Goal: Task Accomplishment & Management: Manage account settings

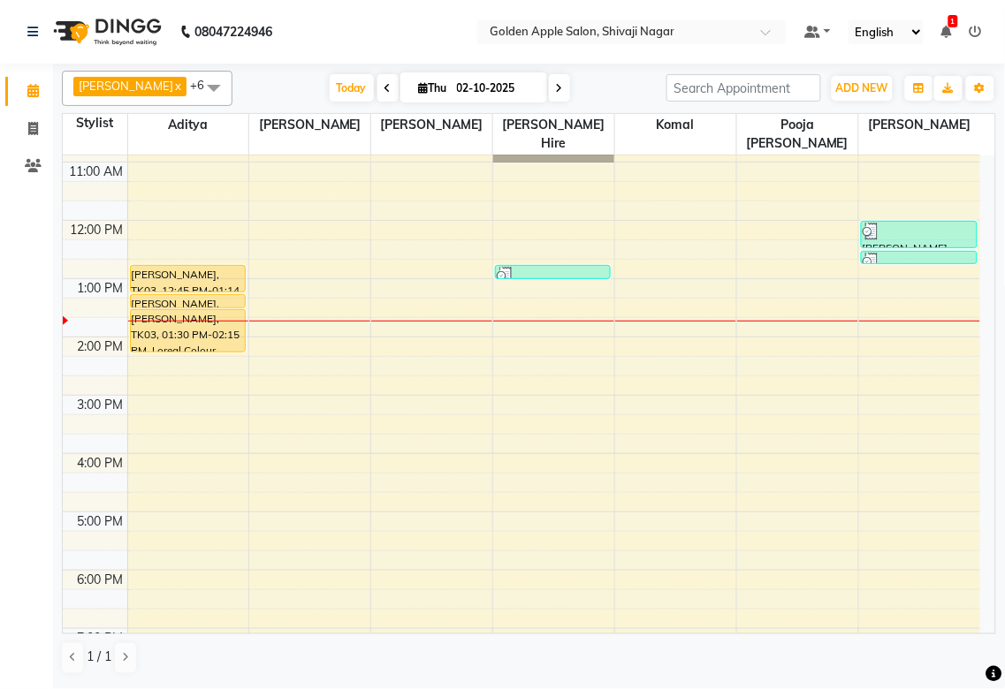
scroll to position [87, 0]
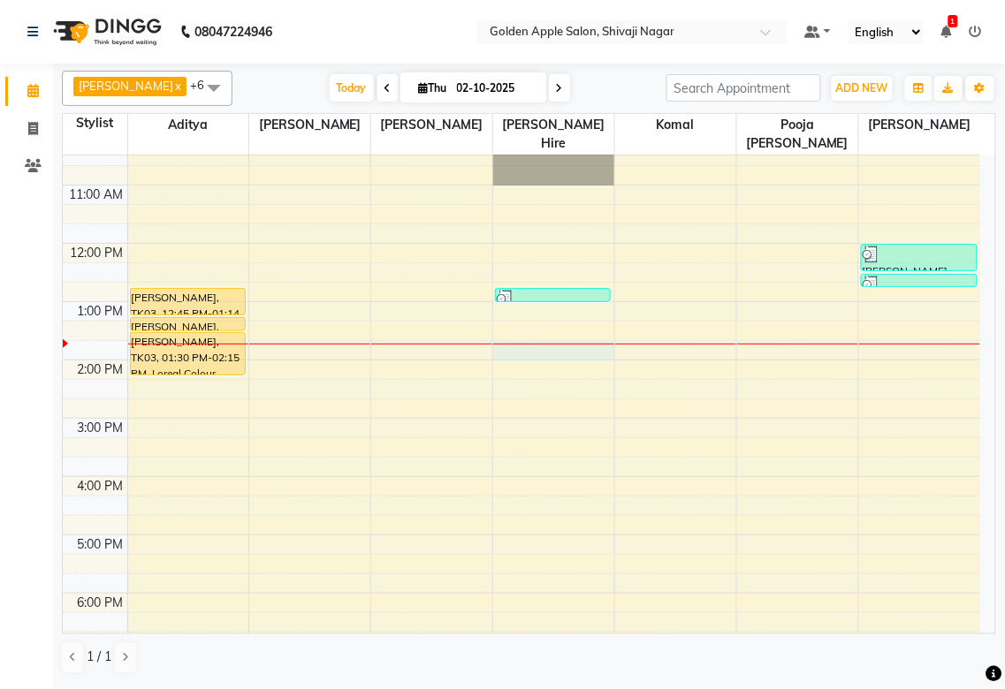
click at [511, 345] on div "9:00 AM 10:00 AM 11:00 AM 12:00 PM 1:00 PM 2:00 PM 3:00 PM 4:00 PM 5:00 PM 6:00…" at bounding box center [521, 447] width 917 height 757
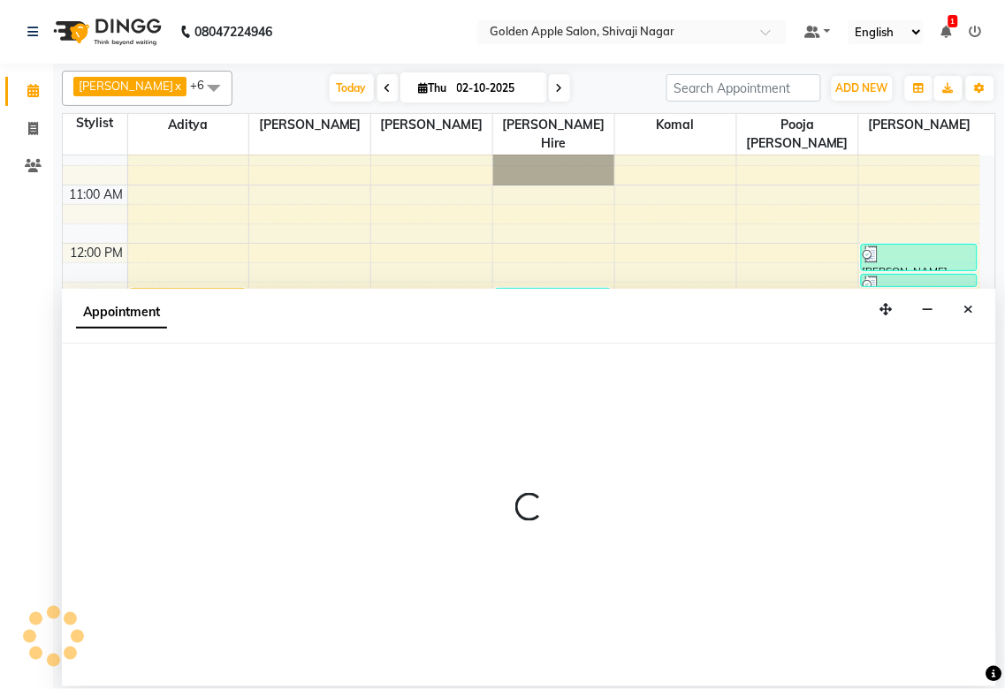
select select "43898"
select select "825"
select select "tentative"
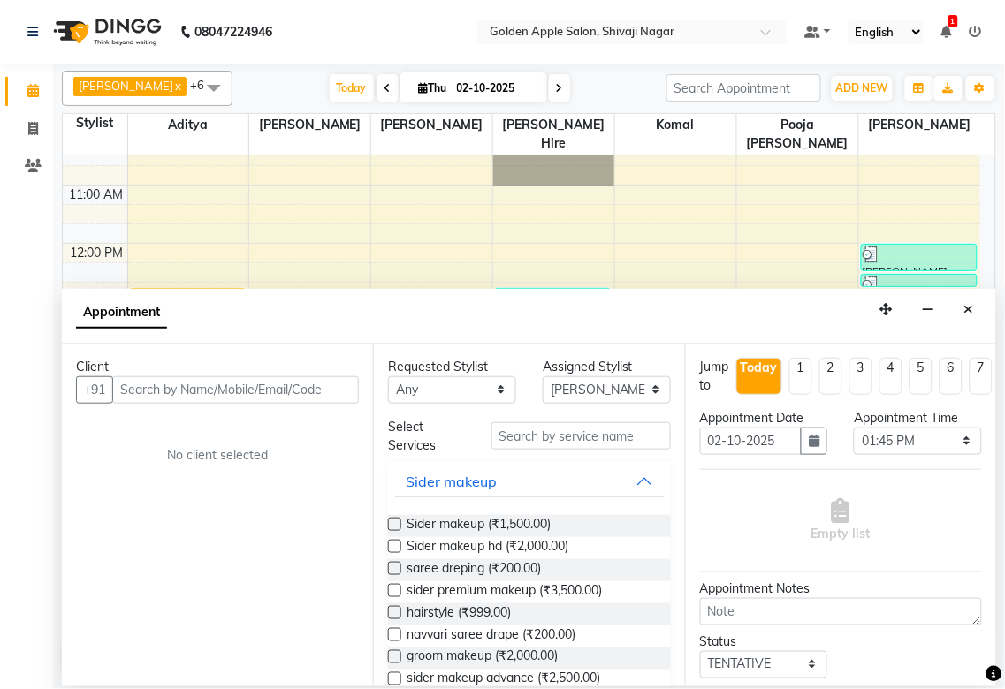
click at [137, 382] on input "text" at bounding box center [235, 389] width 247 height 27
type input "7774817209"
click at [300, 389] on span "Add Client" at bounding box center [321, 390] width 59 height 16
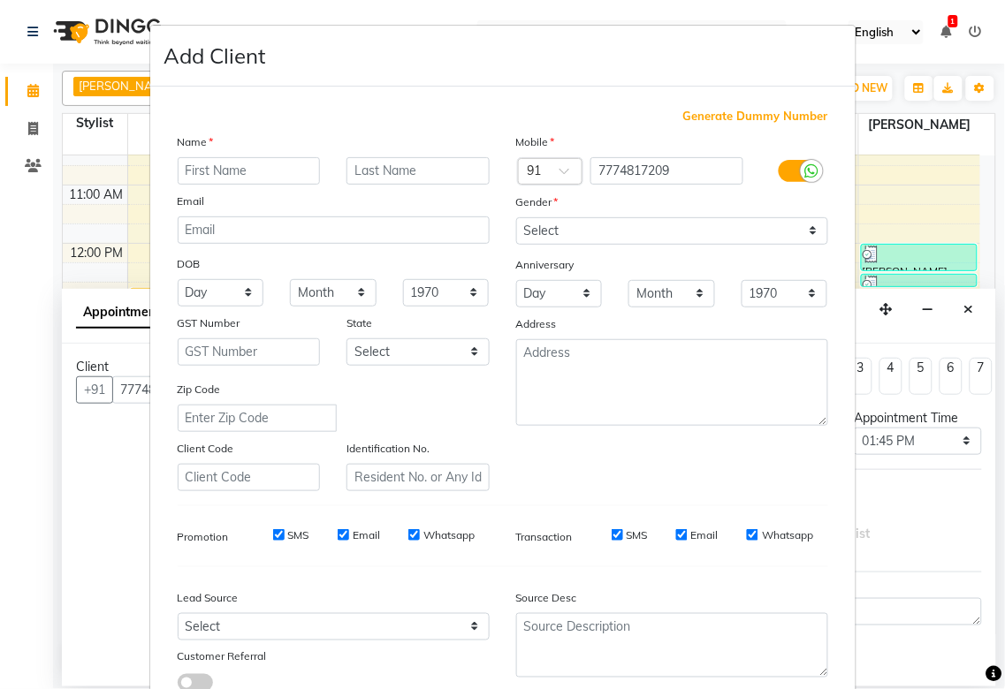
click at [262, 175] on input "text" at bounding box center [249, 170] width 143 height 27
type input "Vijaya"
click at [358, 177] on input "text" at bounding box center [417, 170] width 143 height 27
type input "Jadhav"
click at [520, 228] on select "Select [DEMOGRAPHIC_DATA] [DEMOGRAPHIC_DATA] Other Prefer Not To Say" at bounding box center [672, 230] width 312 height 27
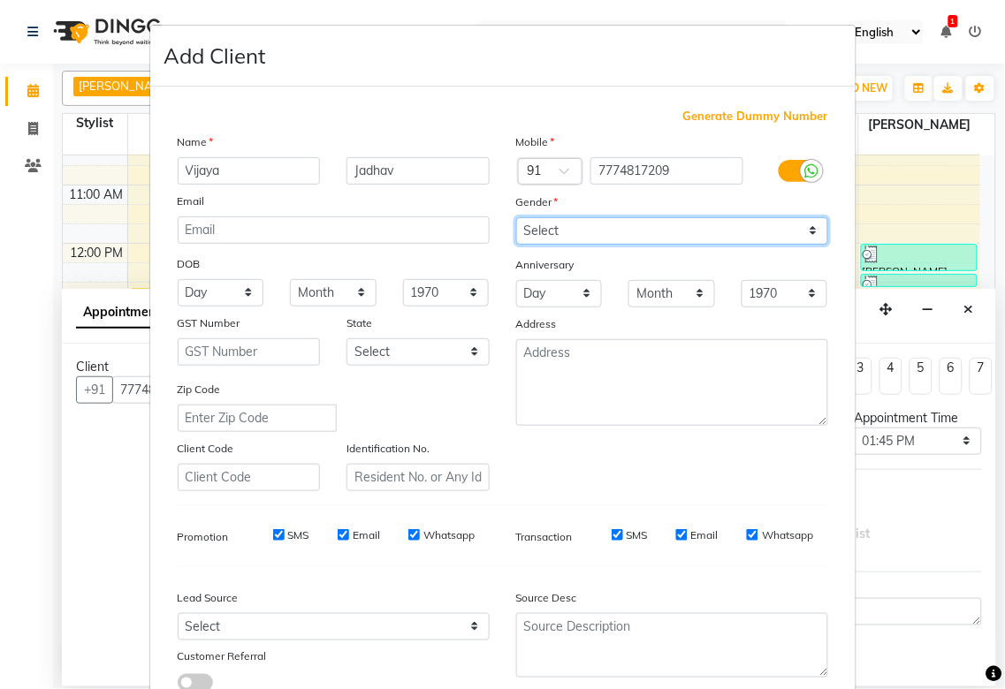
select select "[DEMOGRAPHIC_DATA]"
click at [516, 217] on select "Select [DEMOGRAPHIC_DATA] [DEMOGRAPHIC_DATA] Other Prefer Not To Say" at bounding box center [672, 230] width 312 height 27
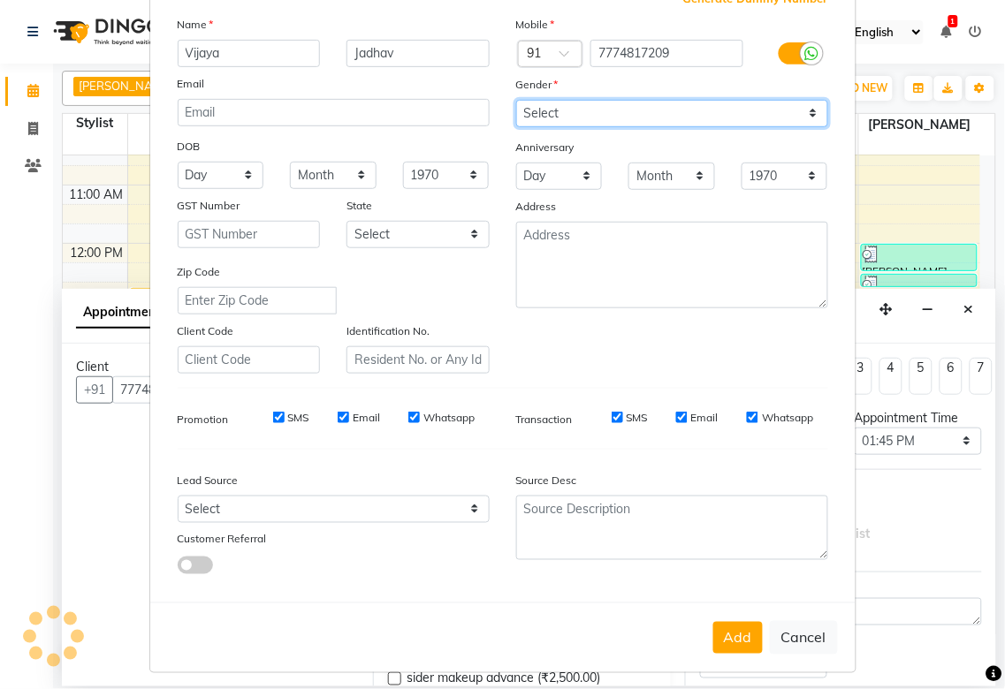
scroll to position [127, 0]
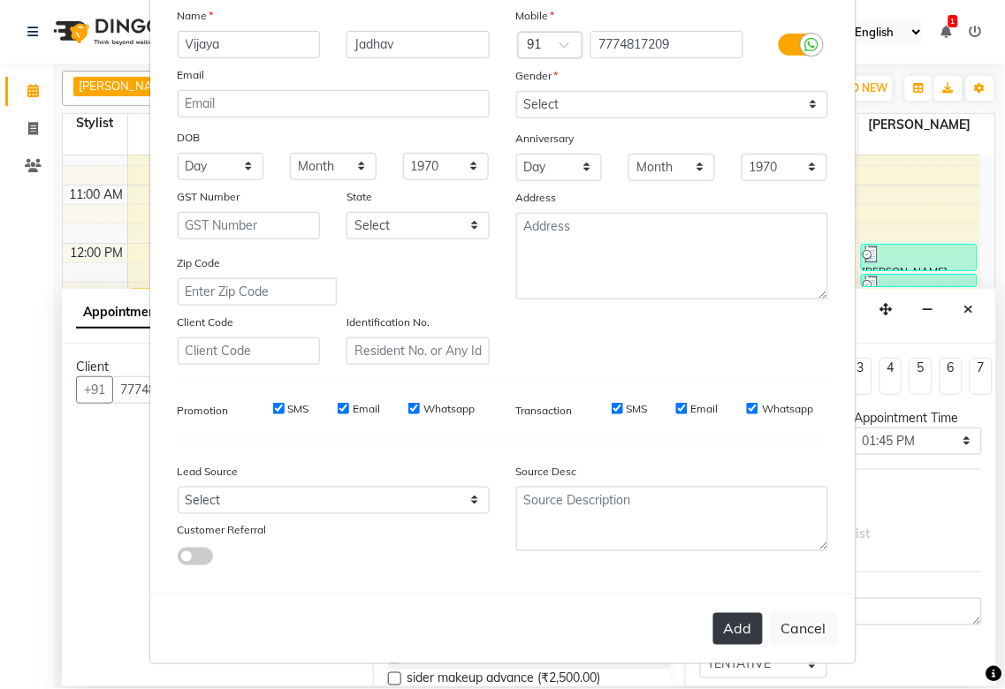
click at [728, 636] on button "Add" at bounding box center [737, 629] width 49 height 32
type input "77******09"
select select
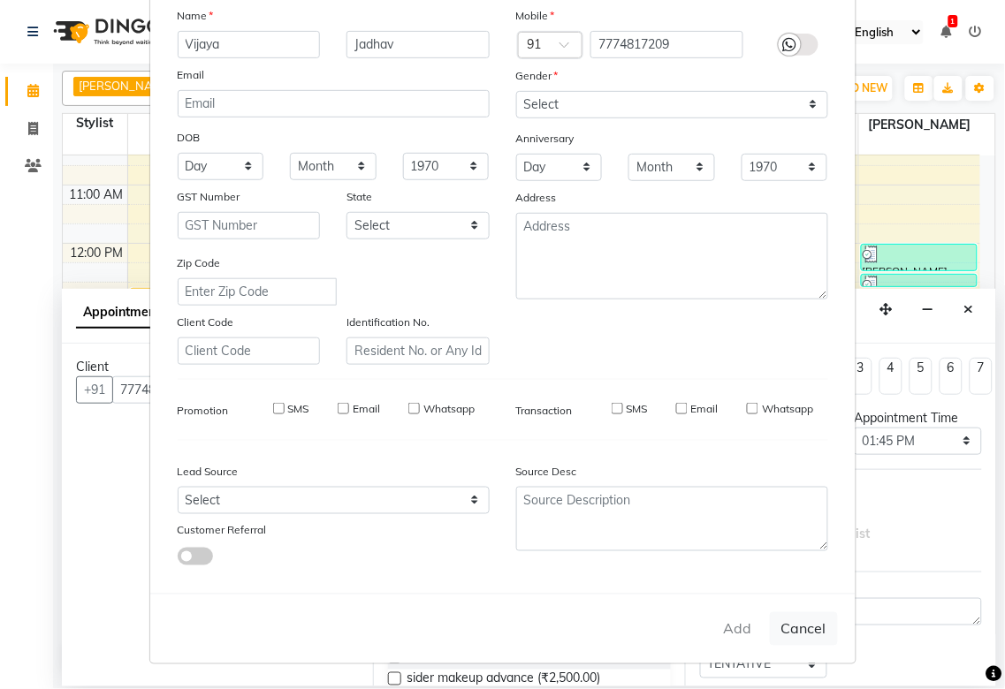
select select
checkbox input "false"
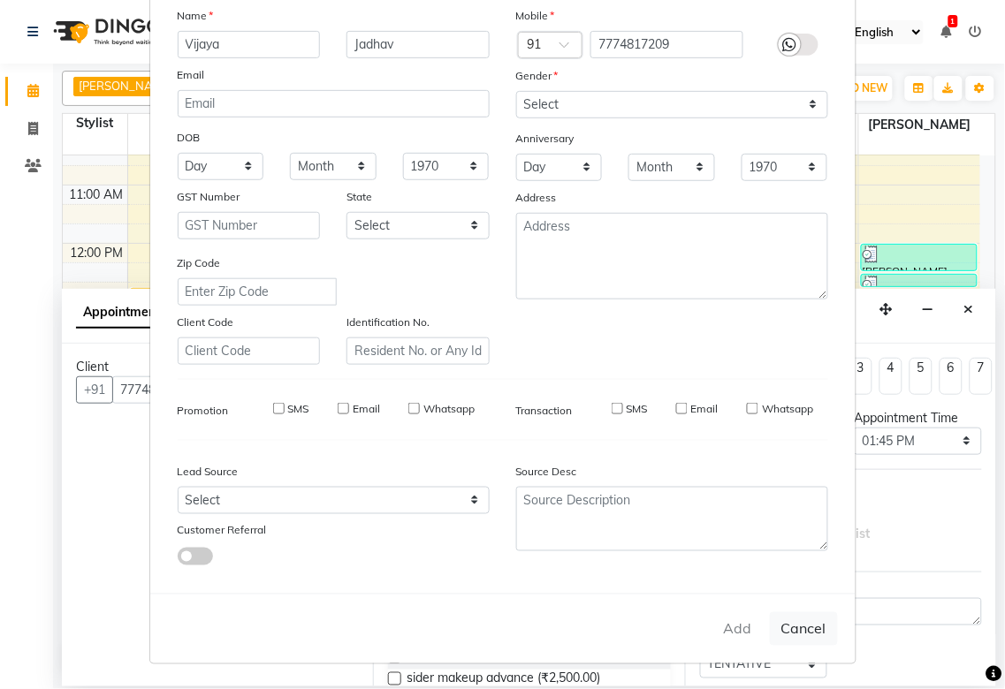
checkbox input "false"
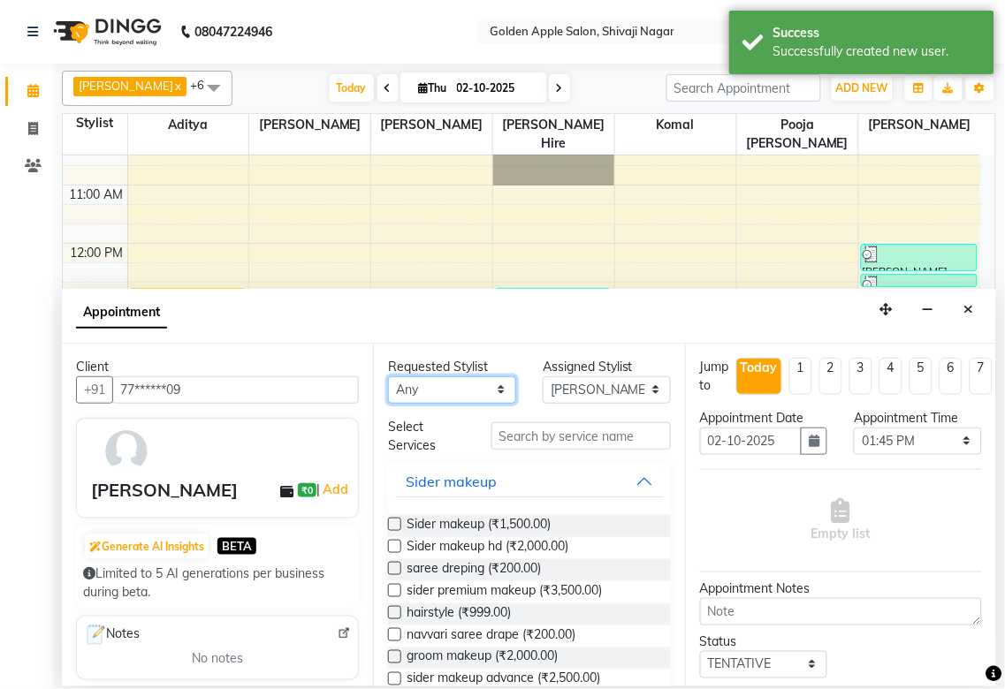
click at [456, 384] on select "Any [PERSON_NAME] ashwini [PERSON_NAME] Hire [PERSON_NAME] operator pooja [PERS…" at bounding box center [452, 389] width 128 height 27
select select "43898"
click at [388, 376] on select "Any [PERSON_NAME] ashwini [PERSON_NAME] Hire [PERSON_NAME] operator pooja [PERS…" at bounding box center [452, 389] width 128 height 27
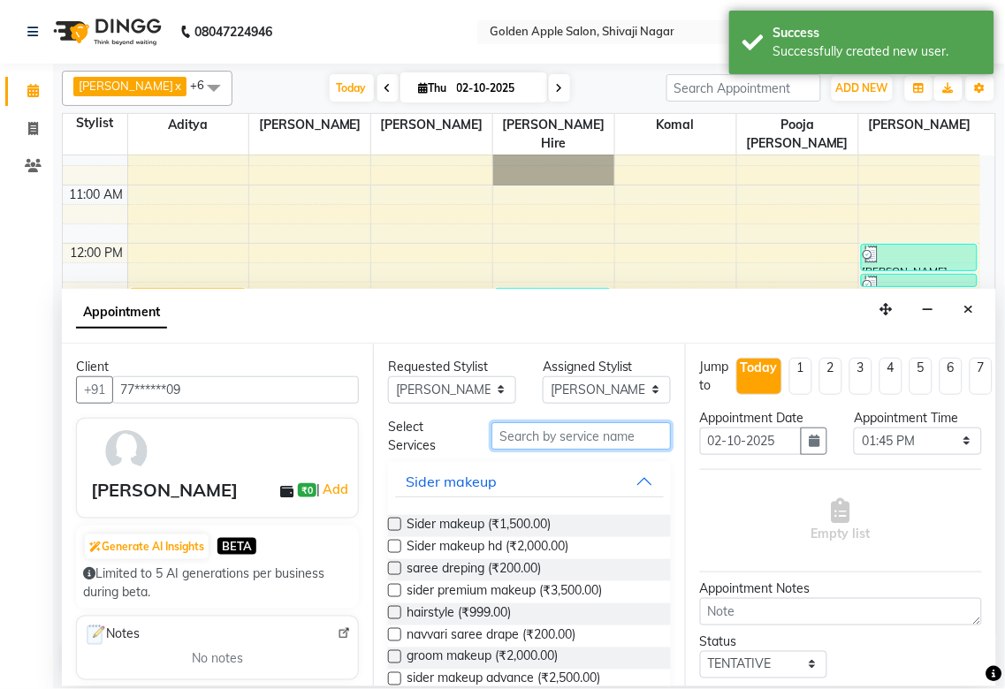
click at [507, 435] on input "text" at bounding box center [580, 435] width 179 height 27
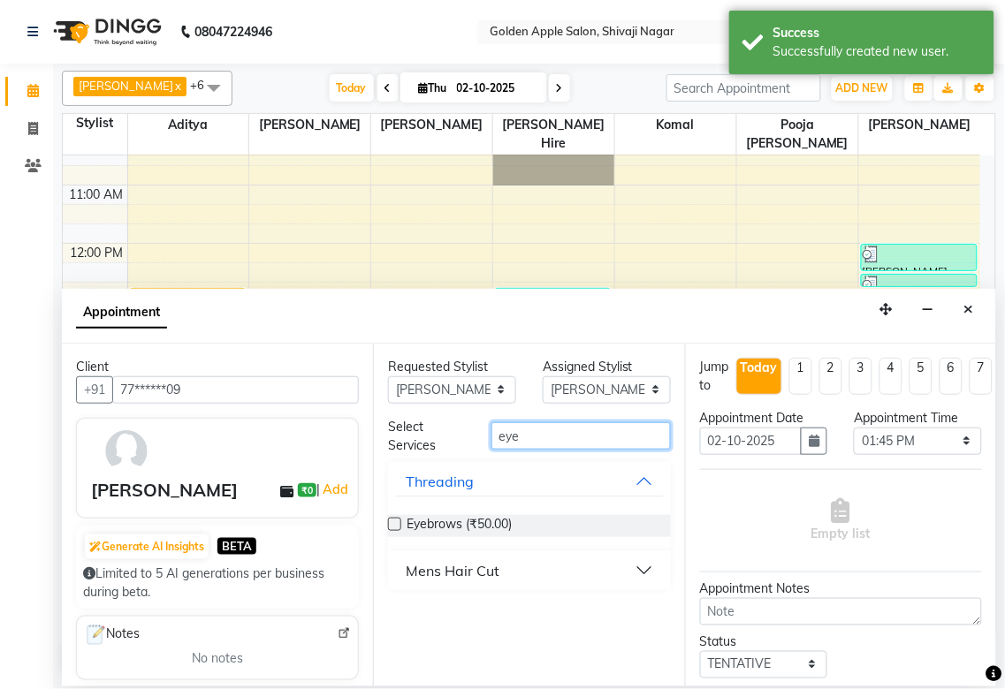
type input "eye"
click at [395, 524] on label at bounding box center [394, 524] width 13 height 13
click at [395, 524] on input "checkbox" at bounding box center [393, 525] width 11 height 11
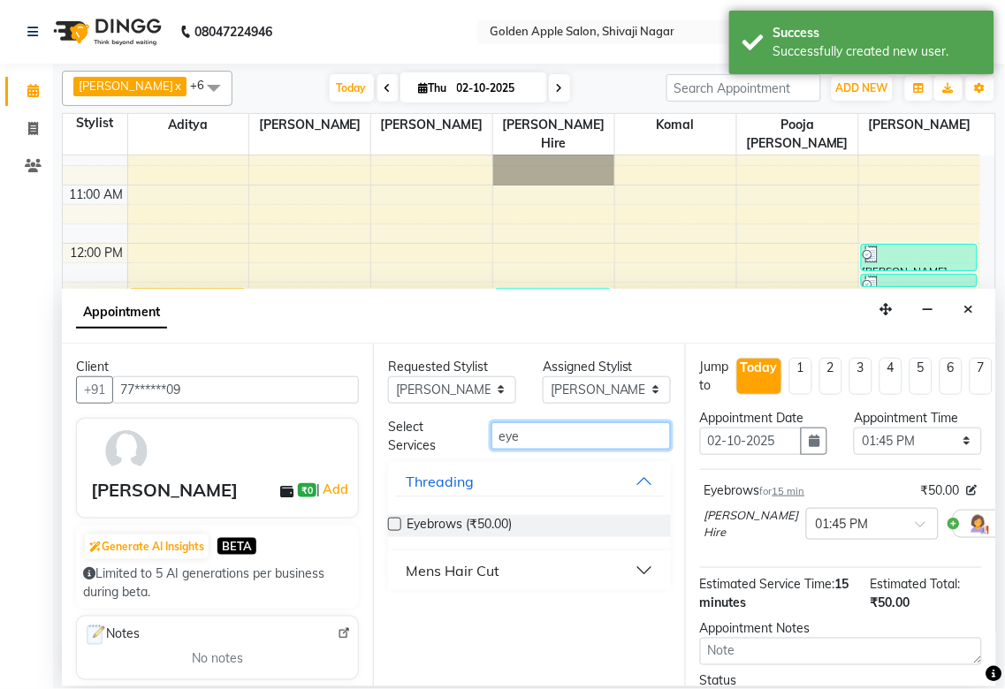
checkbox input "false"
click at [565, 445] on input "eye" at bounding box center [580, 435] width 179 height 27
type input "e"
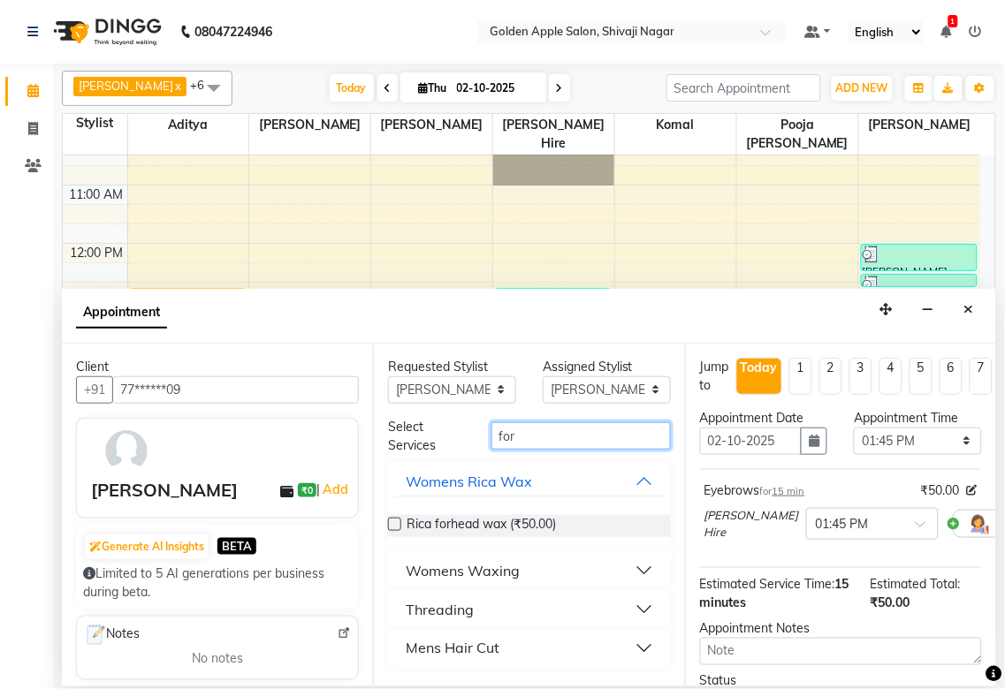
type input "for"
click at [437, 617] on div "Threading" at bounding box center [440, 609] width 68 height 21
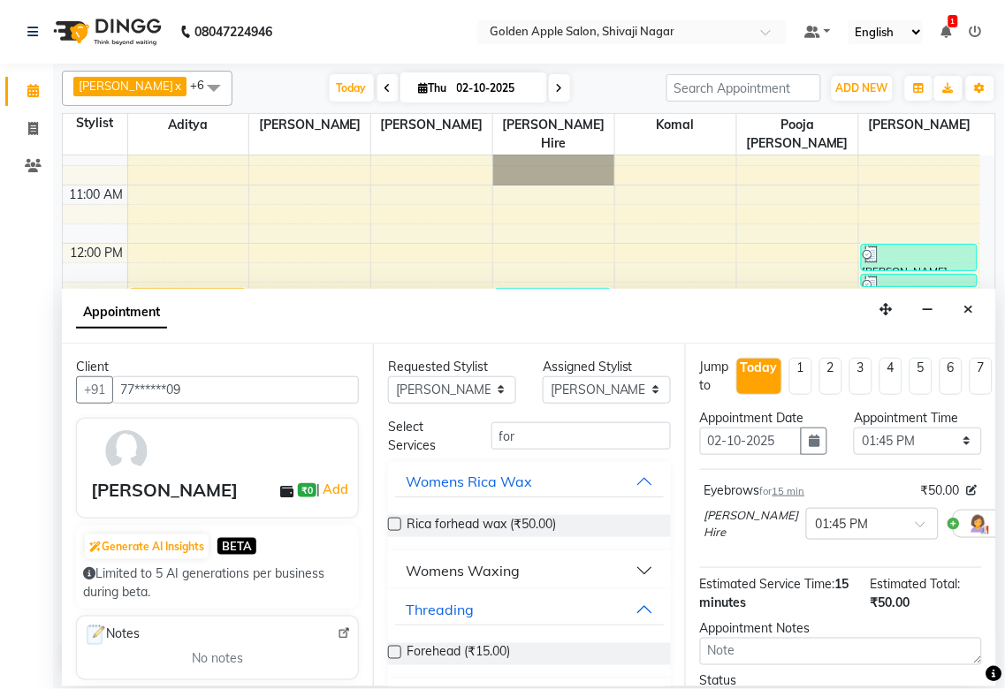
click at [396, 651] on label at bounding box center [394, 652] width 13 height 13
click at [396, 651] on input "checkbox" at bounding box center [393, 654] width 11 height 11
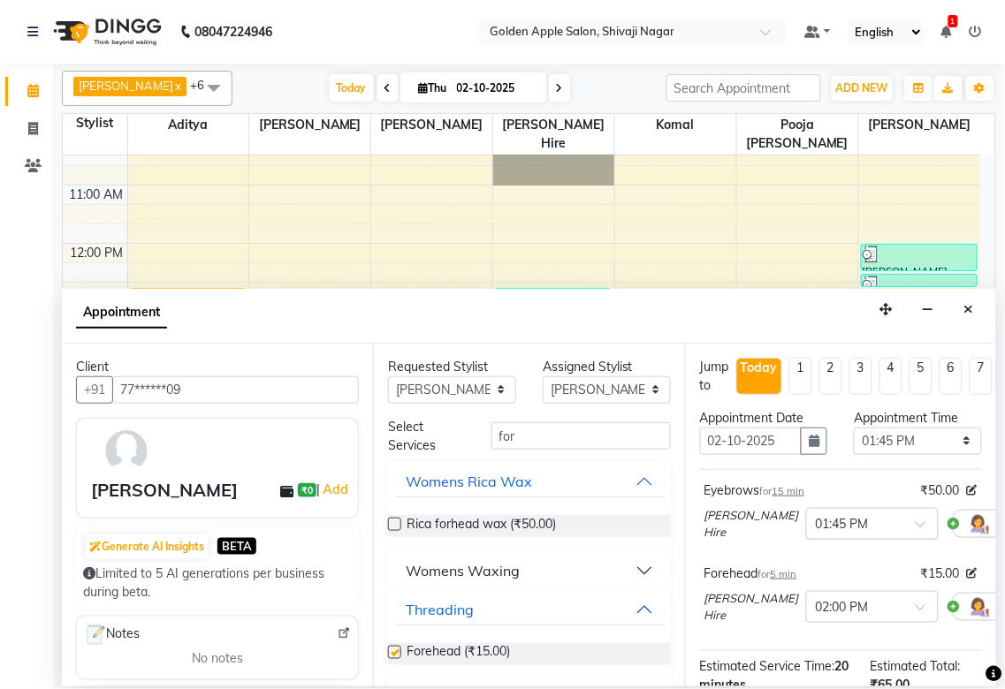
checkbox input "false"
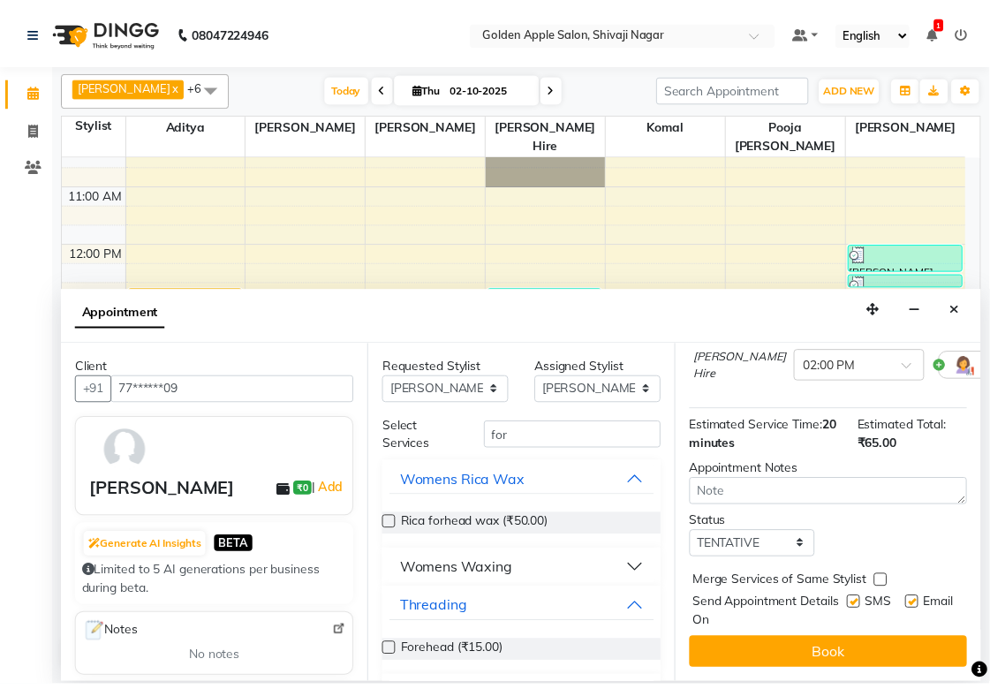
scroll to position [256, 0]
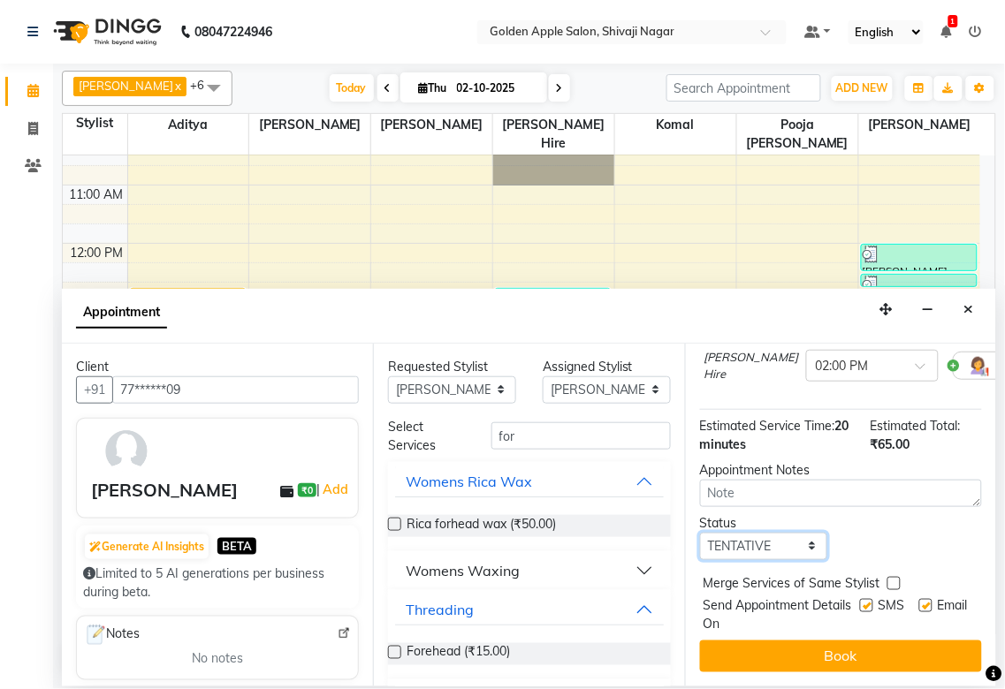
click at [758, 533] on select "Select TENTATIVE CONFIRM CHECK-IN UPCOMING" at bounding box center [764, 546] width 128 height 27
select select "confirm booking"
click at [700, 533] on select "Select TENTATIVE CONFIRM CHECK-IN UPCOMING" at bounding box center [764, 546] width 128 height 27
click at [860, 599] on label at bounding box center [866, 605] width 13 height 13
click at [860, 602] on input "checkbox" at bounding box center [865, 607] width 11 height 11
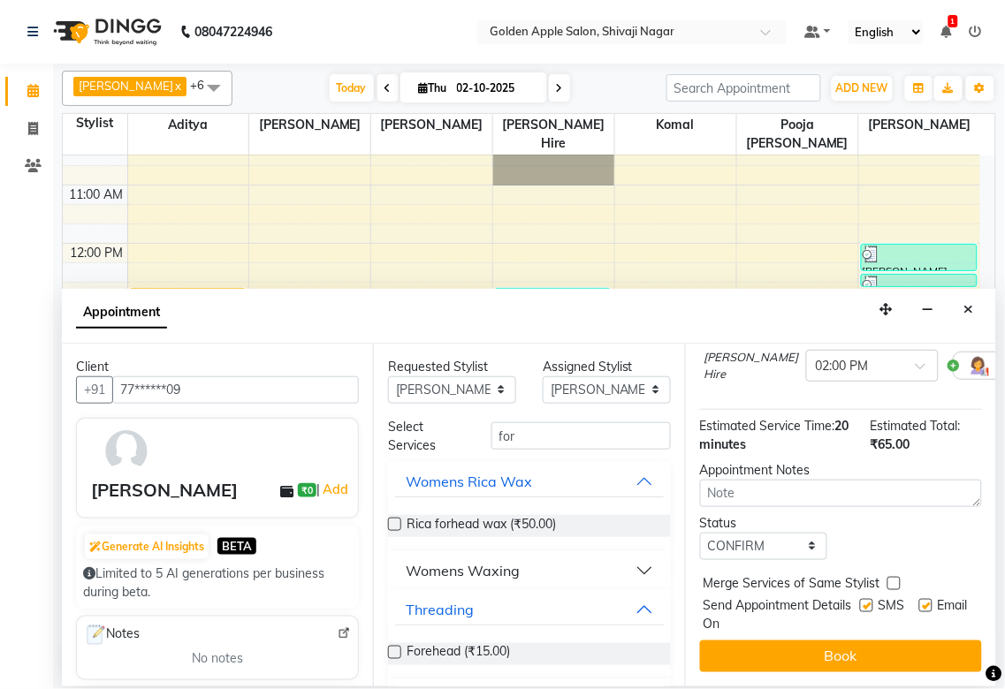
checkbox input "false"
click at [919, 599] on label at bounding box center [925, 605] width 13 height 13
click at [919, 602] on input "checkbox" at bounding box center [924, 607] width 11 height 11
checkbox input "false"
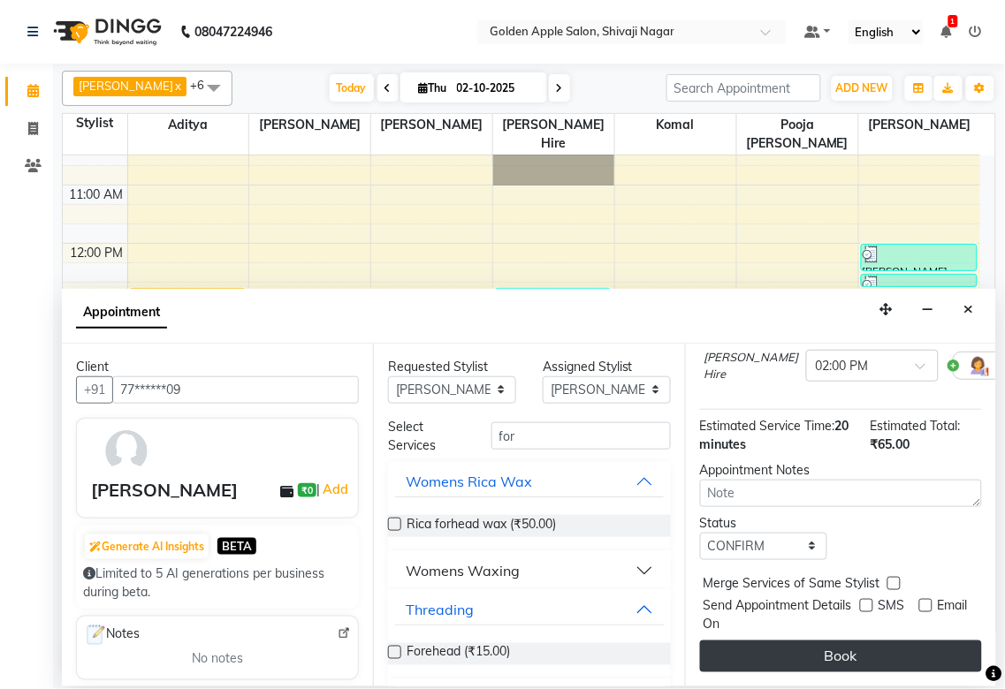
click at [872, 642] on button "Book" at bounding box center [841, 657] width 282 height 32
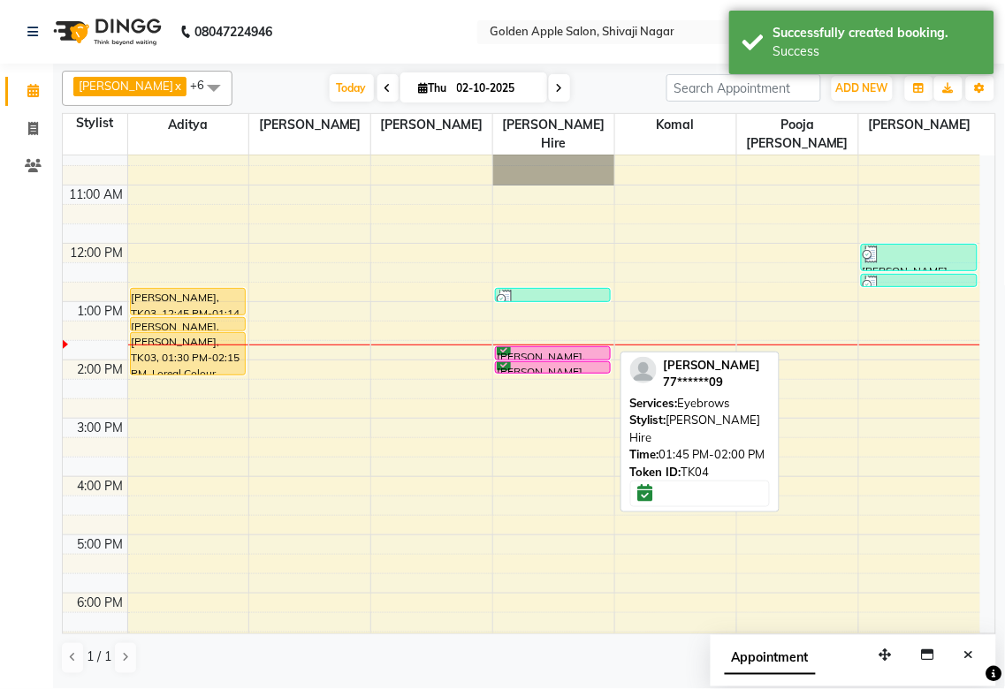
click at [535, 351] on div "[PERSON_NAME], TK04, 01:45 PM-02:00 PM, Eyebrows" at bounding box center [553, 353] width 114 height 12
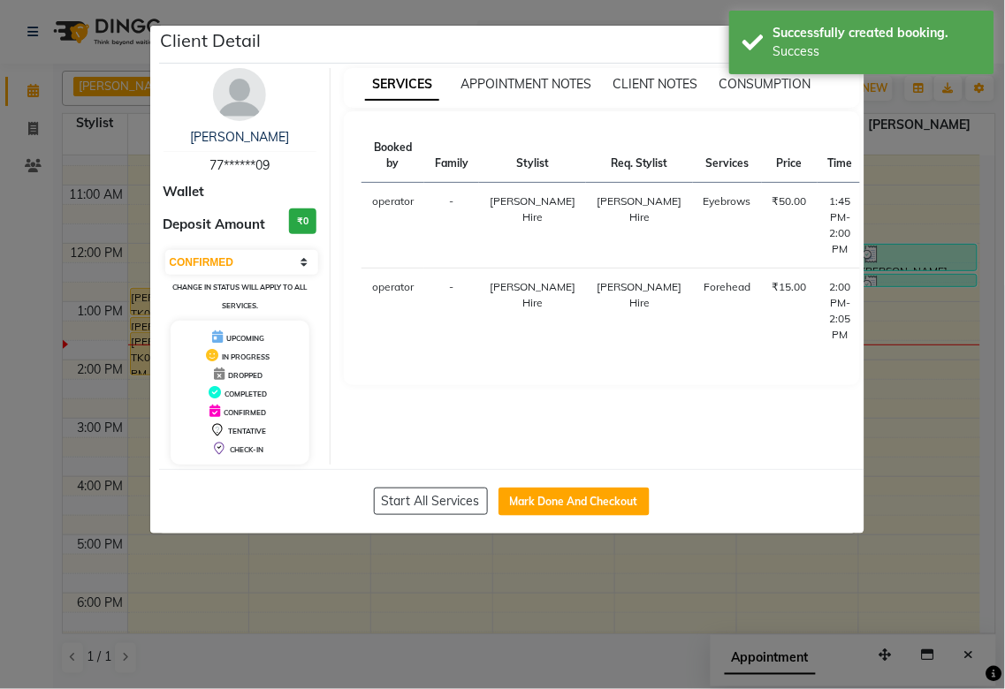
click at [918, 194] on td "START" at bounding box center [948, 226] width 61 height 86
click at [930, 212] on button "START" at bounding box center [948, 206] width 36 height 22
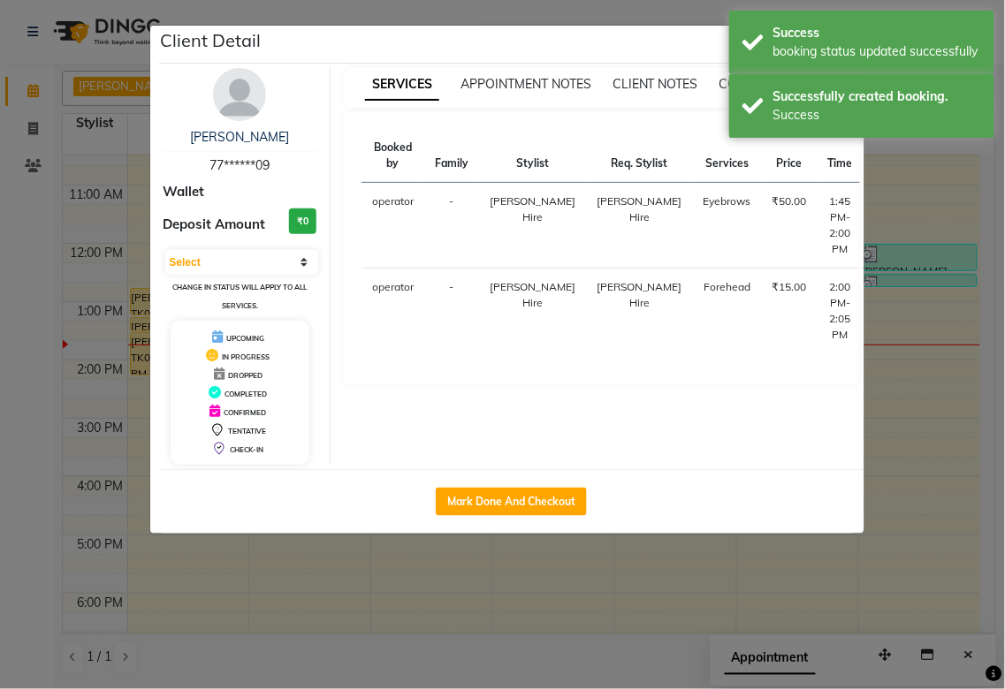
click at [954, 287] on button "START" at bounding box center [972, 292] width 36 height 22
select select "1"
click at [882, 332] on ngb-modal-window "Client Detail [PERSON_NAME] 77******09 Wallet Deposit Amount ₹0 Select IN SERVI…" at bounding box center [502, 344] width 1005 height 689
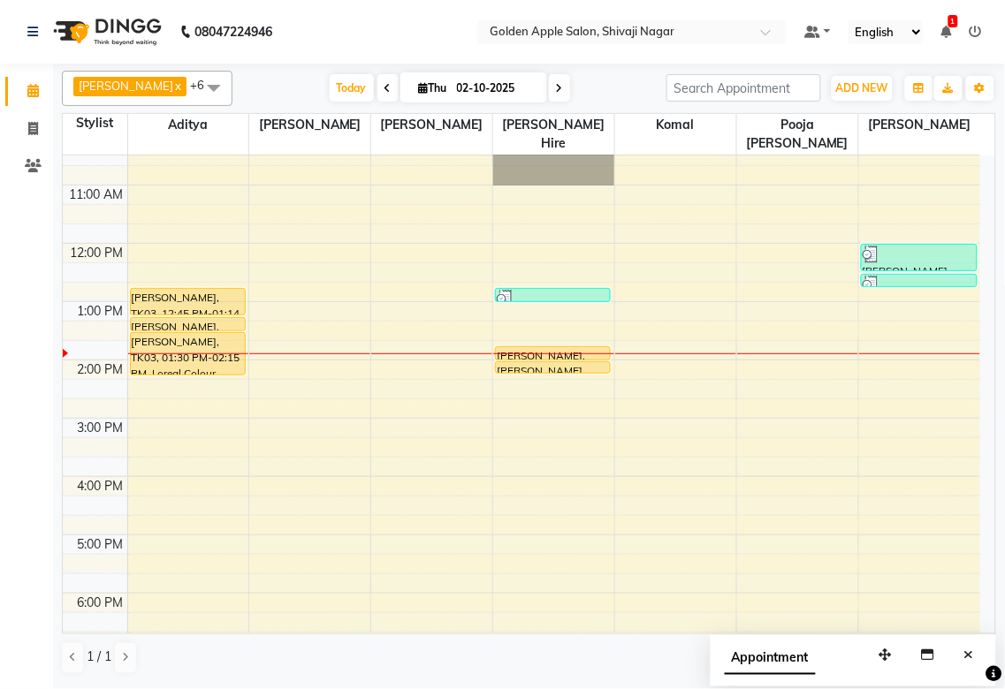
click at [587, 383] on div "9:00 AM 10:00 AM 11:00 AM 12:00 PM 1:00 PM 2:00 PM 3:00 PM 4:00 PM 5:00 PM 6:00…" at bounding box center [521, 447] width 917 height 757
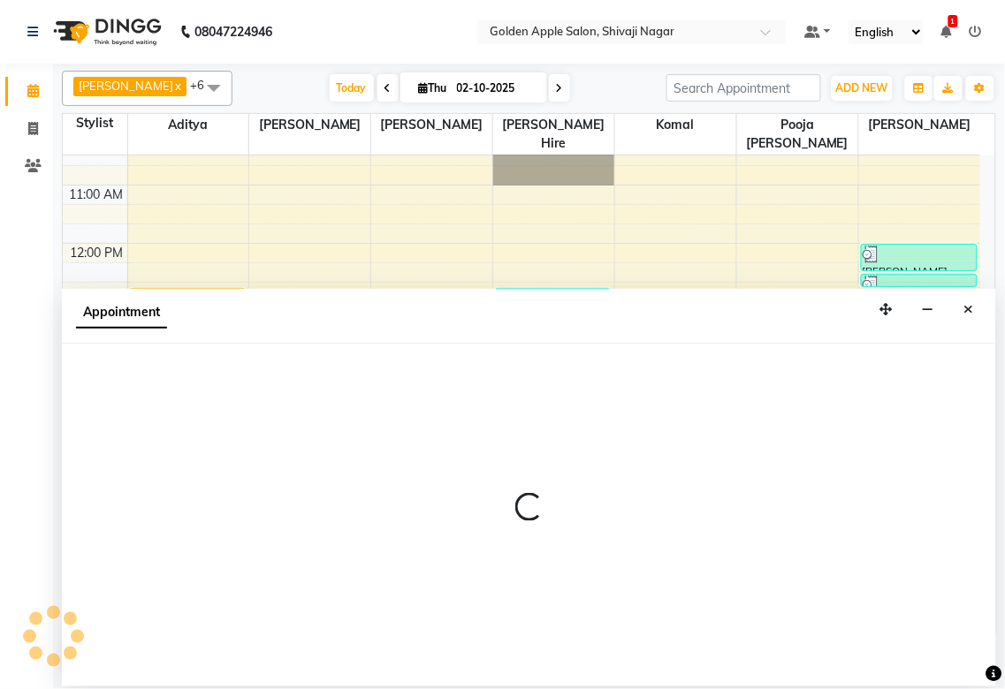
select select "43898"
select select "855"
select select "tentative"
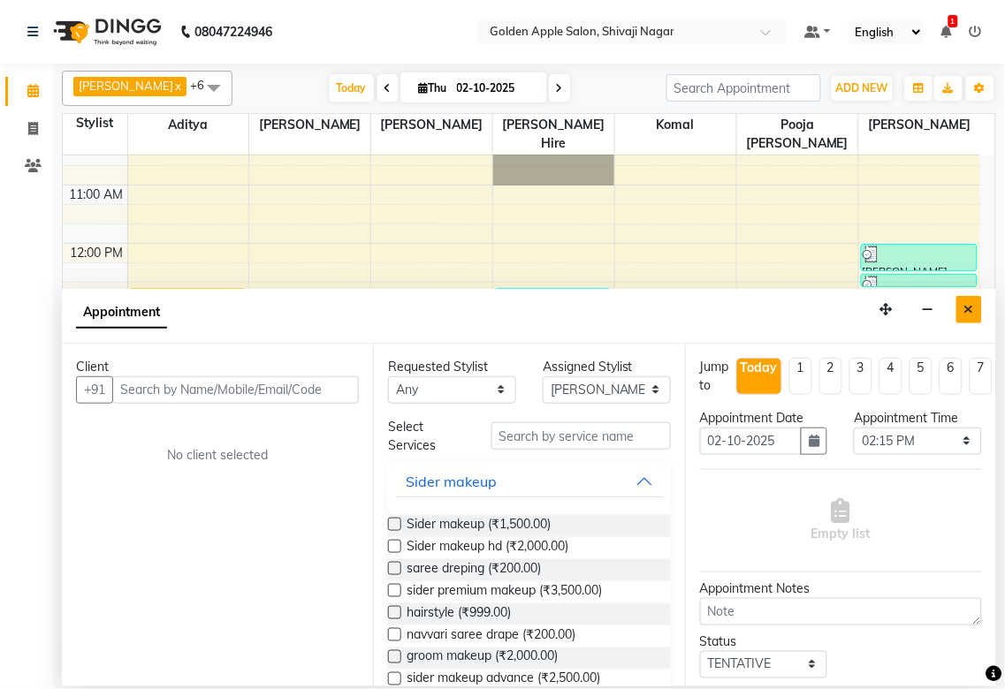
click at [970, 306] on icon "Close" at bounding box center [969, 309] width 10 height 12
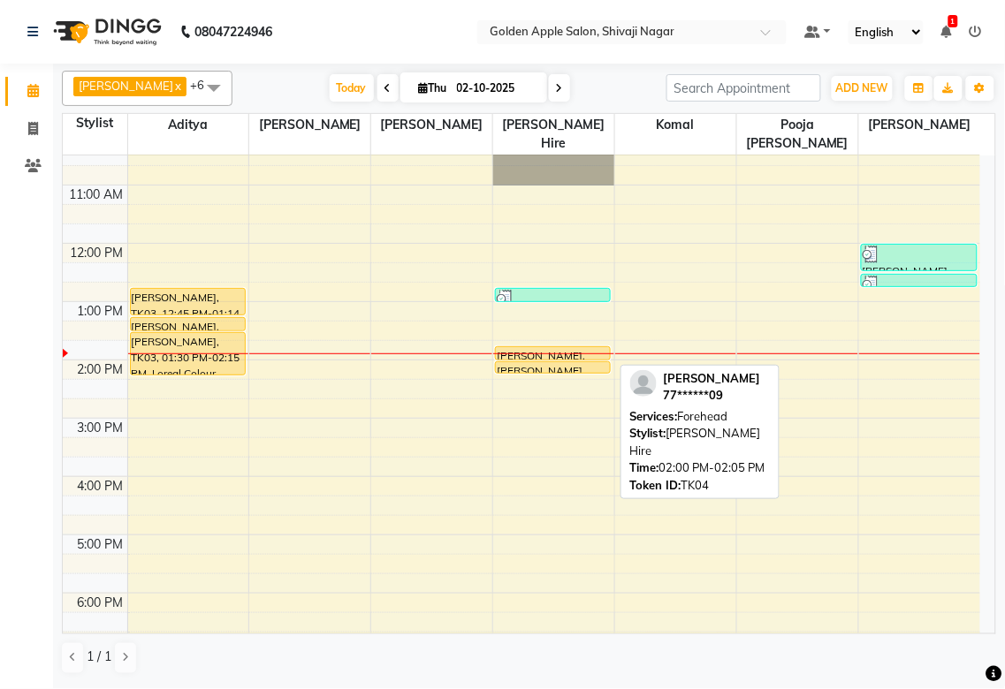
click at [543, 372] on div at bounding box center [553, 372] width 114 height 7
select select "1"
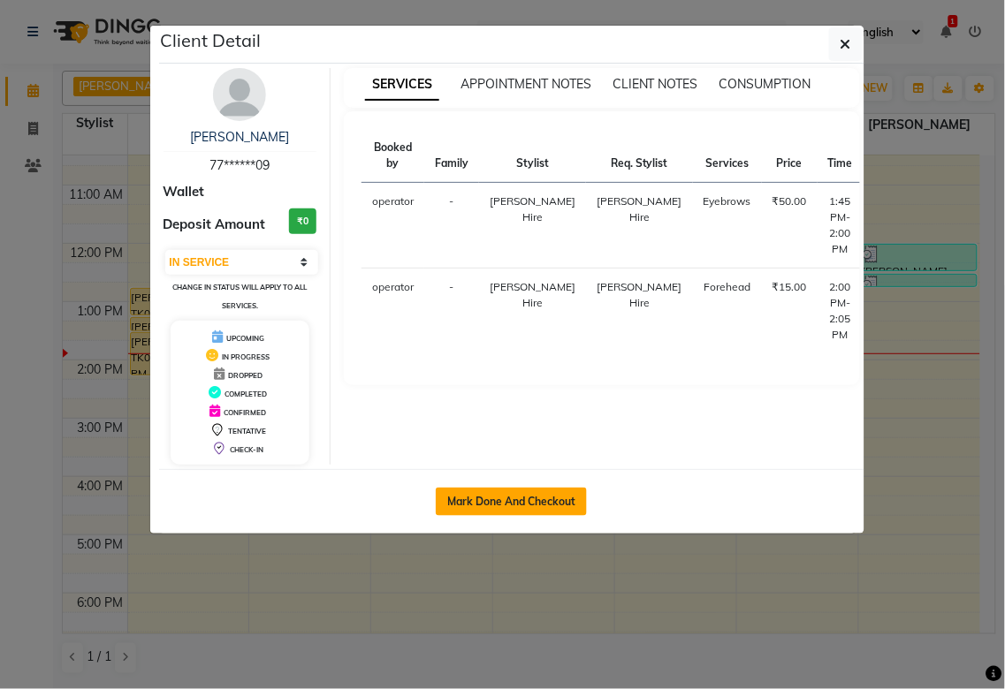
click at [514, 490] on button "Mark Done And Checkout" at bounding box center [511, 502] width 151 height 28
select select "6072"
select select "service"
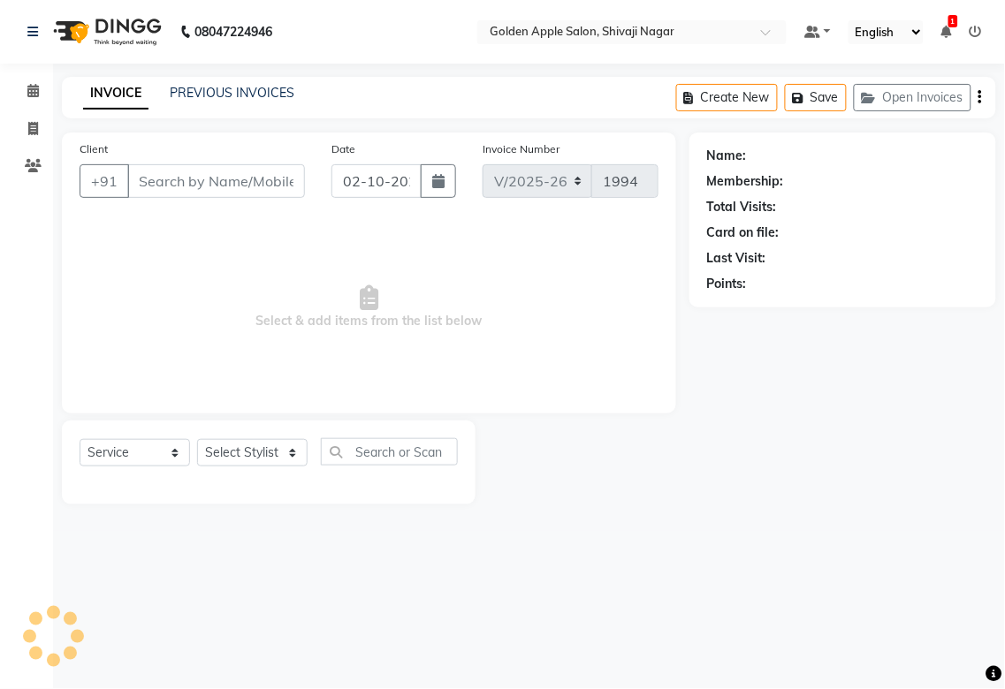
select select "3"
type input "77******09"
select select "43898"
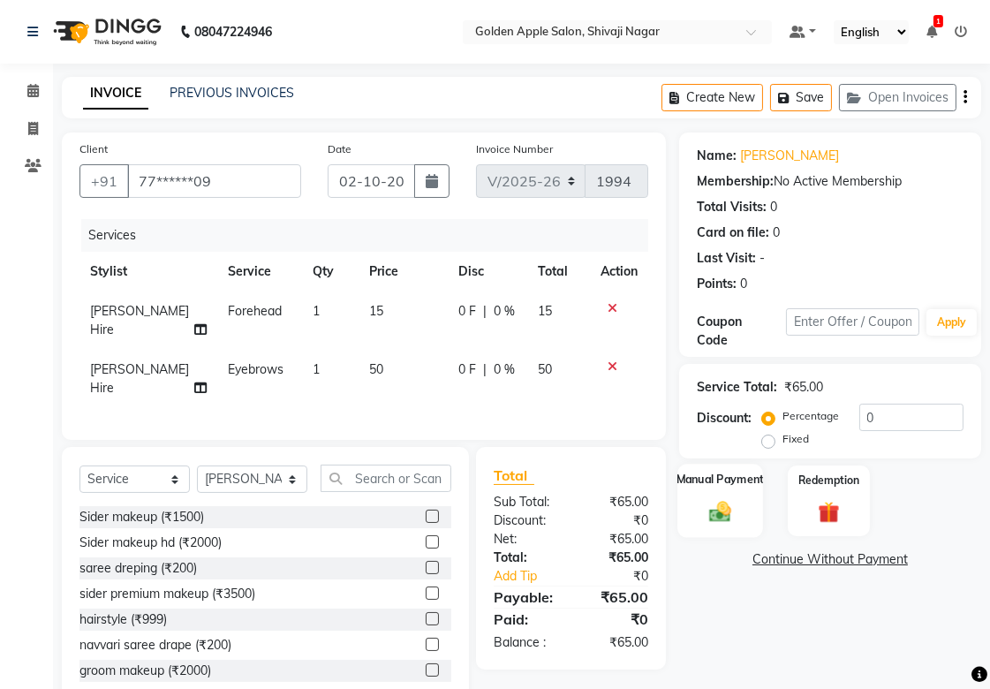
click at [725, 512] on img at bounding box center [720, 511] width 36 height 26
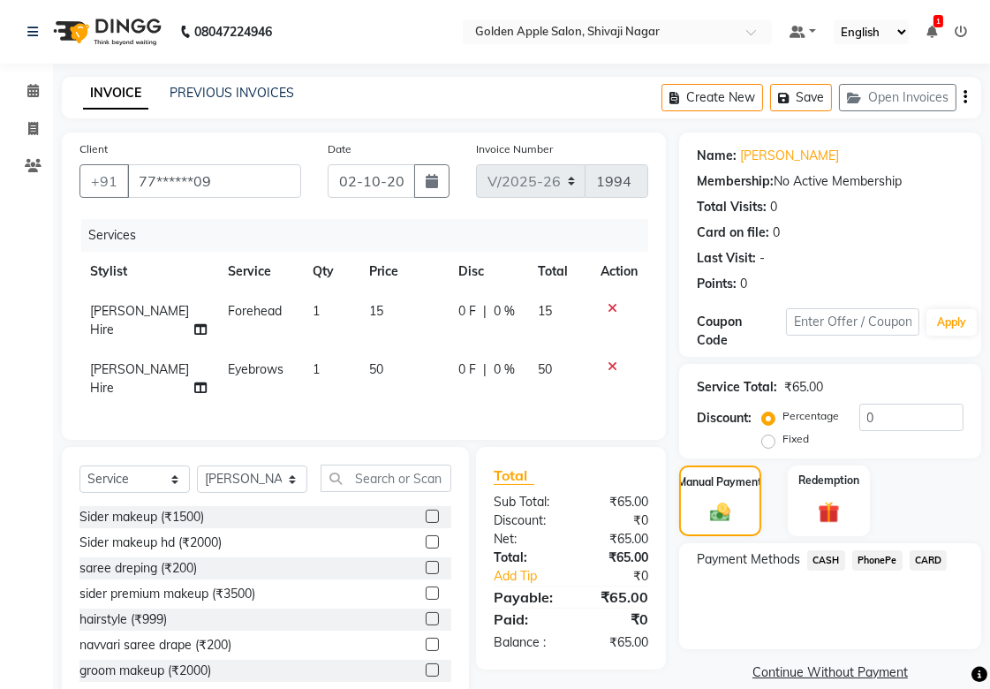
click at [858, 562] on span "PhonePe" at bounding box center [878, 560] width 50 height 20
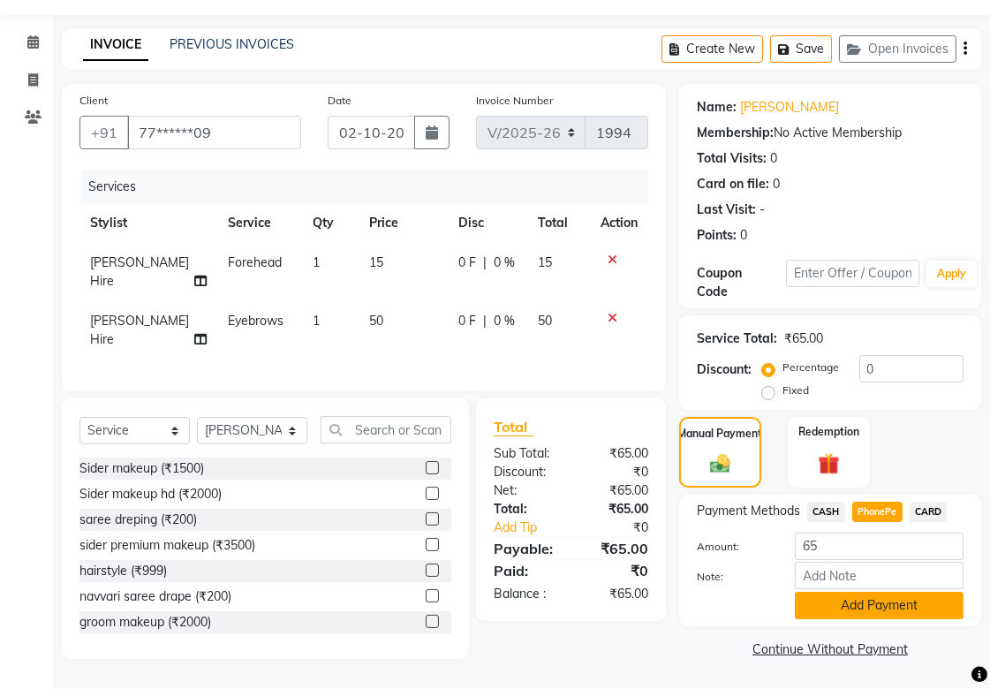
click at [846, 595] on button "Add Payment" at bounding box center [879, 605] width 169 height 27
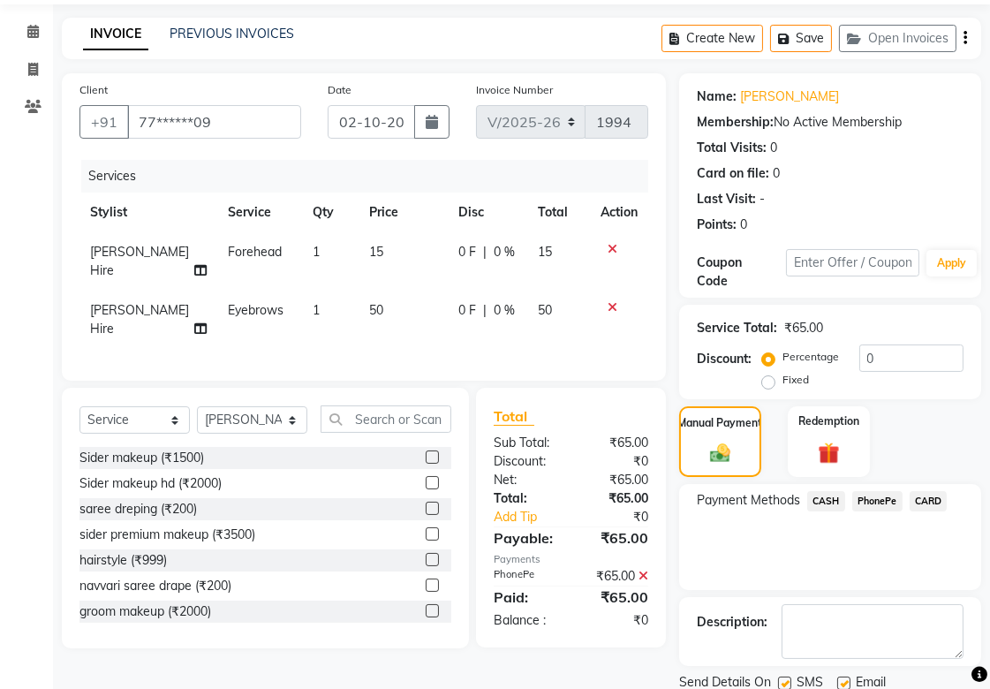
scroll to position [122, 0]
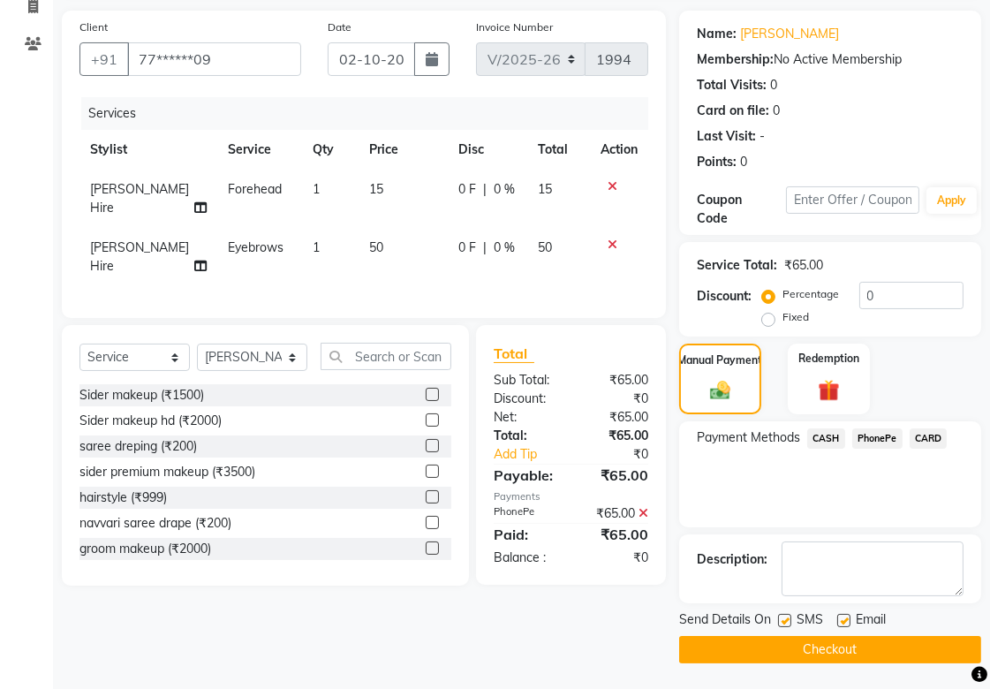
click at [786, 622] on label at bounding box center [784, 620] width 13 height 13
click at [786, 622] on input "checkbox" at bounding box center [783, 621] width 11 height 11
checkbox input "false"
click at [840, 619] on label at bounding box center [844, 620] width 13 height 13
click at [840, 619] on input "checkbox" at bounding box center [843, 621] width 11 height 11
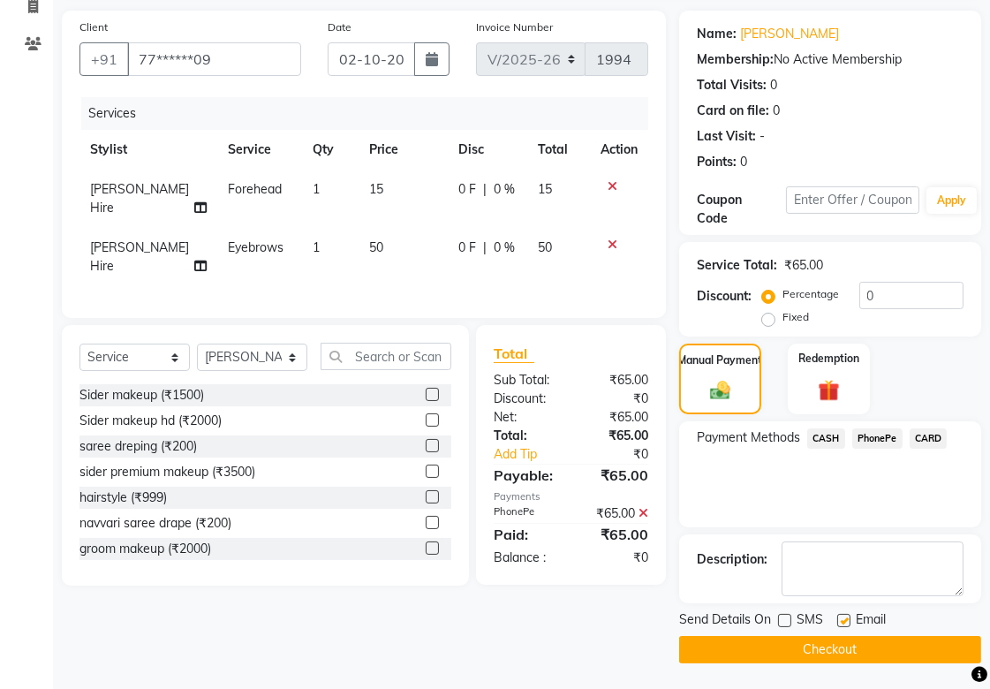
checkbox input "false"
click at [835, 655] on button "Checkout" at bounding box center [830, 649] width 302 height 27
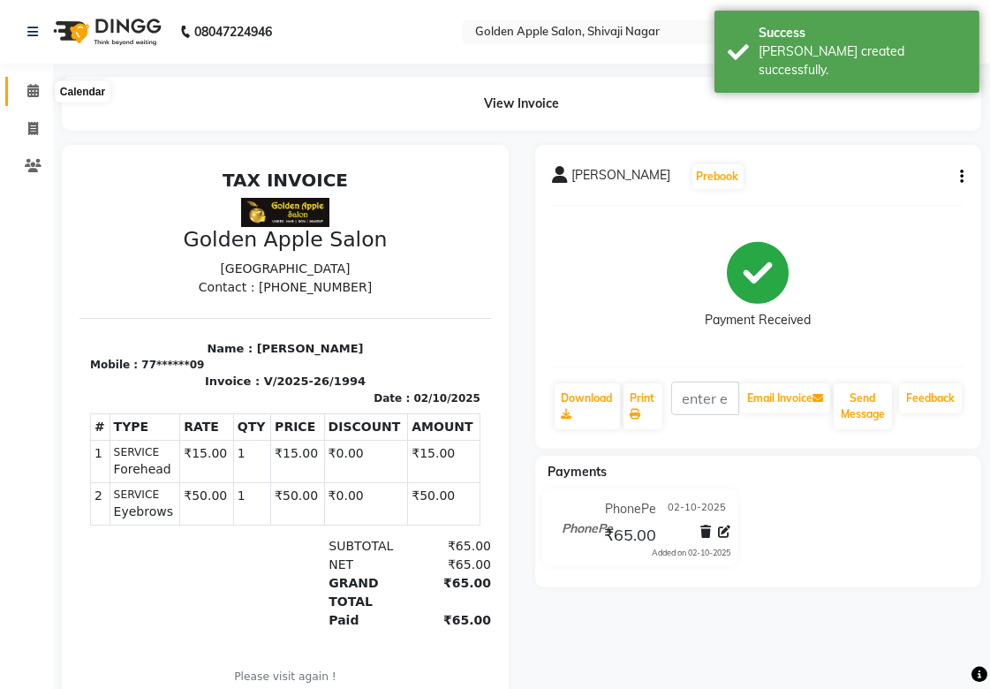
click at [42, 91] on span at bounding box center [33, 91] width 31 height 20
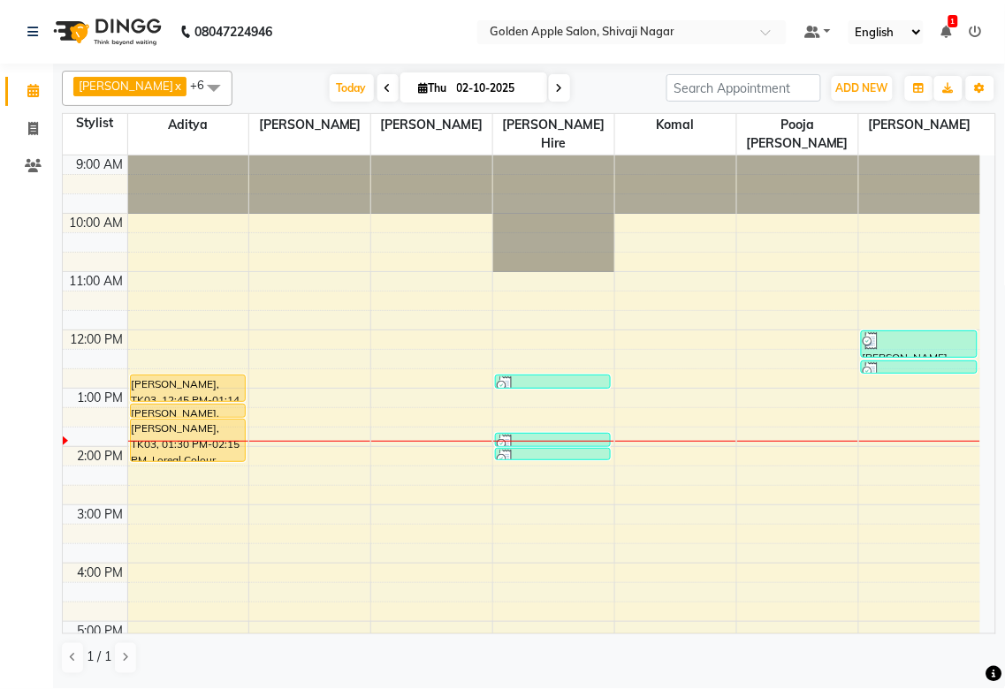
click at [944, 28] on icon at bounding box center [946, 32] width 11 height 12
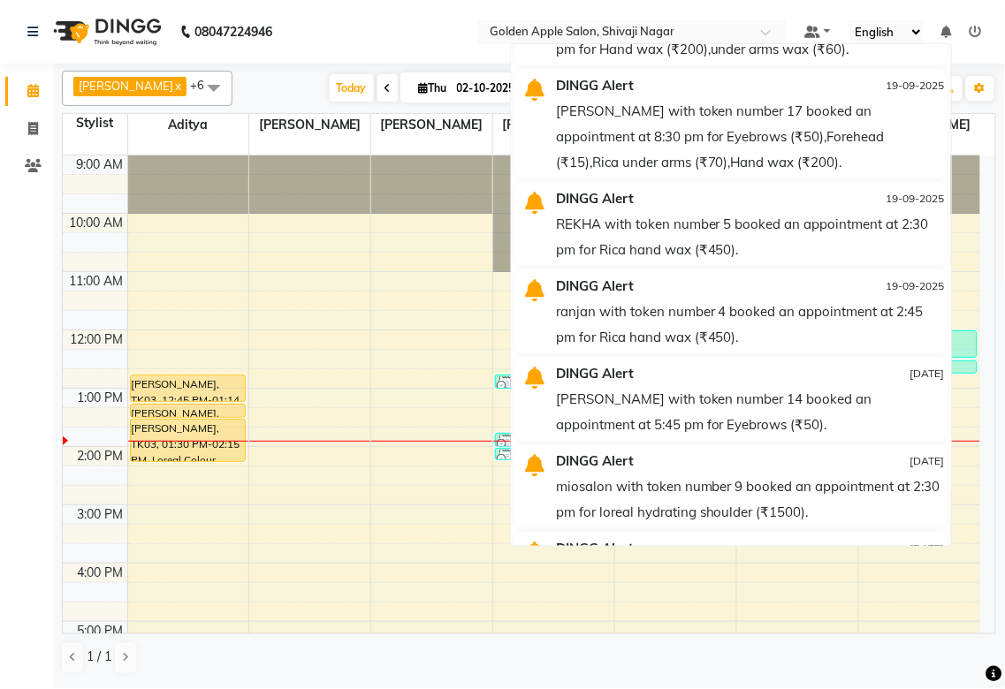
scroll to position [1464, 0]
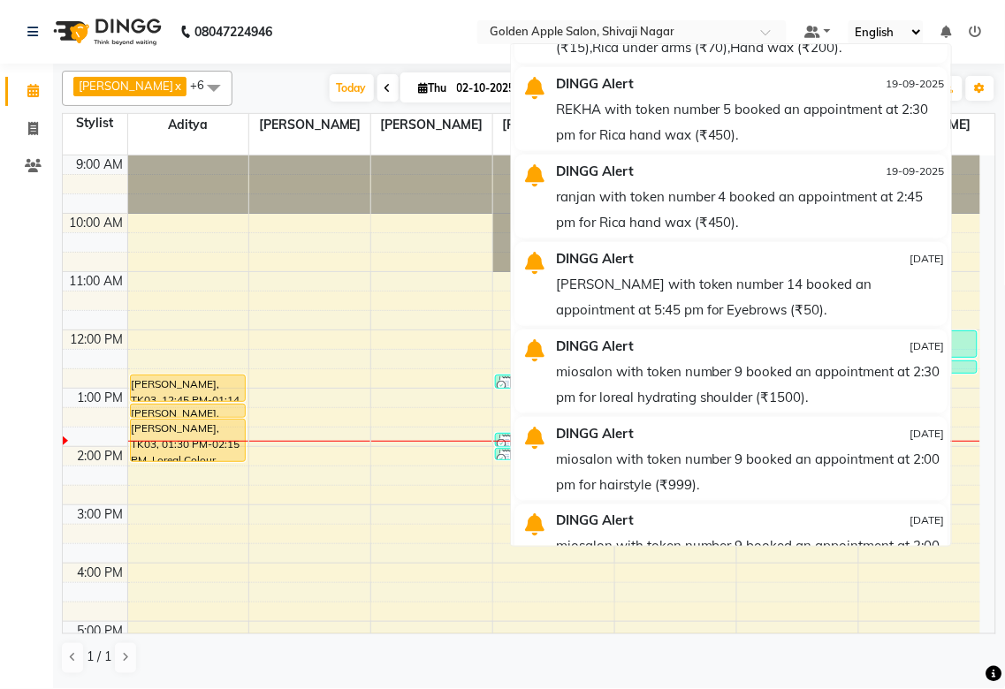
click at [333, 430] on div "9:00 AM 10:00 AM 11:00 AM 12:00 PM 1:00 PM 2:00 PM 3:00 PM 4:00 PM 5:00 PM 6:00…" at bounding box center [521, 534] width 917 height 757
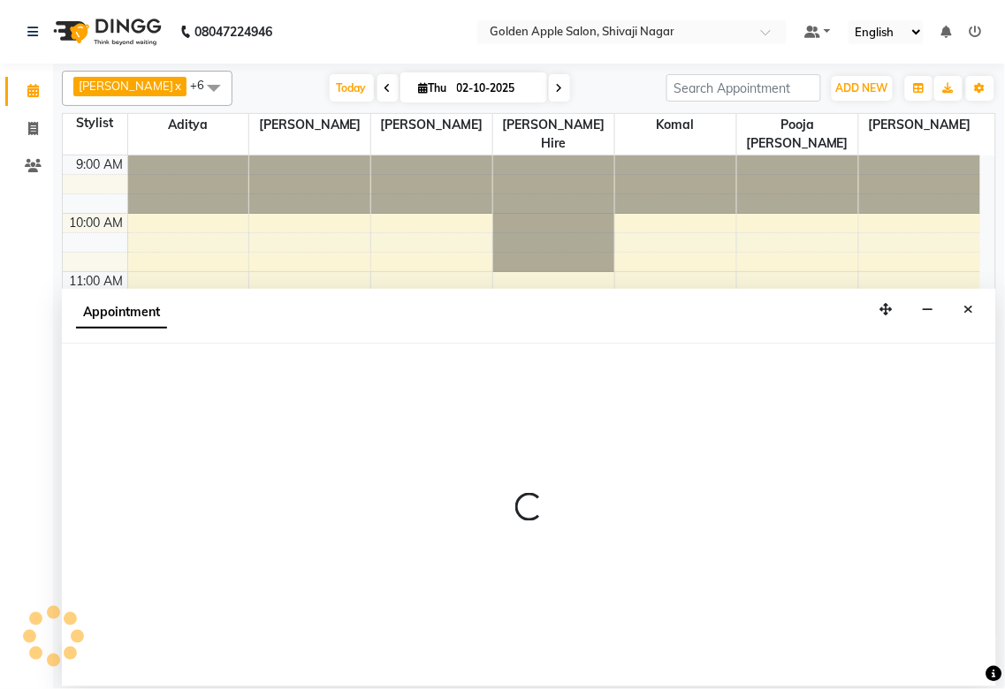
select select "85394"
select select "825"
select select "tentative"
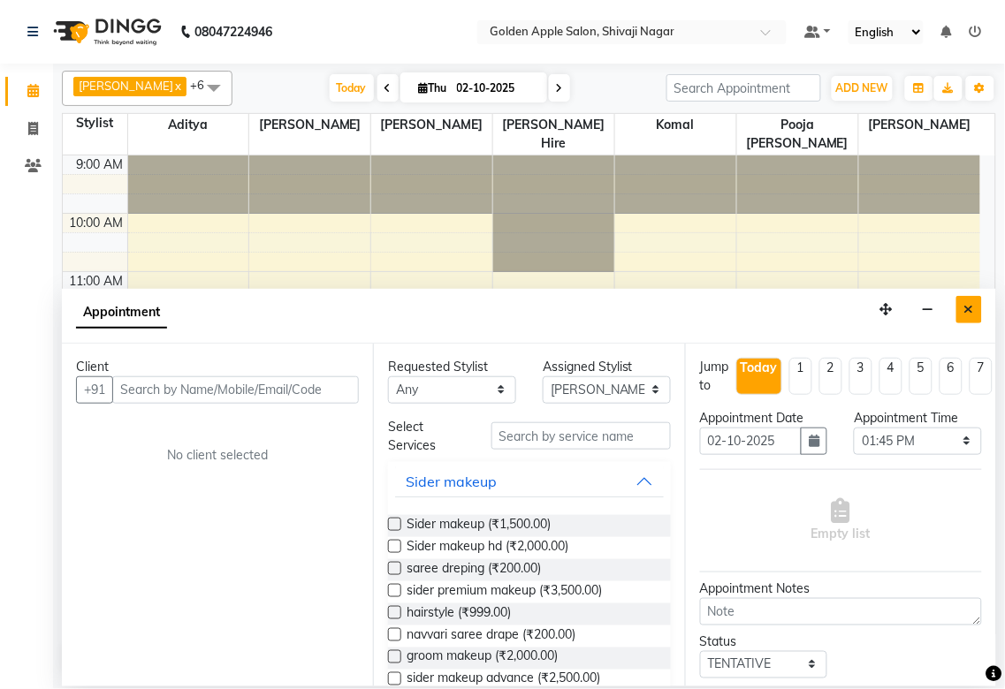
click at [970, 315] on icon "Close" at bounding box center [969, 309] width 10 height 12
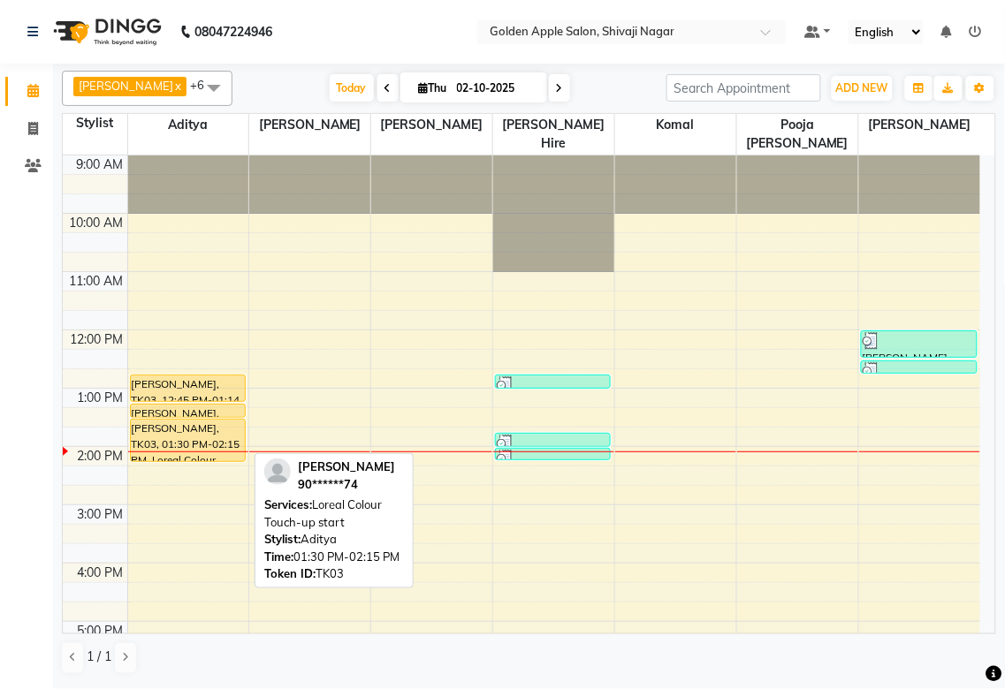
click at [244, 454] on div "[PERSON_NAME], TK03, 01:30 PM-02:15 PM, Loreal Colour Touch-up start" at bounding box center [188, 441] width 114 height 42
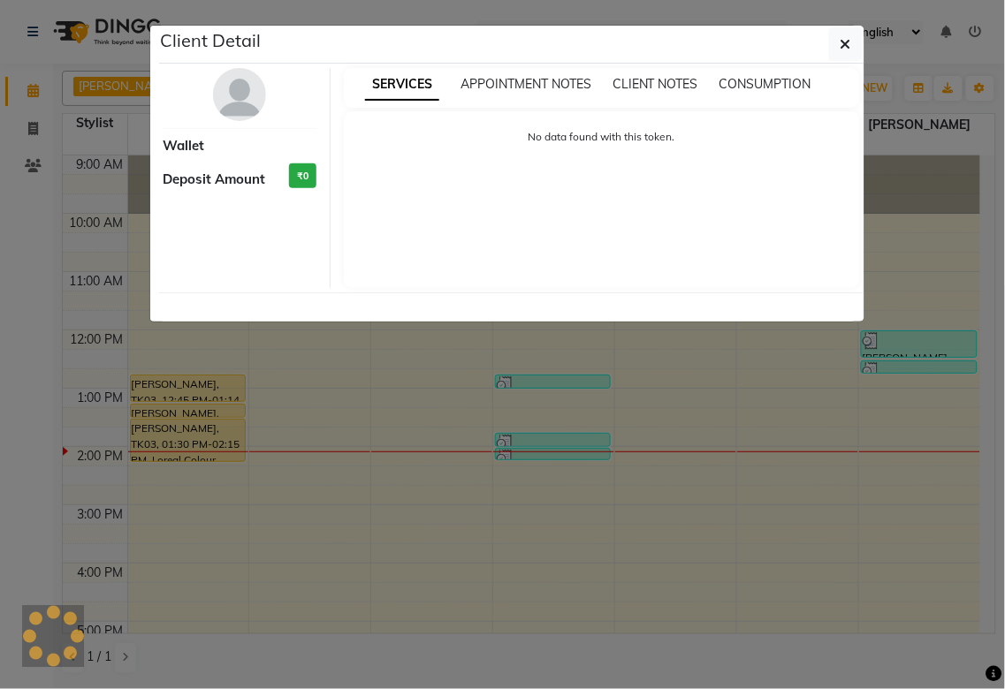
select select "1"
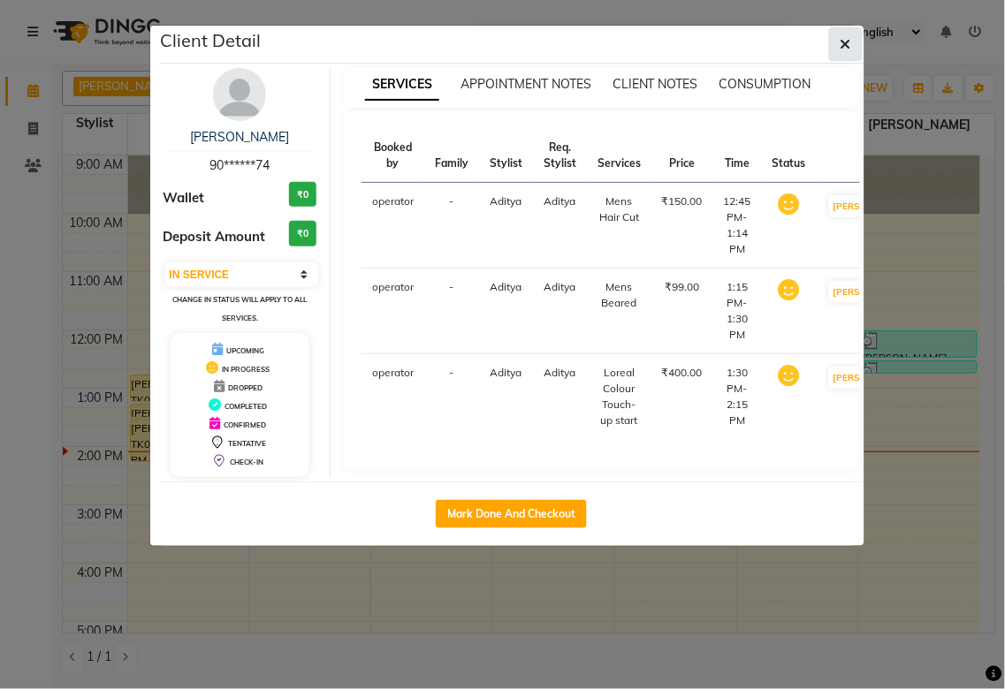
click at [852, 45] on button "button" at bounding box center [846, 44] width 34 height 34
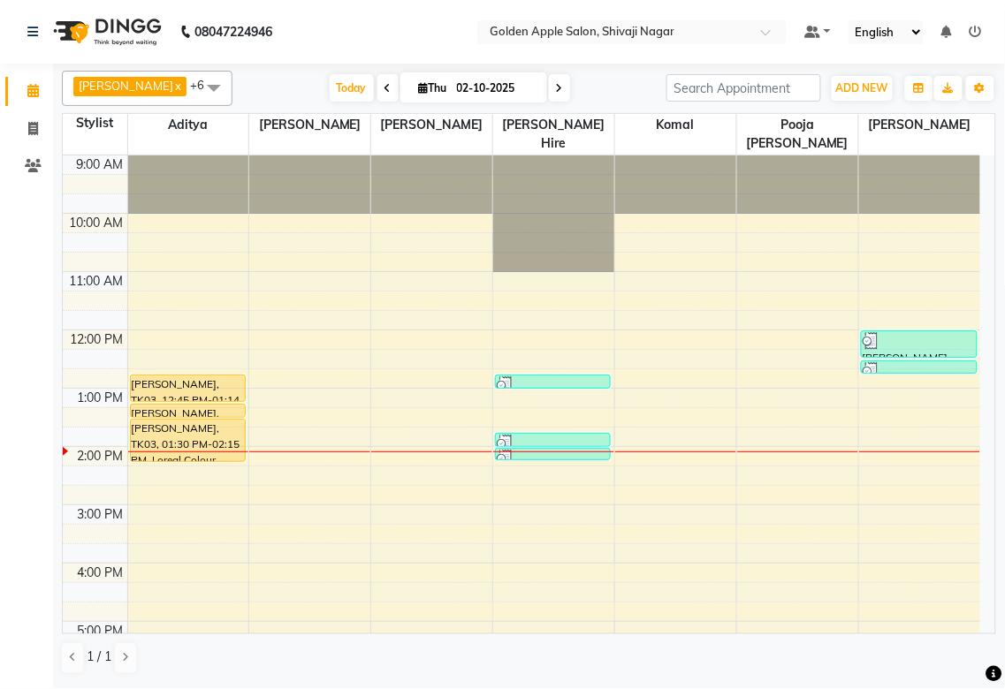
click at [245, 451] on div at bounding box center [188, 451] width 121 height 1
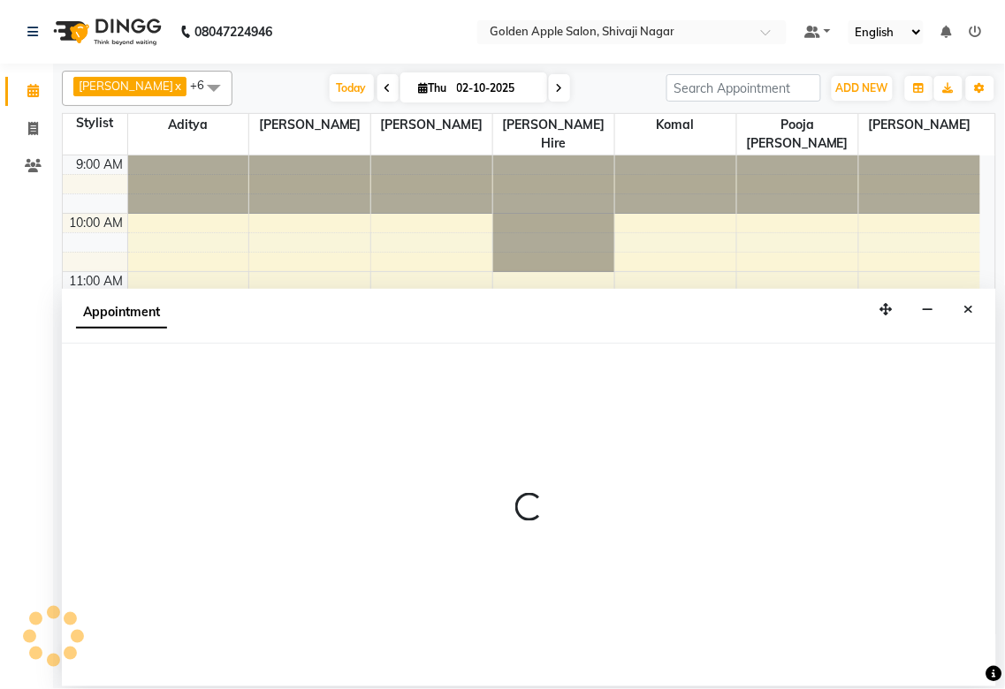
select select "54411"
select select "tentative"
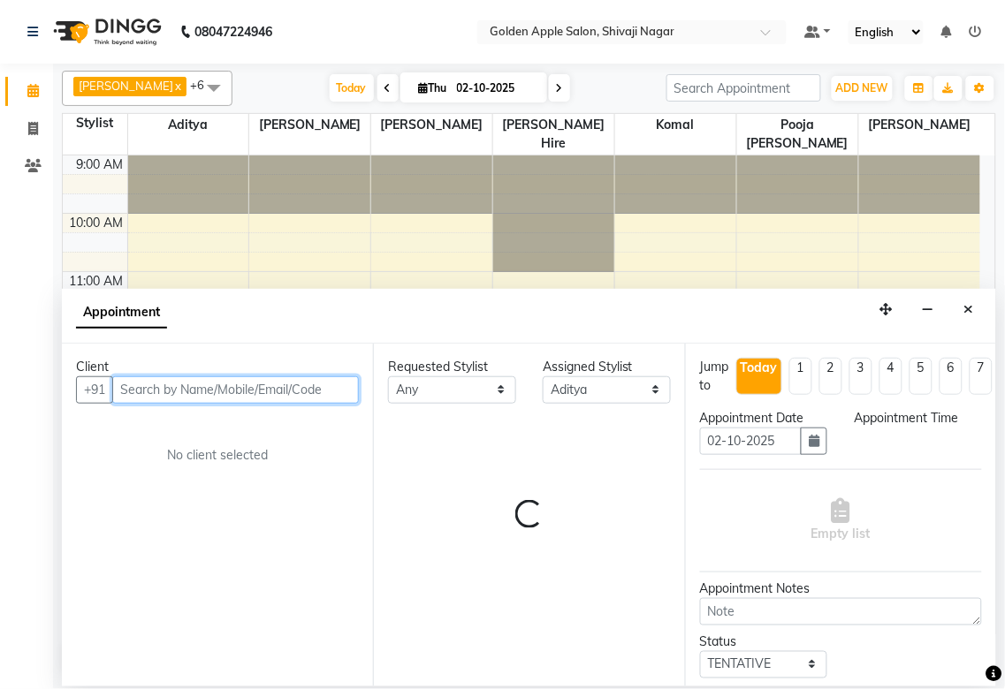
select select "840"
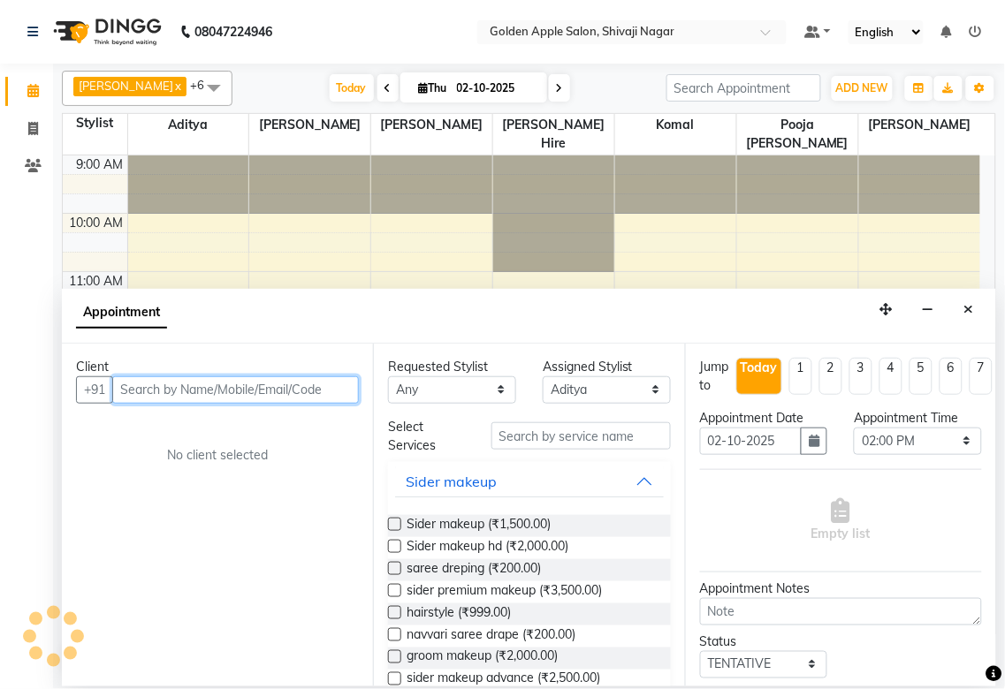
click at [136, 387] on input "text" at bounding box center [235, 389] width 247 height 27
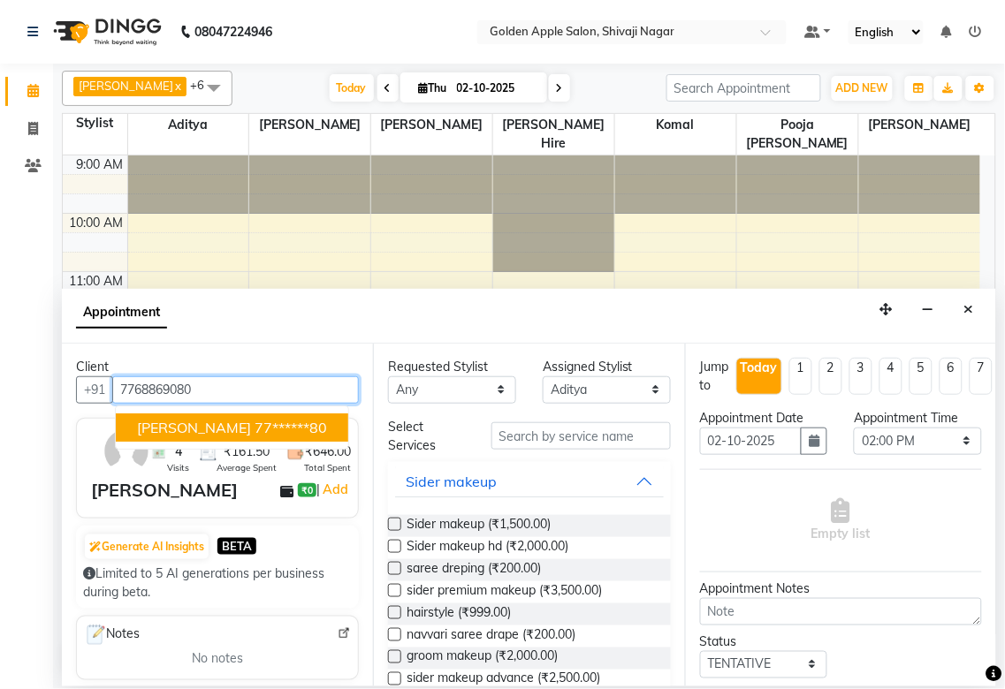
click at [148, 421] on span "[PERSON_NAME]" at bounding box center [194, 428] width 114 height 18
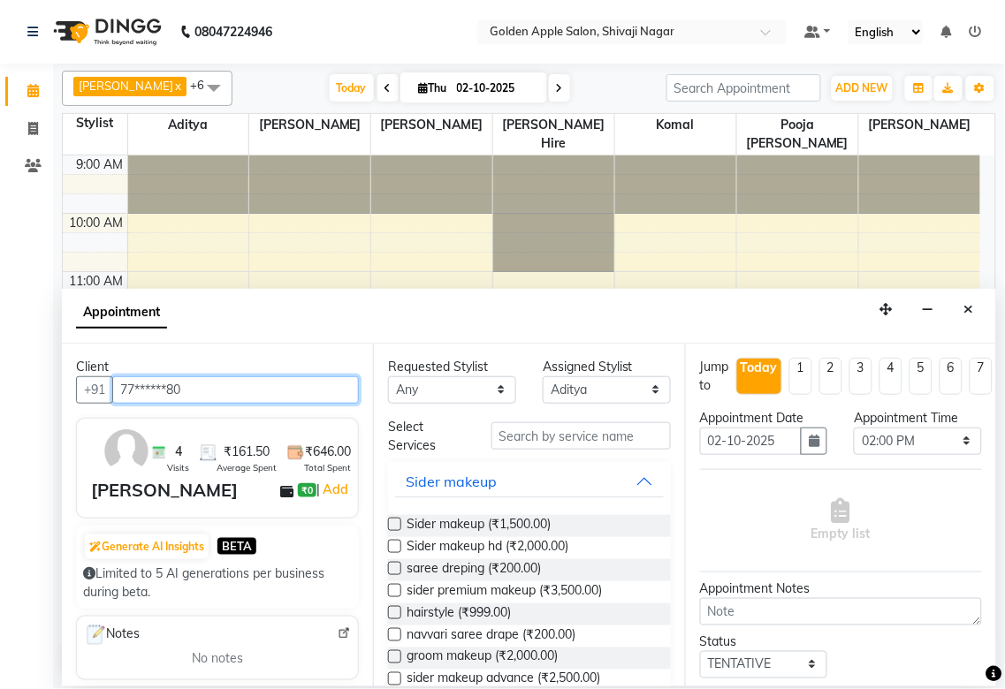
type input "77******80"
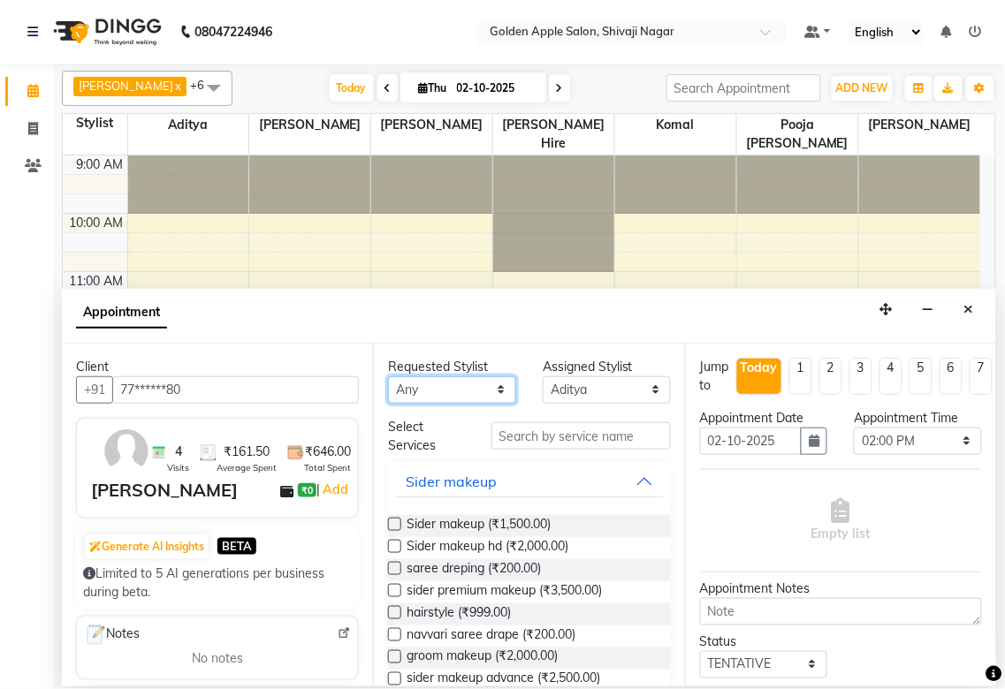
click at [451, 398] on select "Any [PERSON_NAME] ashwini [PERSON_NAME] Hire [PERSON_NAME] operator pooja [PERS…" at bounding box center [452, 389] width 128 height 27
select select "54411"
click at [388, 376] on select "Any [PERSON_NAME] ashwini [PERSON_NAME] Hire [PERSON_NAME] operator pooja [PERS…" at bounding box center [452, 389] width 128 height 27
click at [519, 442] on input "text" at bounding box center [580, 435] width 179 height 27
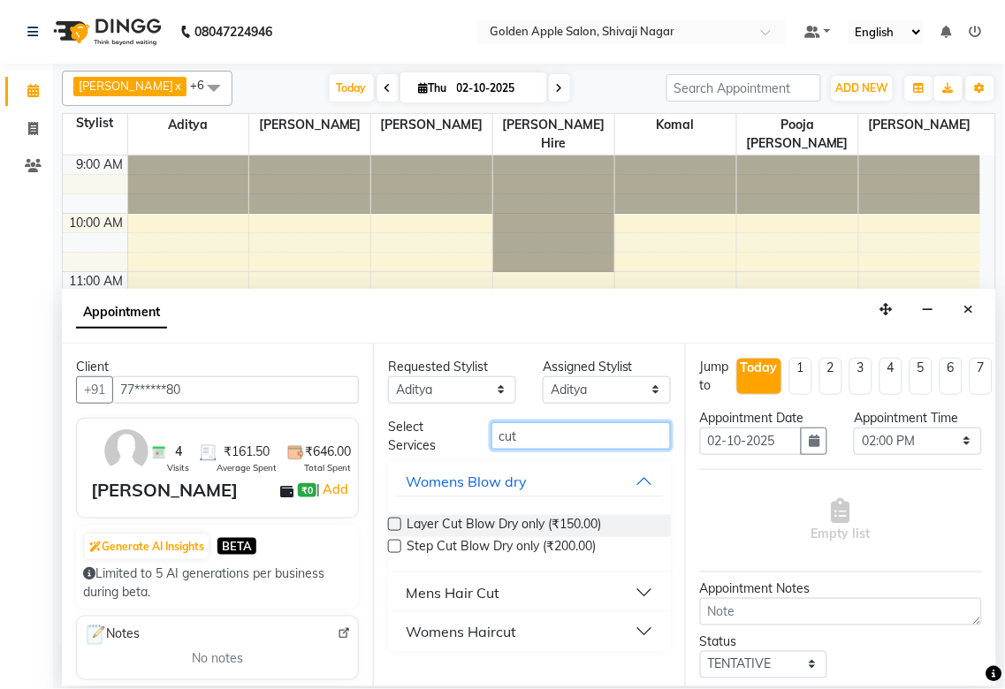
type input "cut"
click at [489, 595] on div "Mens Hair Cut" at bounding box center [453, 592] width 94 height 21
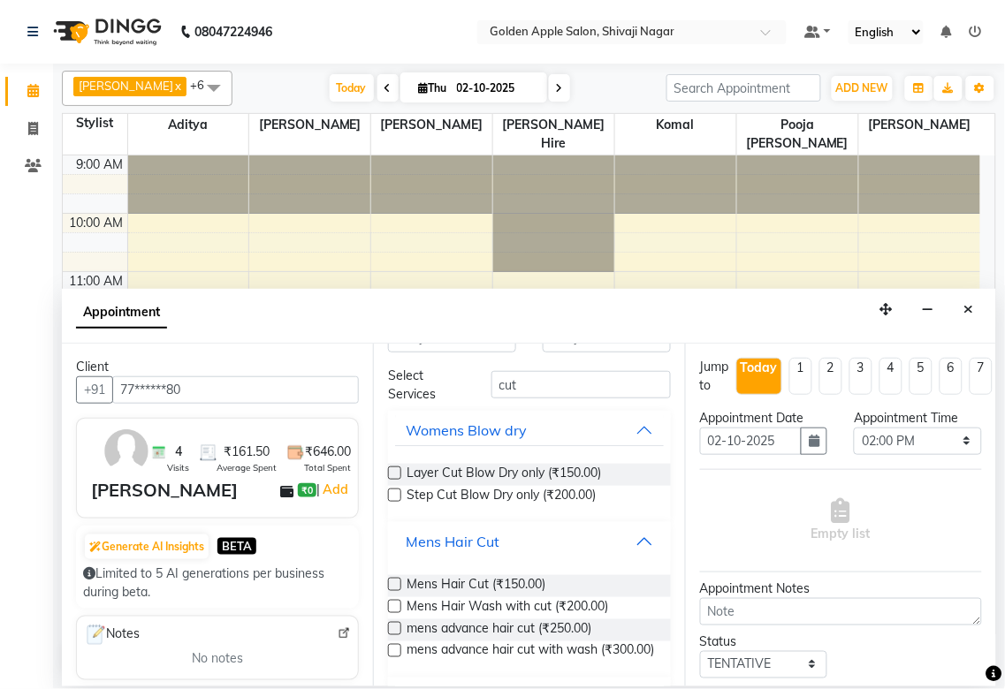
scroll to position [89, 0]
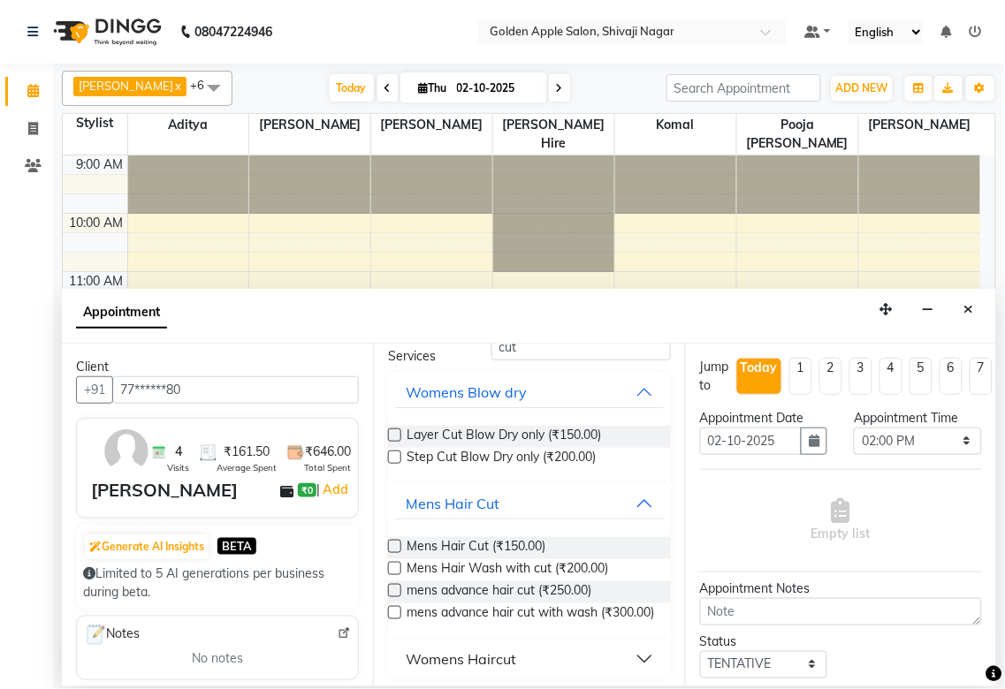
click at [399, 568] on label at bounding box center [394, 568] width 13 height 13
click at [399, 568] on input "checkbox" at bounding box center [393, 570] width 11 height 11
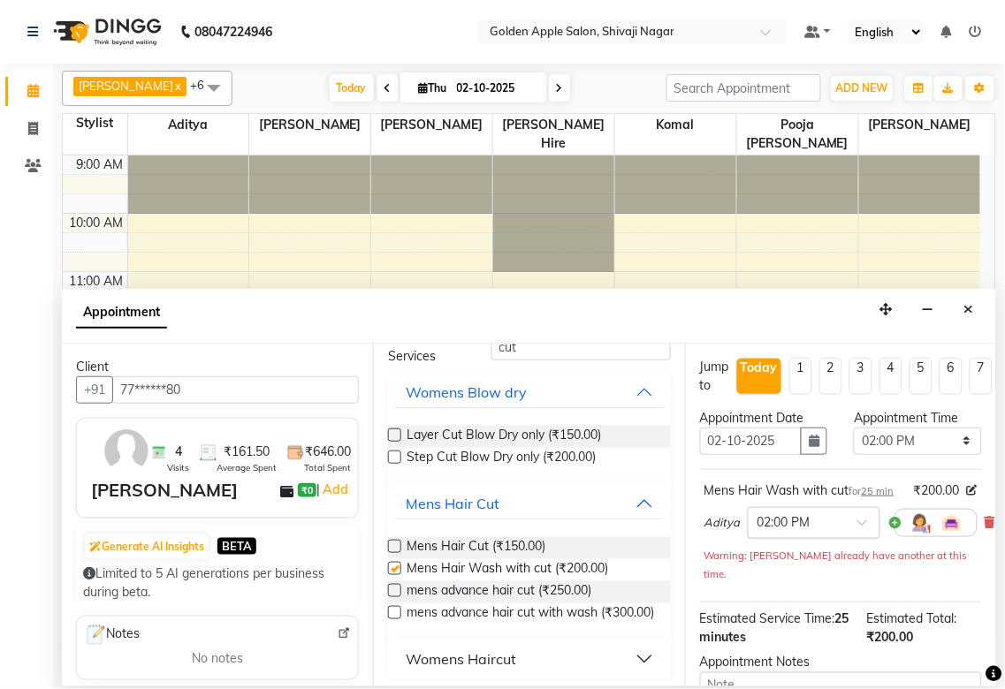
checkbox input "false"
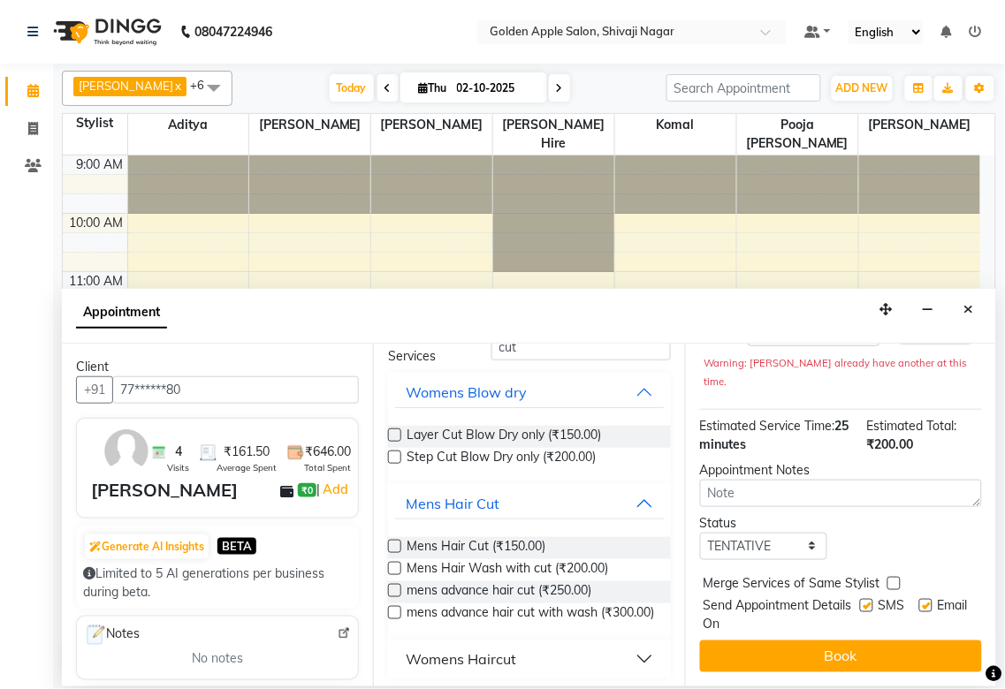
scroll to position [208, 0]
click at [788, 533] on select "Select TENTATIVE CONFIRM CHECK-IN UPCOMING" at bounding box center [764, 546] width 128 height 27
select select "confirm booking"
click at [700, 533] on select "Select TENTATIVE CONFIRM CHECK-IN UPCOMING" at bounding box center [764, 546] width 128 height 27
click at [860, 599] on label at bounding box center [866, 605] width 13 height 13
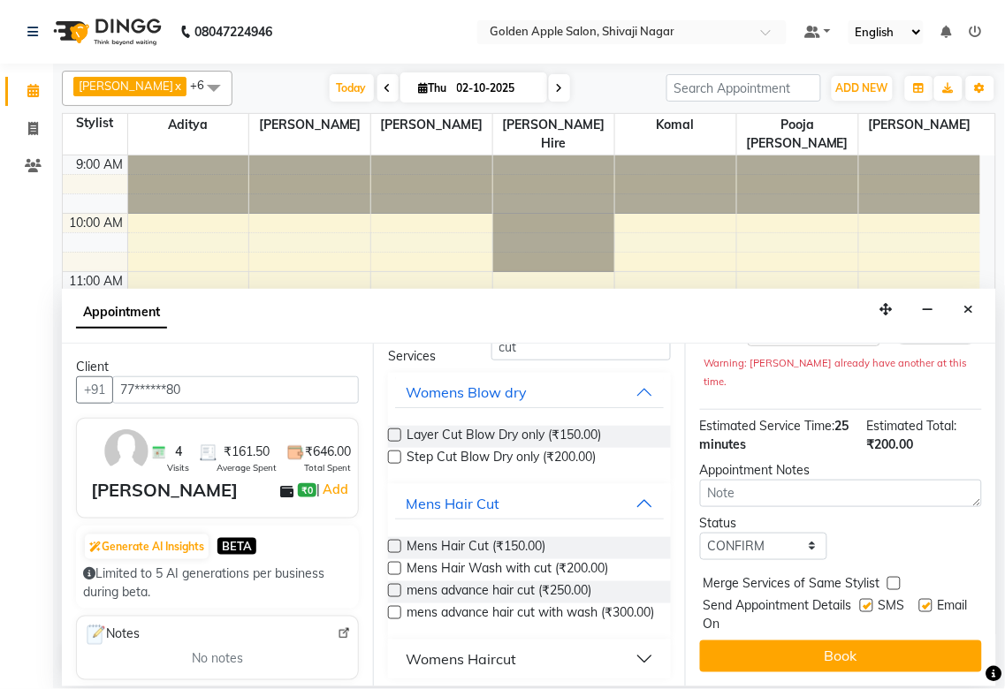
click at [860, 602] on input "checkbox" at bounding box center [865, 607] width 11 height 11
checkbox input "false"
click at [919, 599] on label at bounding box center [925, 605] width 13 height 13
click at [919, 602] on input "checkbox" at bounding box center [924, 607] width 11 height 11
checkbox input "false"
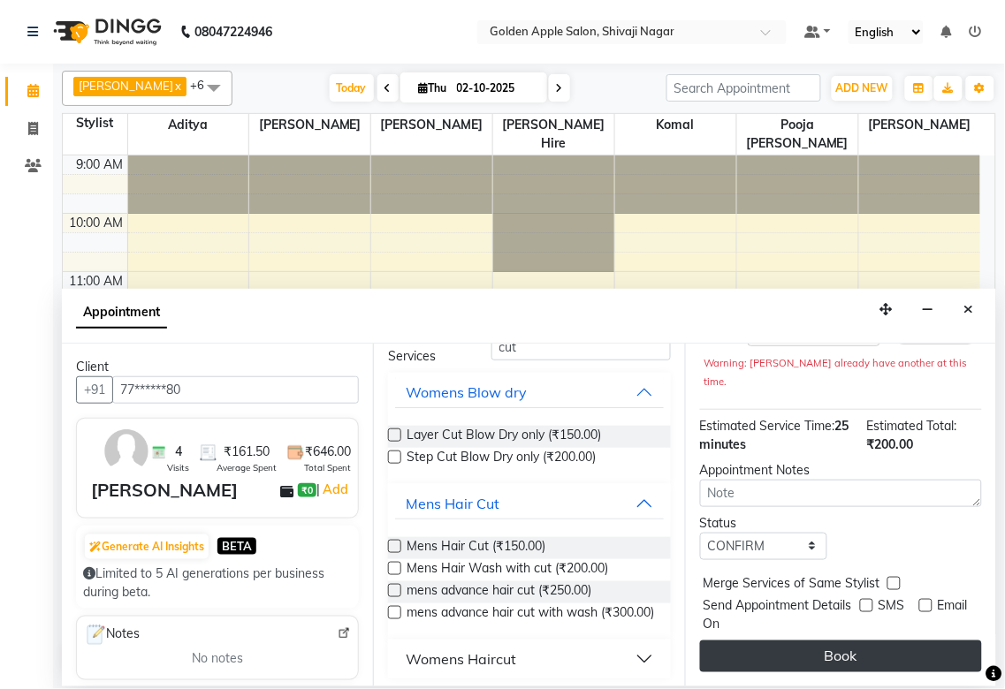
click at [837, 655] on button "Book" at bounding box center [841, 657] width 282 height 32
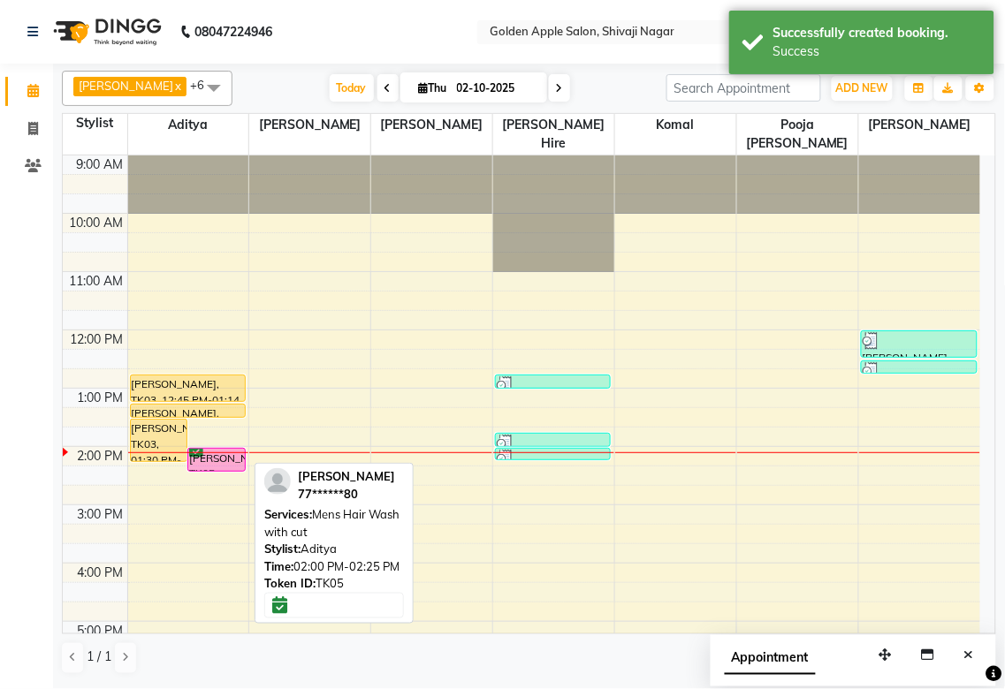
click at [228, 451] on div "[PERSON_NAME], TK05, 02:00 PM-02:25 PM, Mens Hair Wash with cut" at bounding box center [216, 460] width 57 height 22
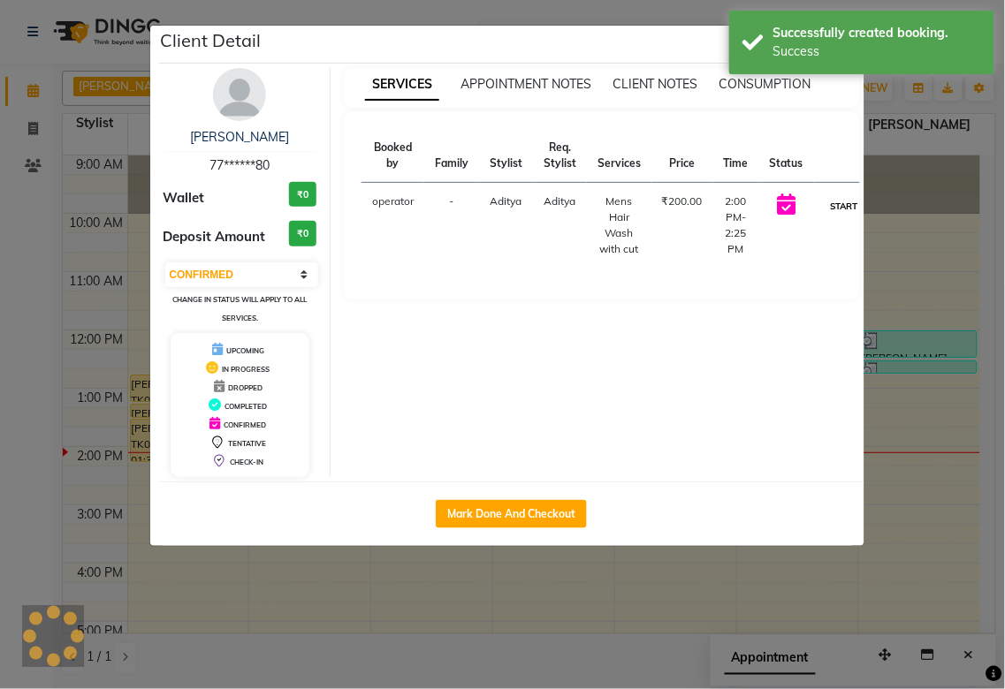
click at [826, 205] on button "START" at bounding box center [844, 206] width 36 height 22
select select "1"
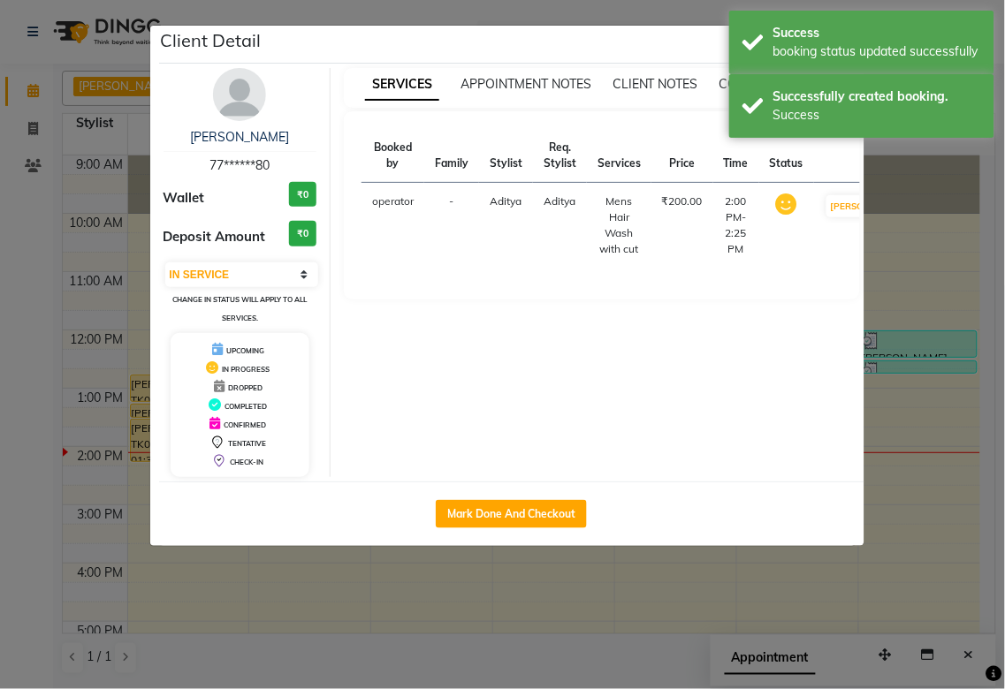
click at [907, 399] on ngb-modal-window "Client Detail [PERSON_NAME] 77******80 Wallet ₹0 Deposit Amount ₹0 Select IN SE…" at bounding box center [502, 344] width 1005 height 689
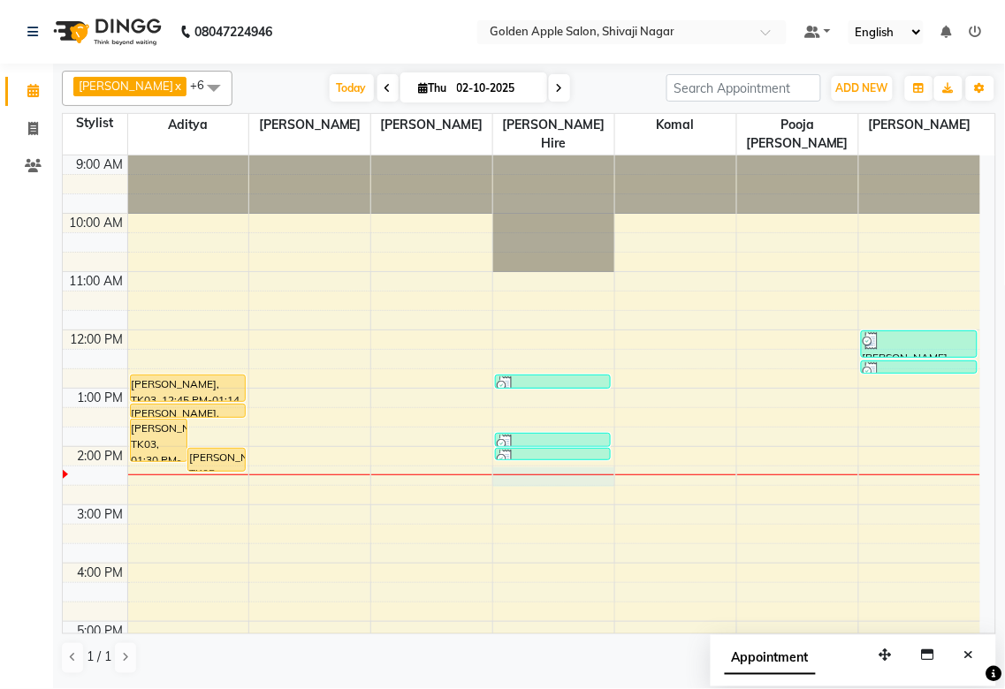
click at [527, 478] on div "9:00 AM 10:00 AM 11:00 AM 12:00 PM 1:00 PM 2:00 PM 3:00 PM 4:00 PM 5:00 PM 6:00…" at bounding box center [521, 534] width 917 height 757
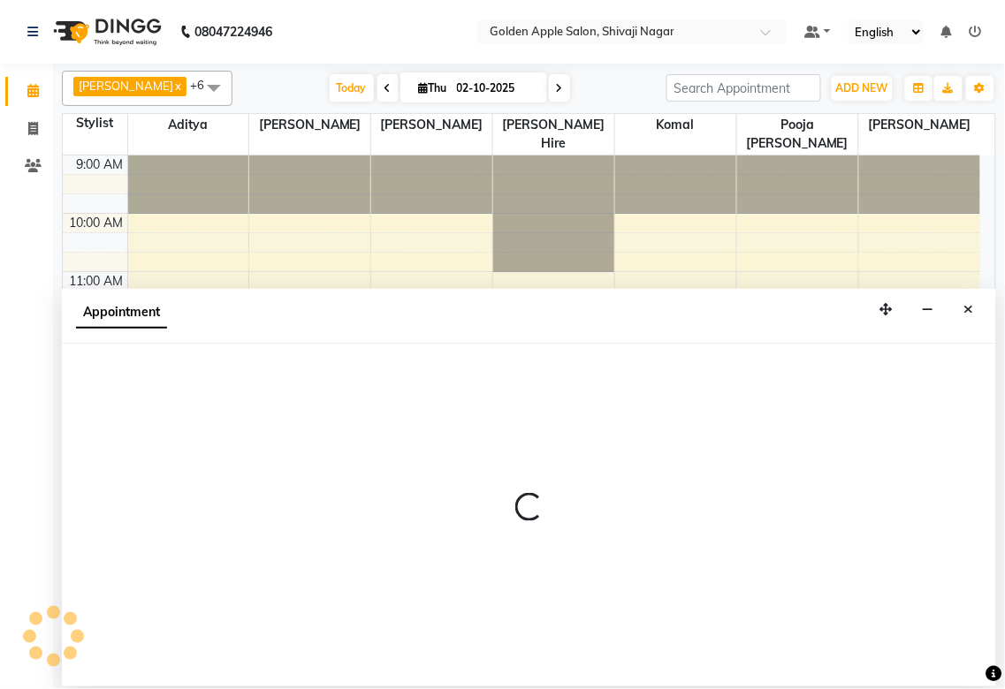
select select "43898"
select select "tentative"
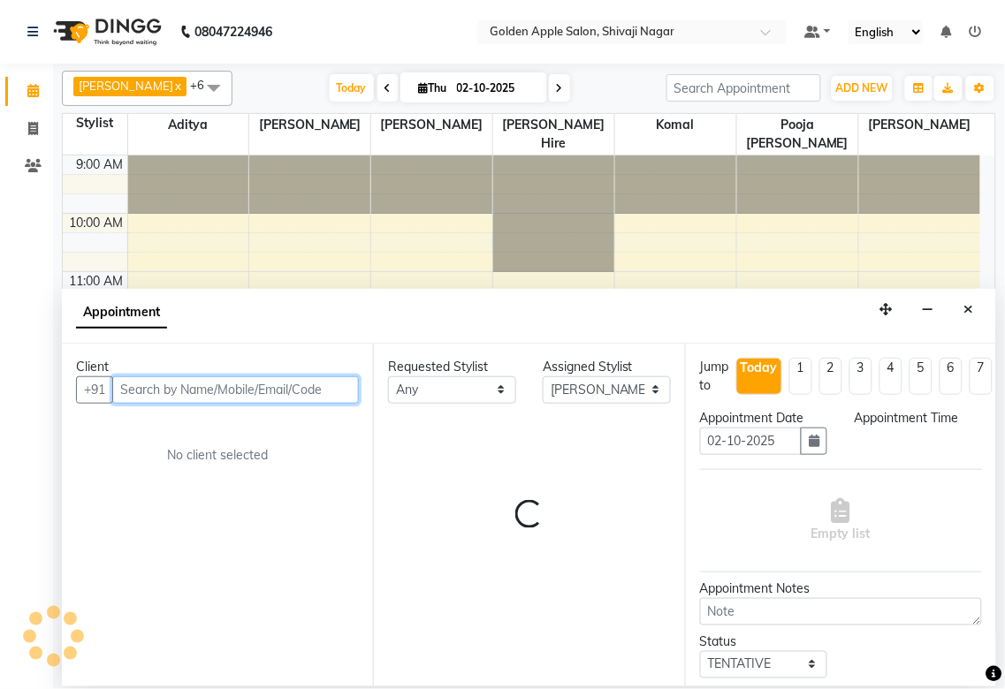
select select "855"
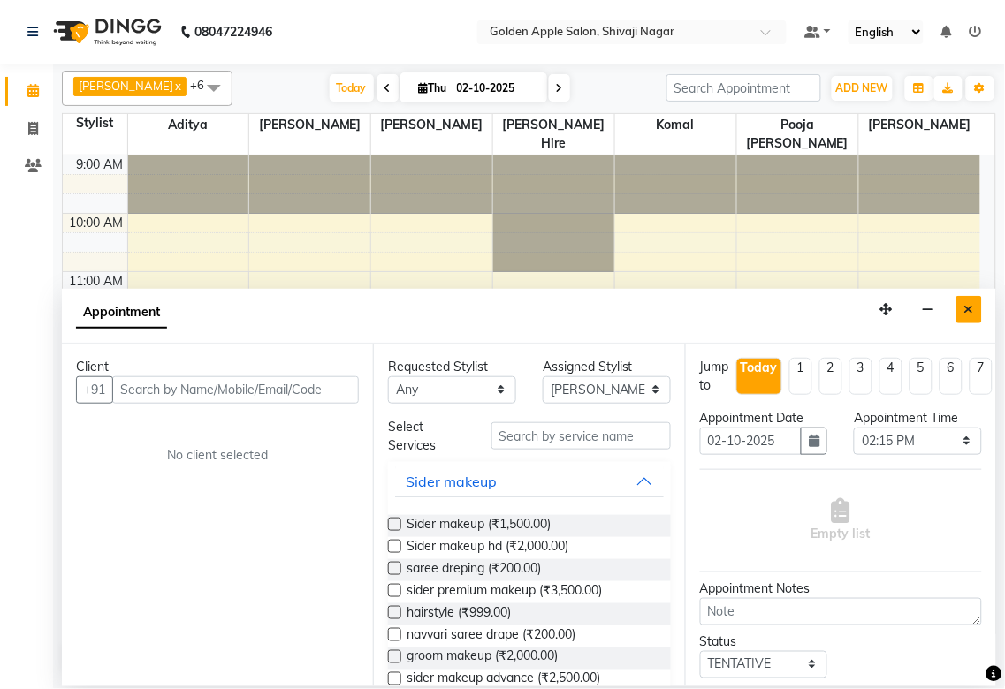
drag, startPoint x: 963, startPoint y: 307, endPoint x: 823, endPoint y: 391, distance: 163.3
click at [963, 309] on button "Close" at bounding box center [969, 309] width 26 height 27
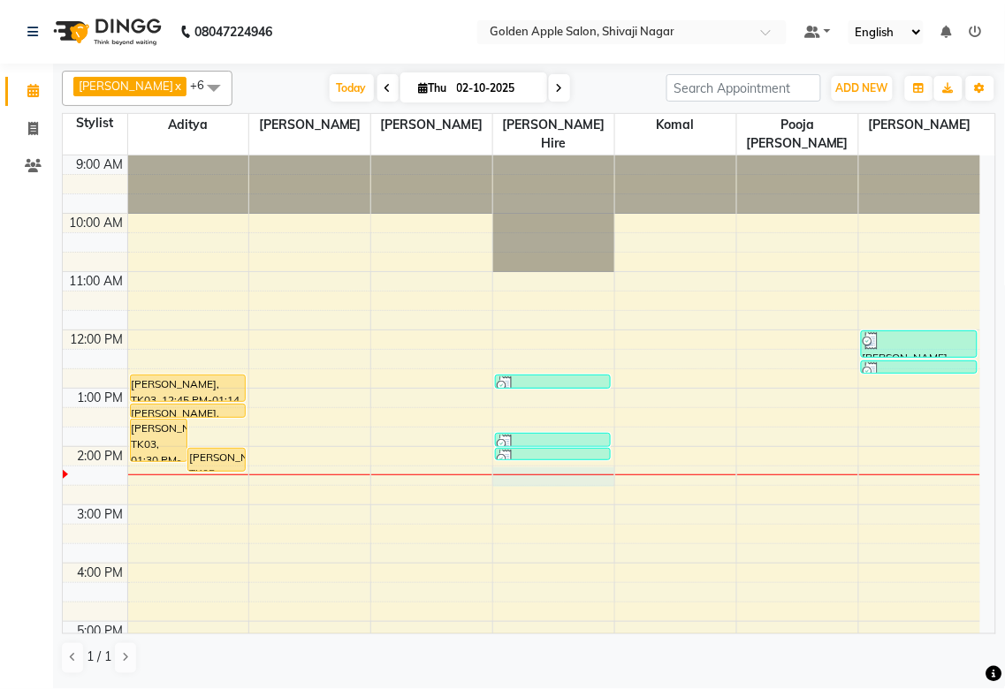
click at [527, 477] on div "9:00 AM 10:00 AM 11:00 AM 12:00 PM 1:00 PM 2:00 PM 3:00 PM 4:00 PM 5:00 PM 6:00…" at bounding box center [521, 534] width 917 height 757
select select "43898"
select select "tentative"
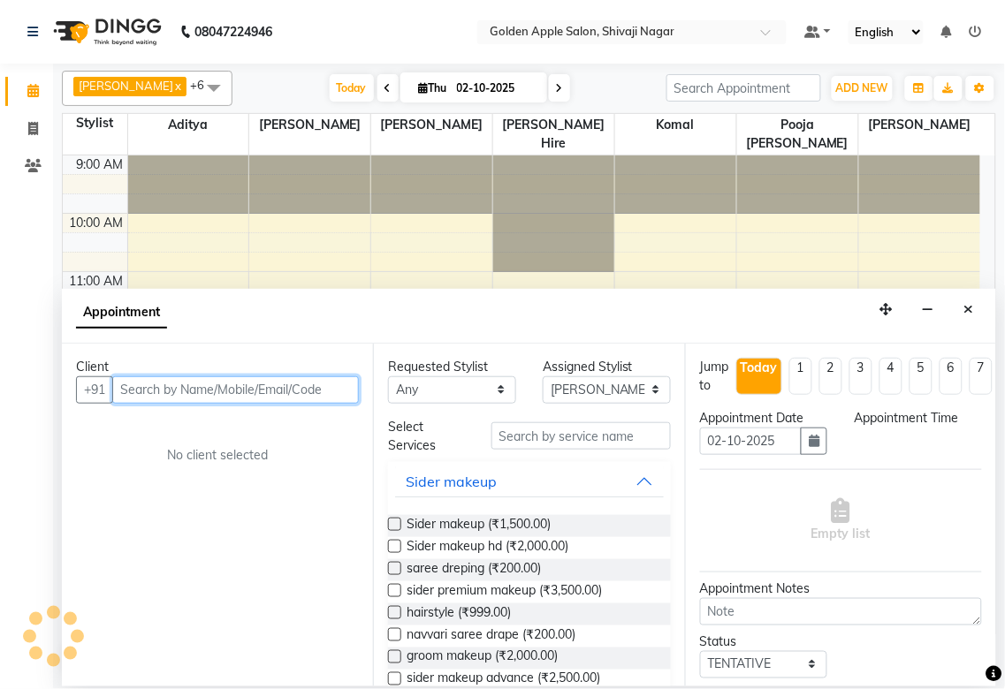
select select "855"
click at [320, 389] on input "text" at bounding box center [235, 389] width 247 height 27
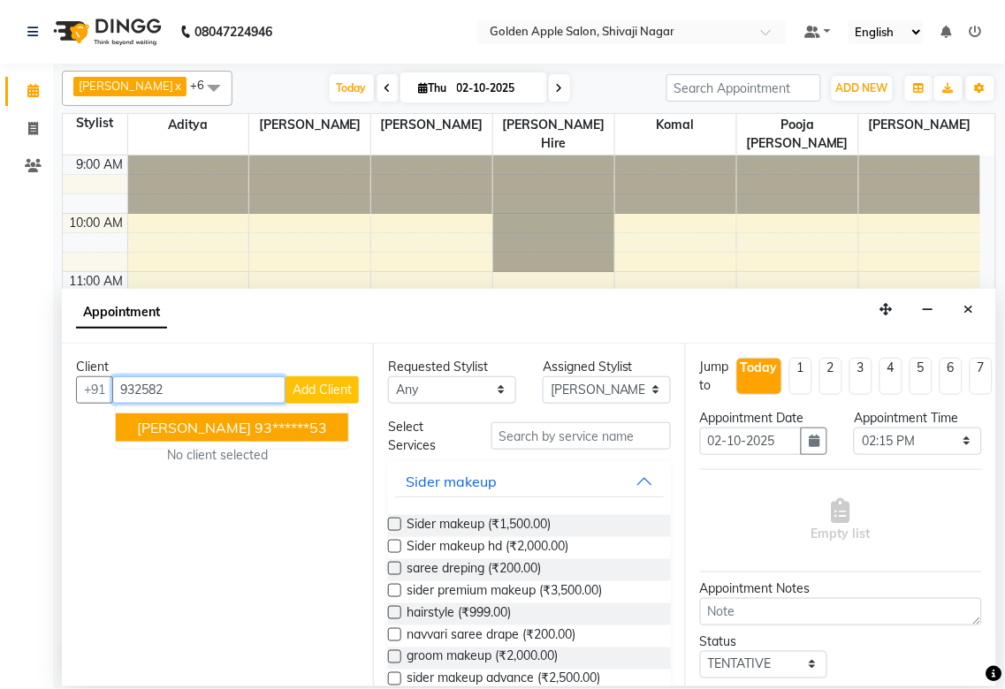
click at [254, 430] on ngb-highlight "93******53" at bounding box center [290, 428] width 72 height 18
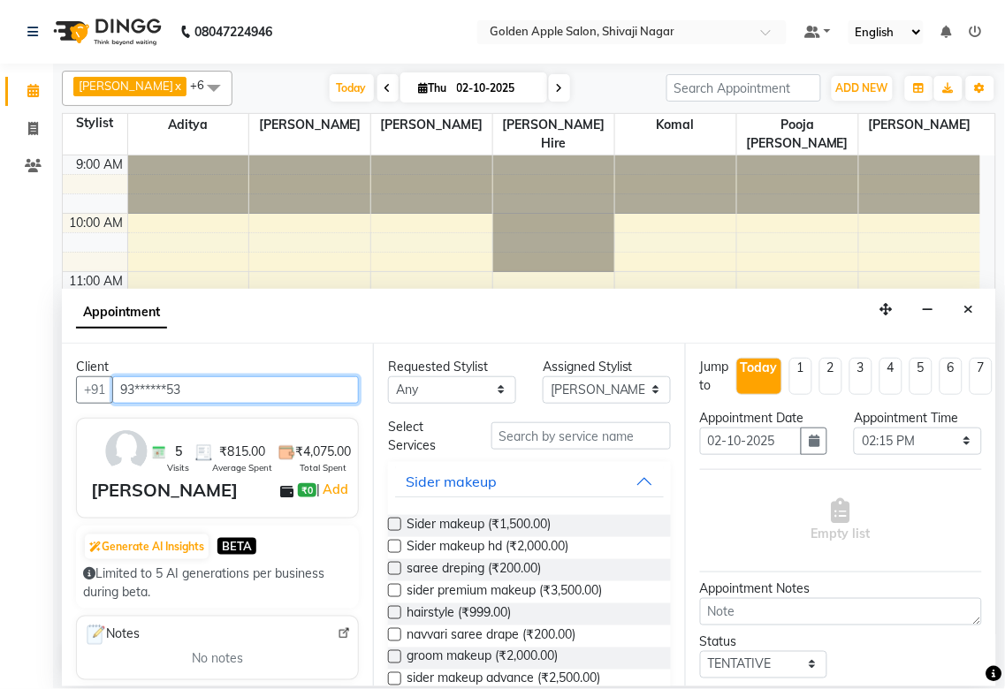
type input "93******53"
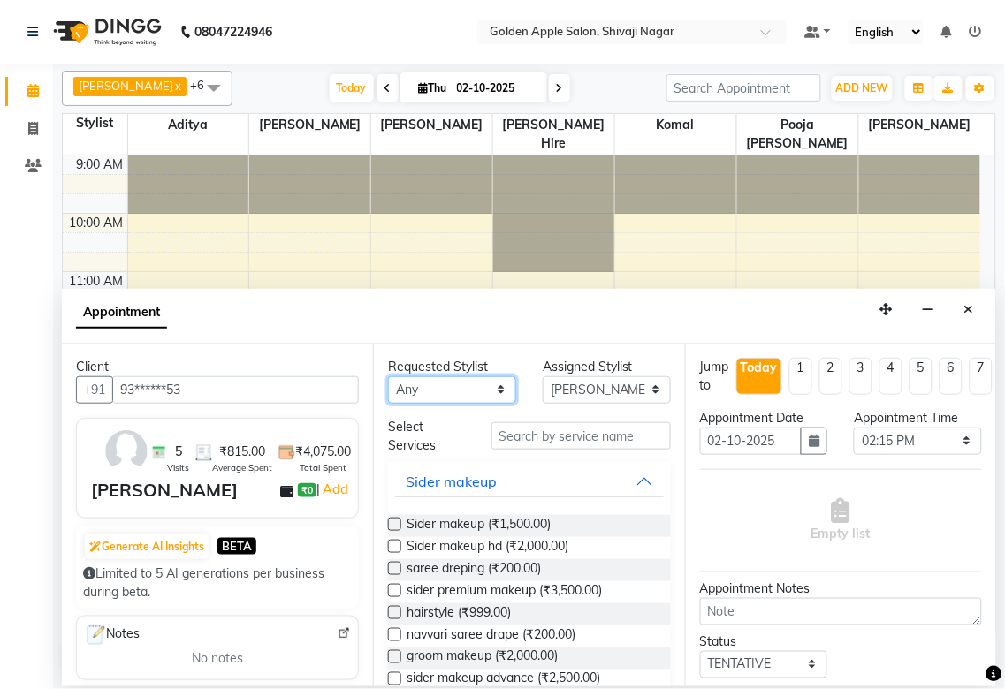
click at [474, 390] on select "Any [PERSON_NAME] ashwini [PERSON_NAME] Hire [PERSON_NAME] operator pooja [PERS…" at bounding box center [452, 389] width 128 height 27
select select "43898"
click at [388, 376] on select "Any [PERSON_NAME] ashwini [PERSON_NAME] Hire [PERSON_NAME] operator pooja [PERS…" at bounding box center [452, 389] width 128 height 27
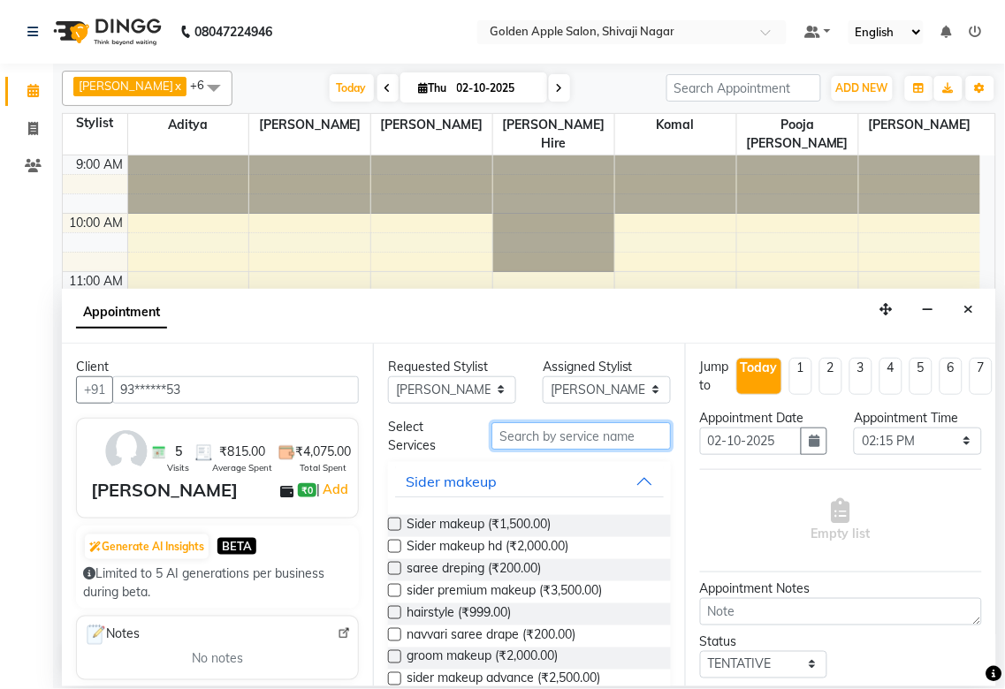
click at [531, 436] on input "text" at bounding box center [580, 435] width 179 height 27
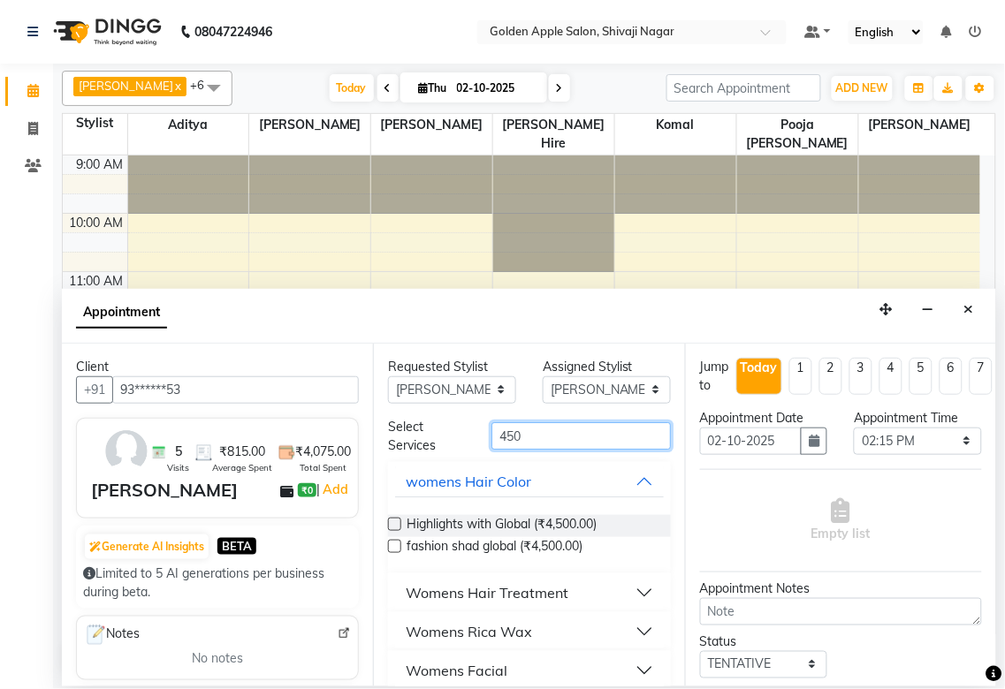
type input "450"
click at [451, 629] on div "Womens Rica Wax" at bounding box center [469, 631] width 126 height 21
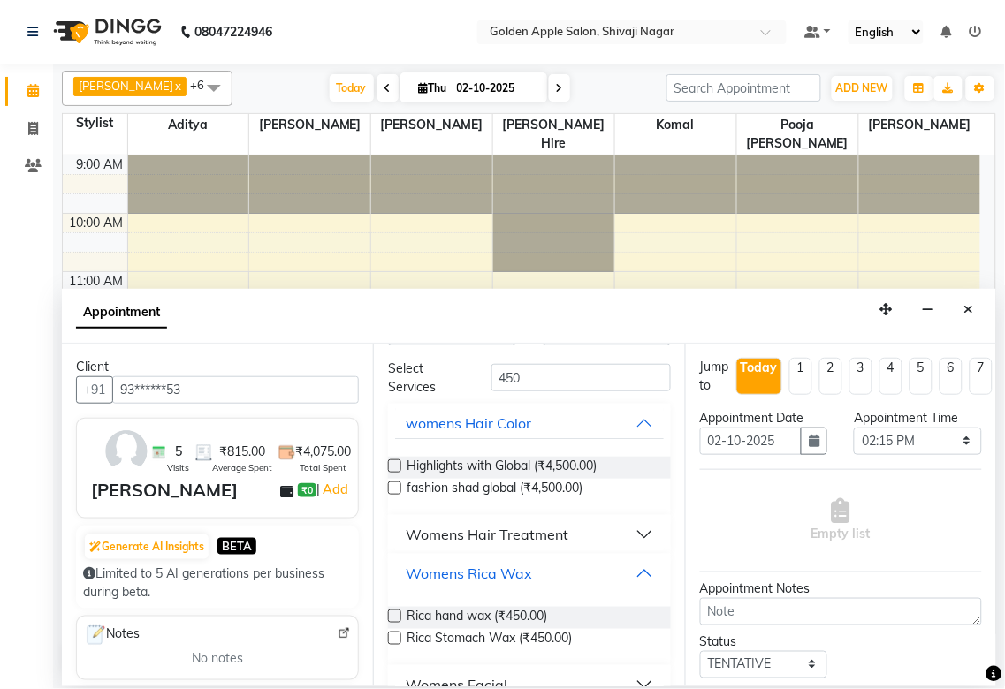
scroll to position [98, 0]
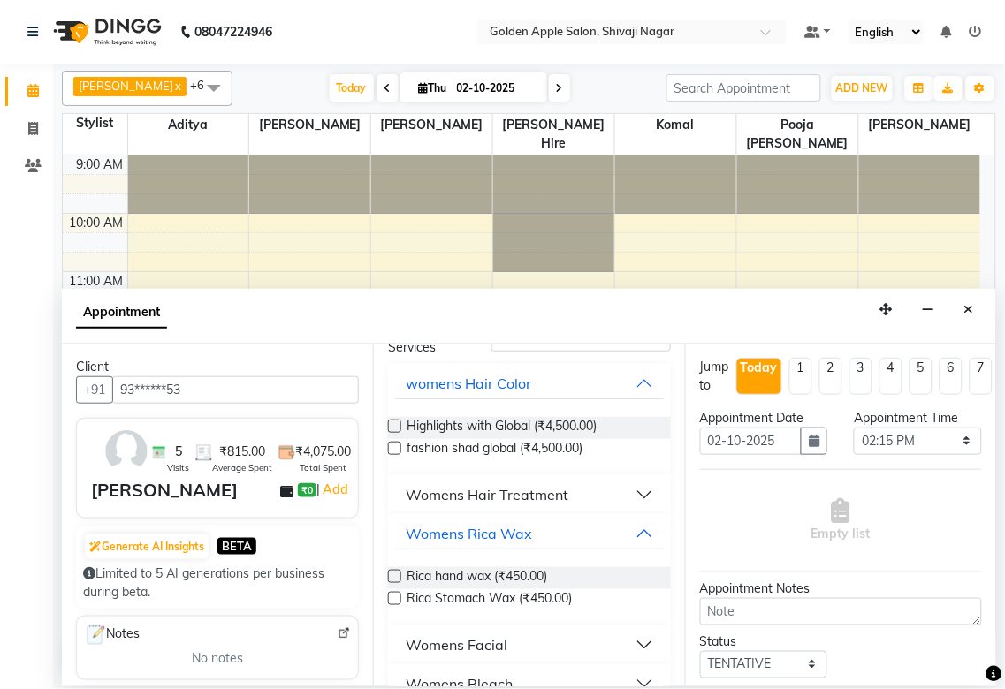
click at [395, 573] on label at bounding box center [394, 576] width 13 height 13
click at [395, 573] on input "checkbox" at bounding box center [393, 578] width 11 height 11
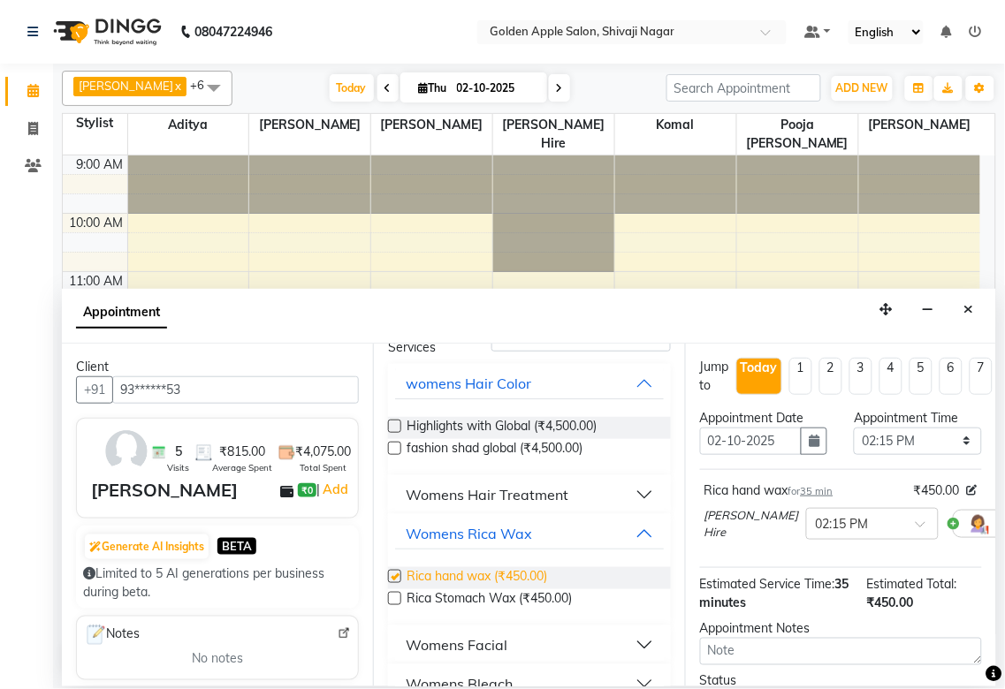
scroll to position [0, 0]
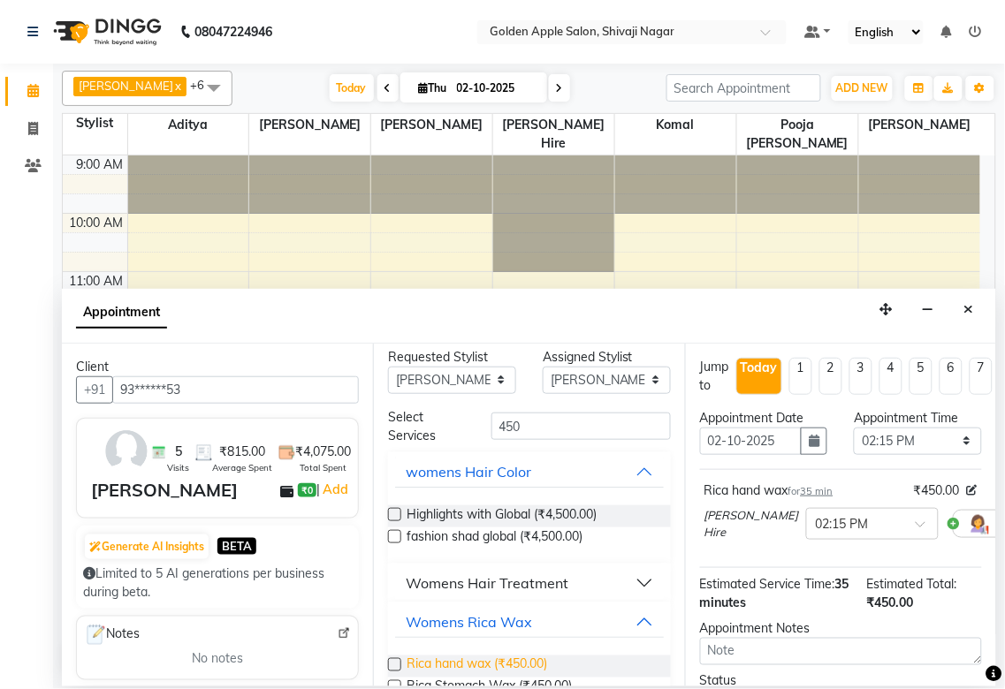
checkbox input "false"
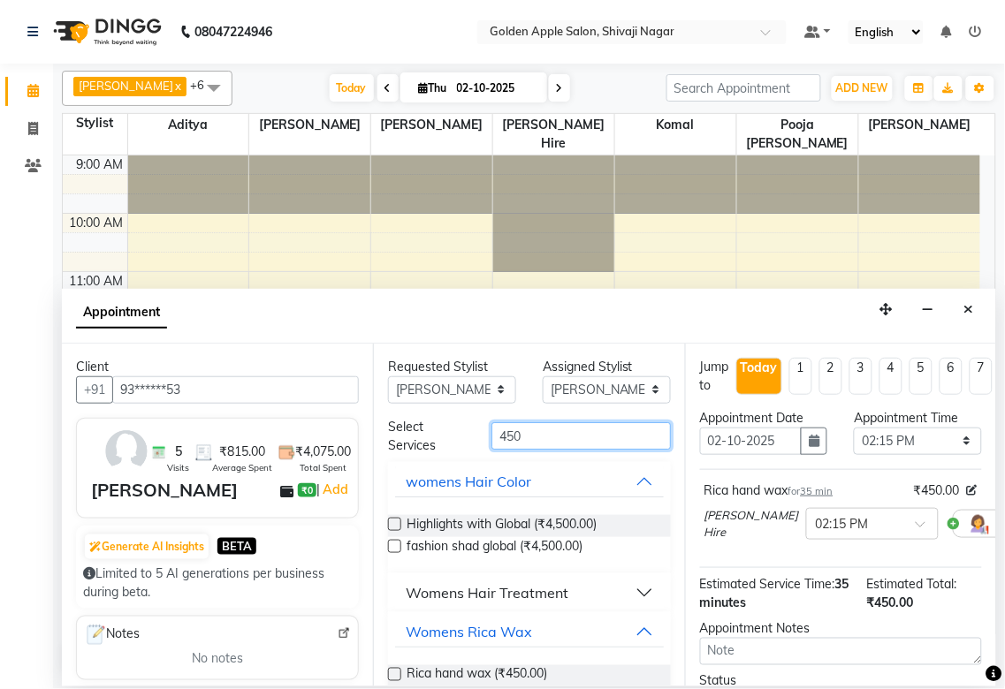
click at [535, 437] on input "450" at bounding box center [580, 435] width 179 height 27
type input "4"
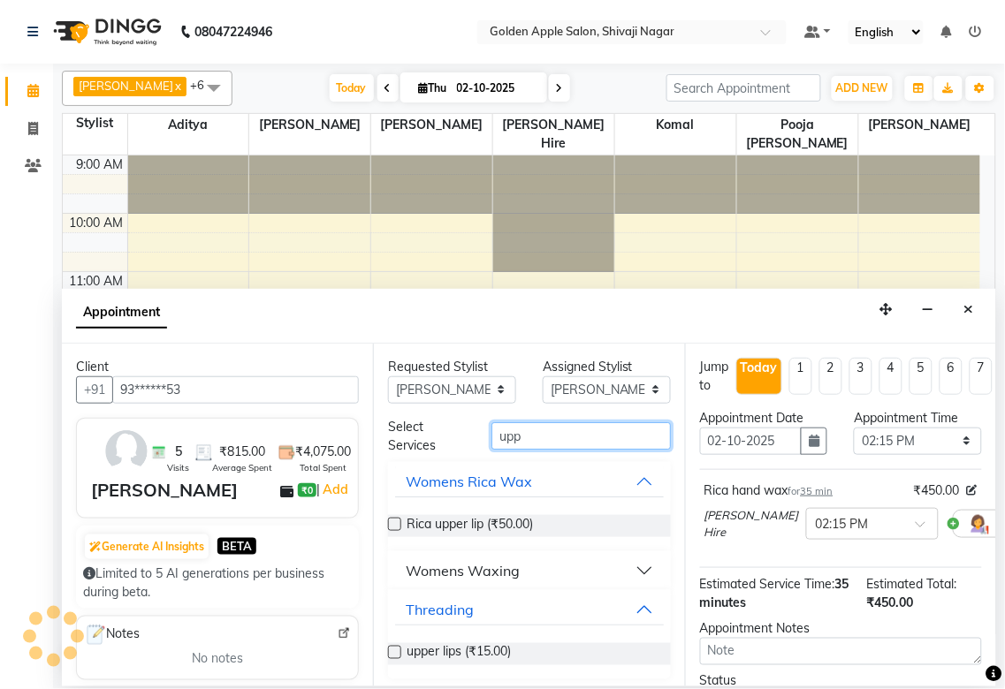
type input "upp"
click at [391, 646] on label at bounding box center [394, 652] width 13 height 13
click at [391, 649] on input "checkbox" at bounding box center [393, 654] width 11 height 11
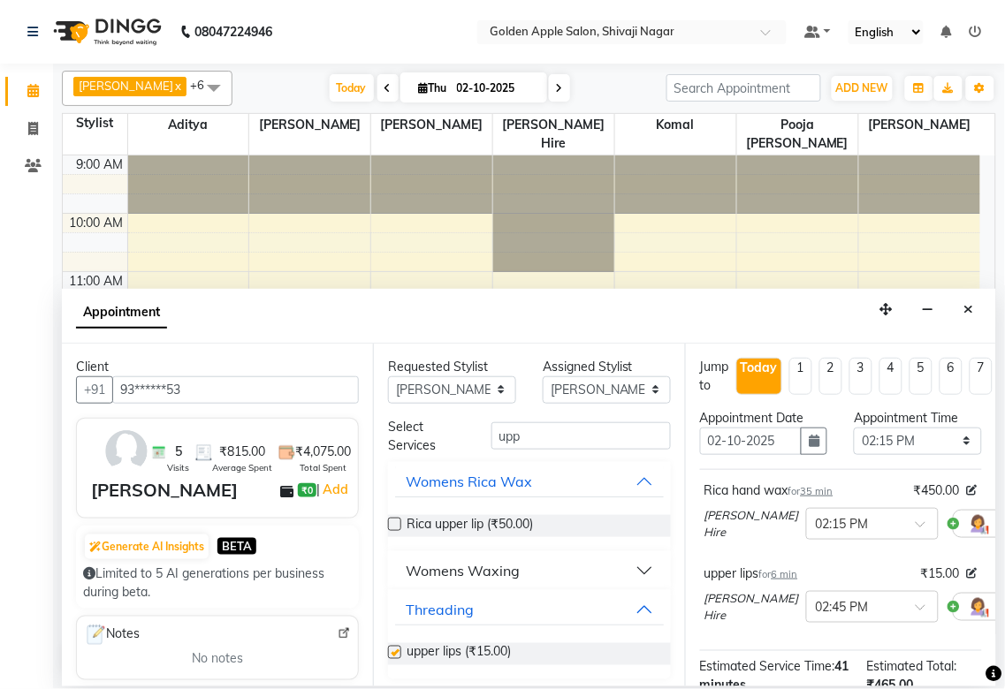
checkbox input "false"
click at [472, 398] on select "Any [PERSON_NAME] ashwini [PERSON_NAME] Hire [PERSON_NAME] operator pooja [PERS…" at bounding box center [452, 389] width 128 height 27
select select "92063"
click at [388, 376] on select "Any [PERSON_NAME] ashwini [PERSON_NAME] Hire [PERSON_NAME] operator pooja [PERS…" at bounding box center [452, 389] width 128 height 27
select select "92063"
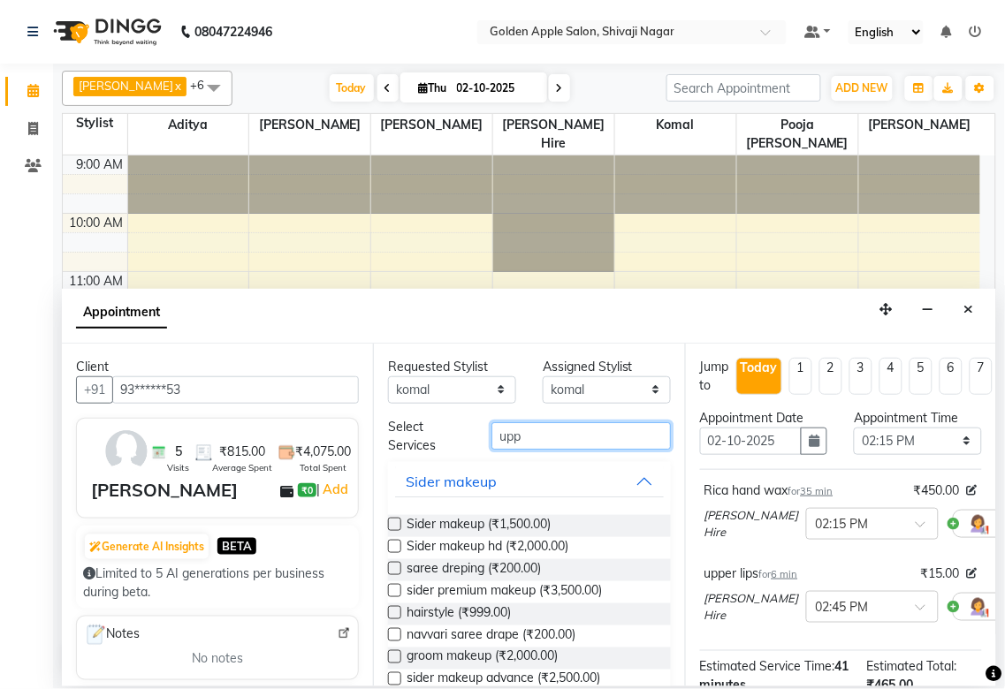
click at [539, 436] on input "upp" at bounding box center [580, 435] width 179 height 27
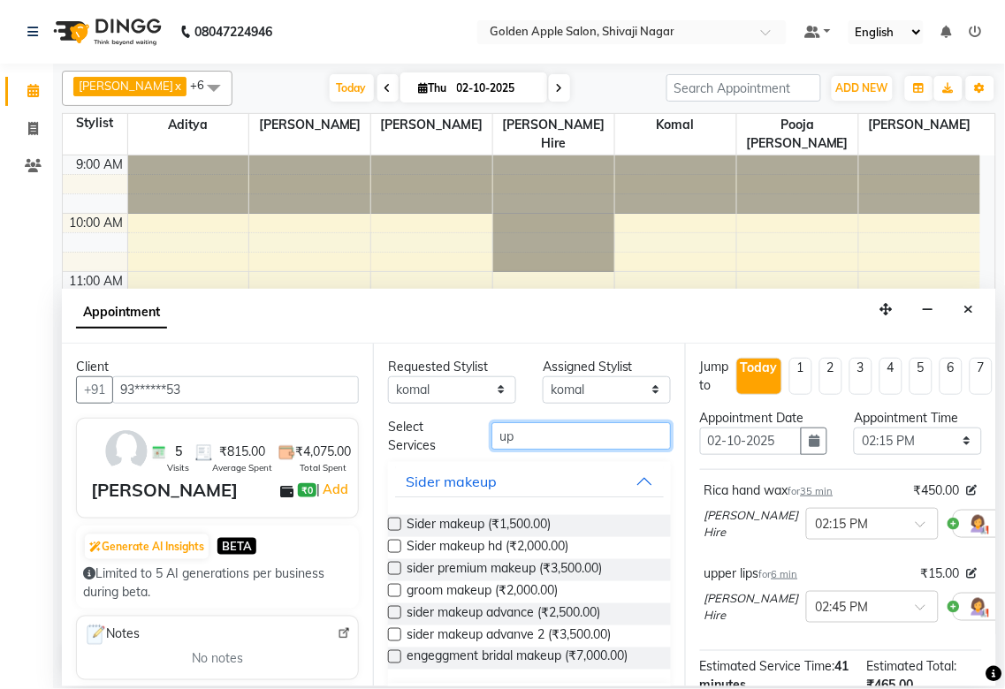
type input "u"
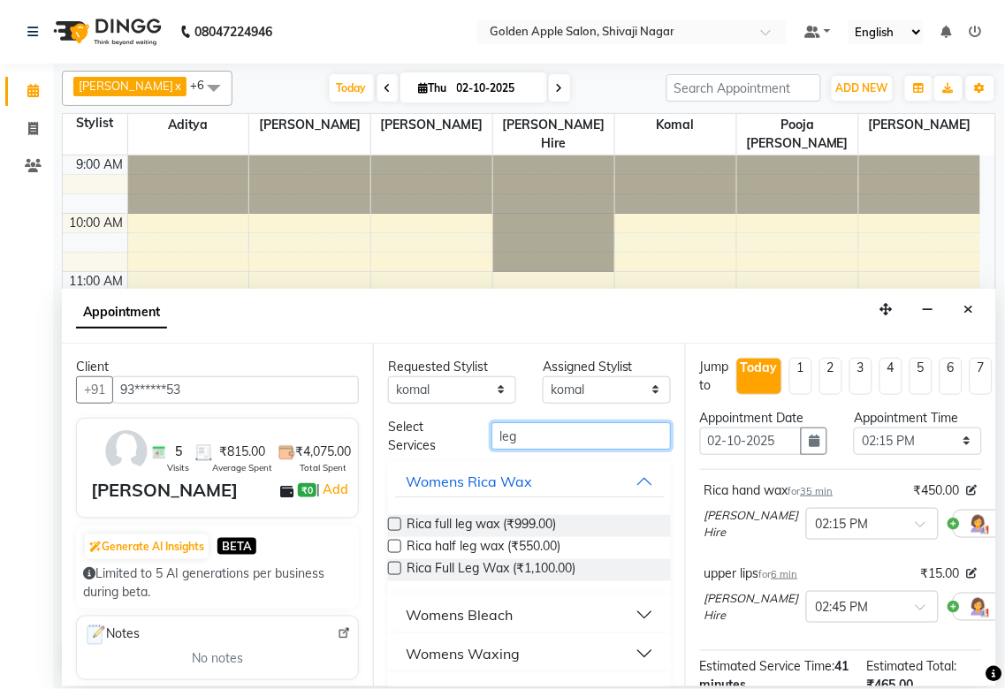
type input "leg"
click at [420, 647] on div "Womens Waxing" at bounding box center [463, 653] width 114 height 21
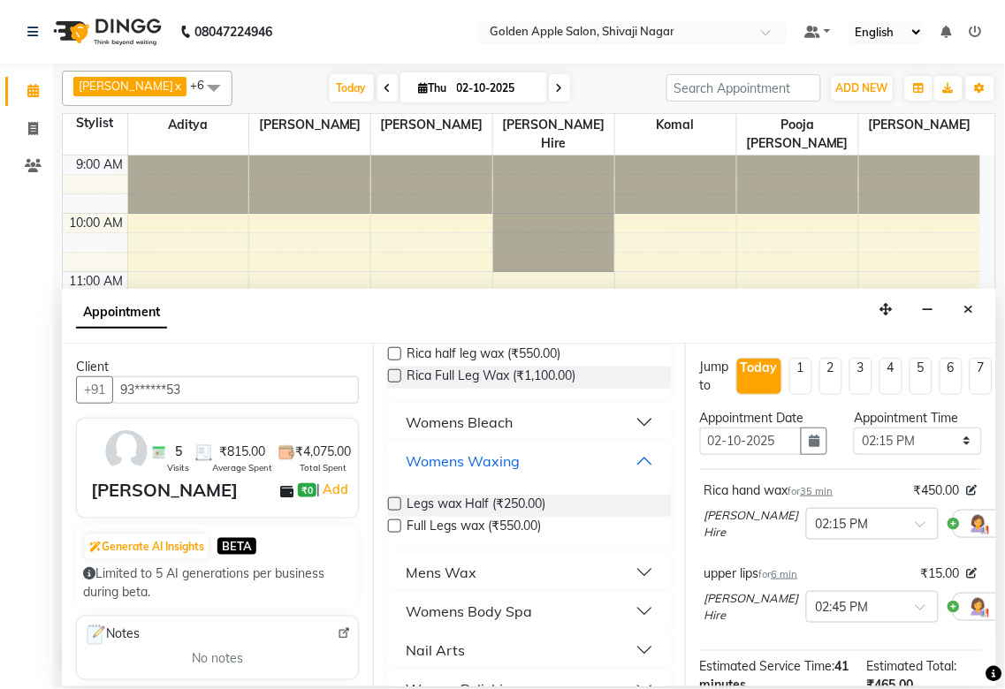
scroll to position [196, 0]
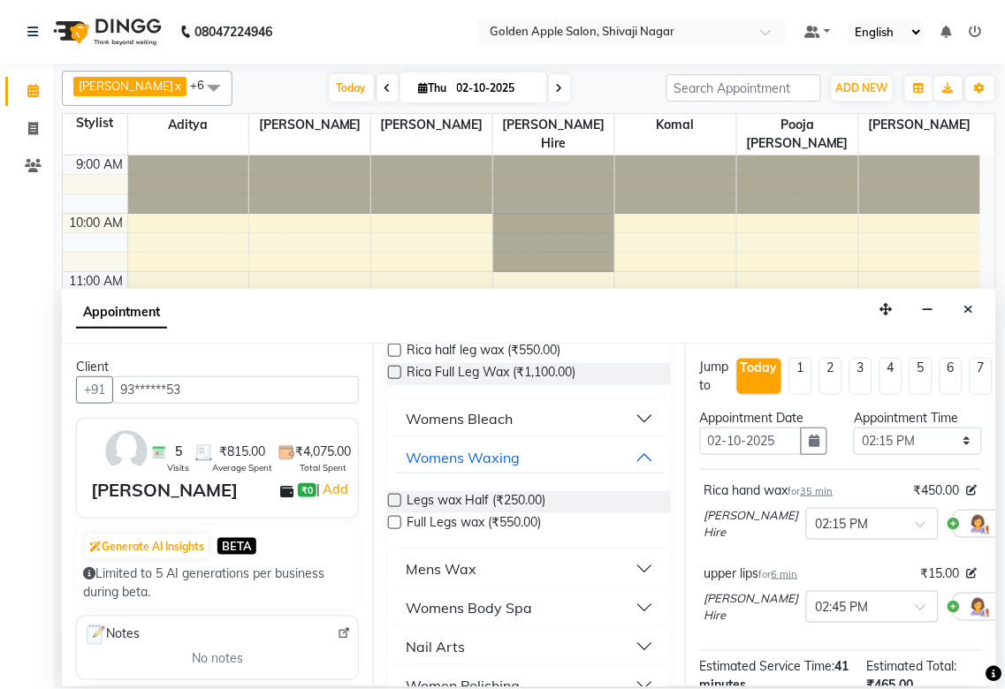
click at [392, 513] on div "Full Legs wax (₹550.00)" at bounding box center [529, 524] width 282 height 22
click at [392, 526] on label at bounding box center [394, 522] width 13 height 13
click at [392, 526] on input "checkbox" at bounding box center [393, 524] width 11 height 11
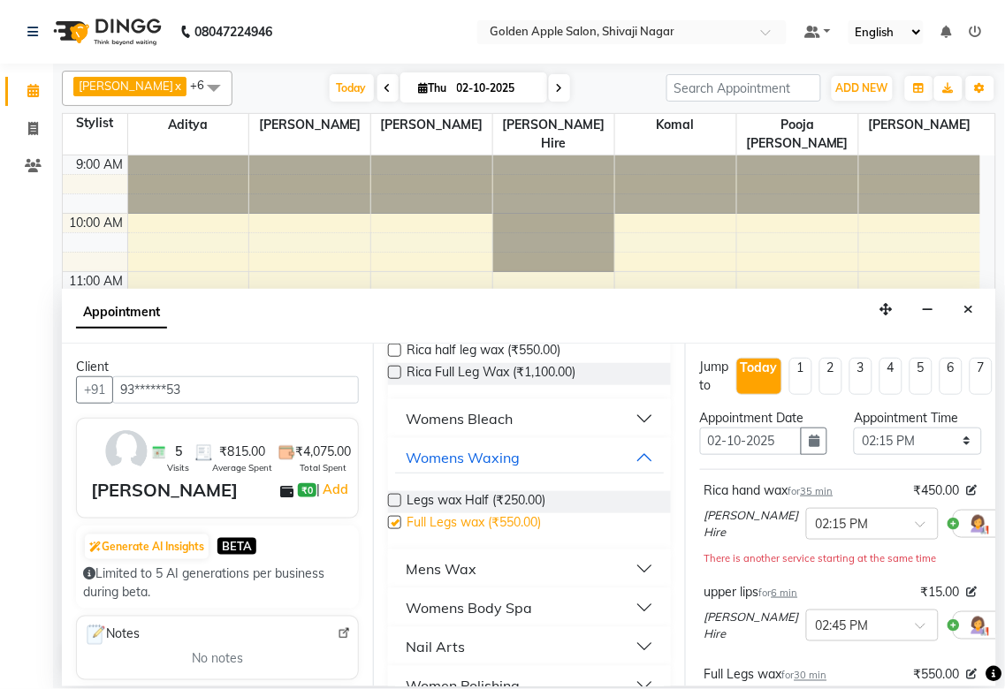
checkbox input "false"
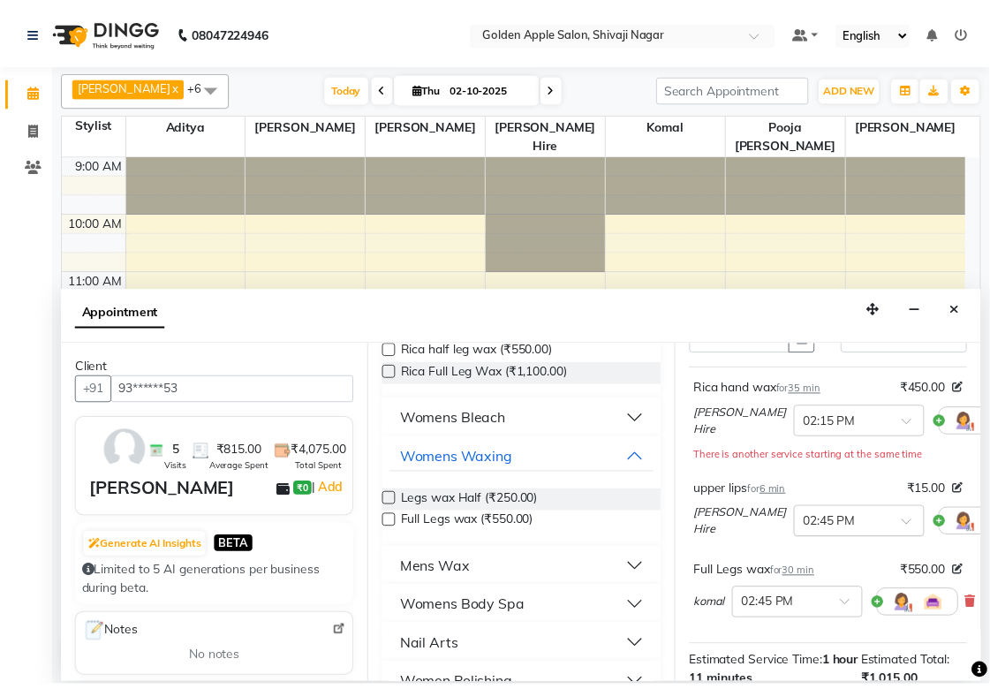
scroll to position [355, 0]
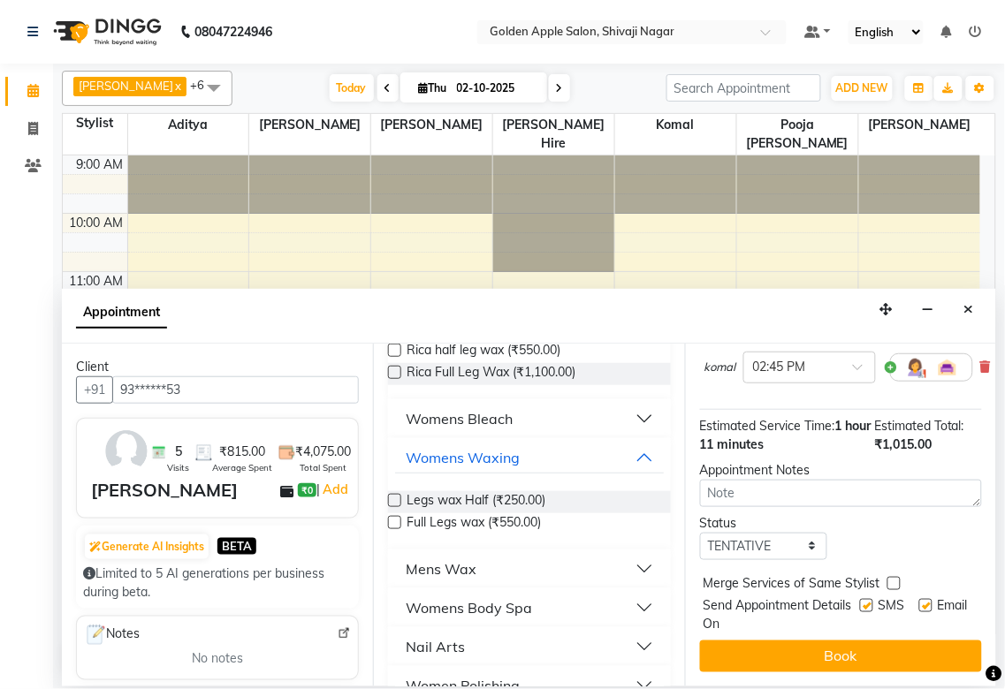
click at [784, 516] on div "Status" at bounding box center [764, 523] width 128 height 19
click at [784, 539] on select "Select TENTATIVE CONFIRM CHECK-IN UPCOMING" at bounding box center [764, 546] width 128 height 27
select select "confirm booking"
click at [700, 533] on select "Select TENTATIVE CONFIRM CHECK-IN UPCOMING" at bounding box center [764, 546] width 128 height 27
click at [860, 599] on label at bounding box center [866, 605] width 13 height 13
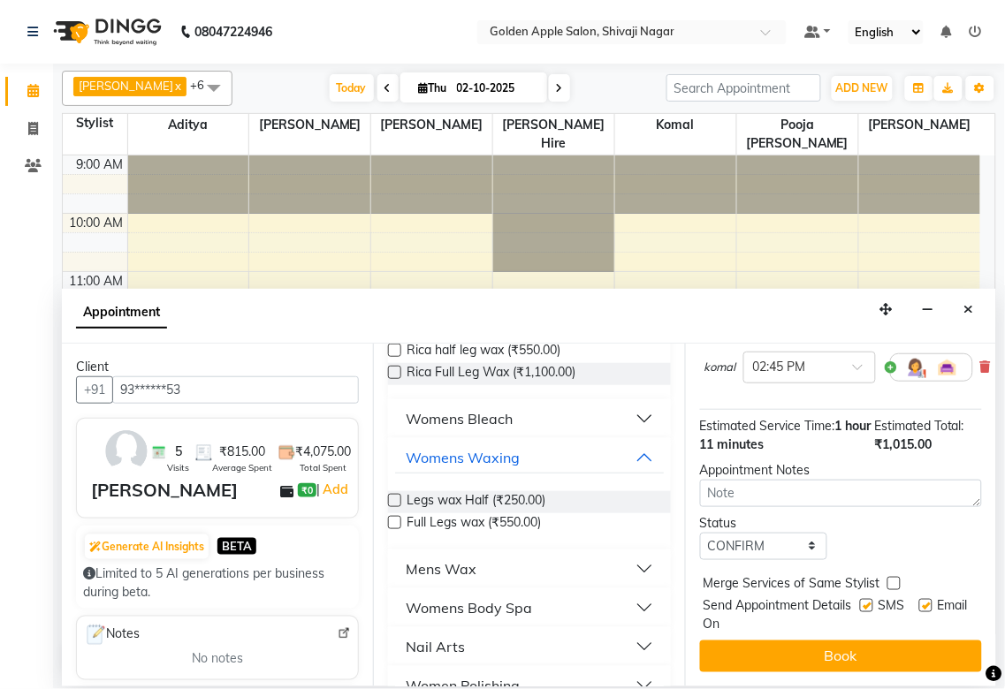
click at [860, 602] on input "checkbox" at bounding box center [865, 607] width 11 height 11
checkbox input "false"
click at [919, 599] on label at bounding box center [925, 605] width 13 height 13
click at [919, 602] on input "checkbox" at bounding box center [924, 607] width 11 height 11
checkbox input "false"
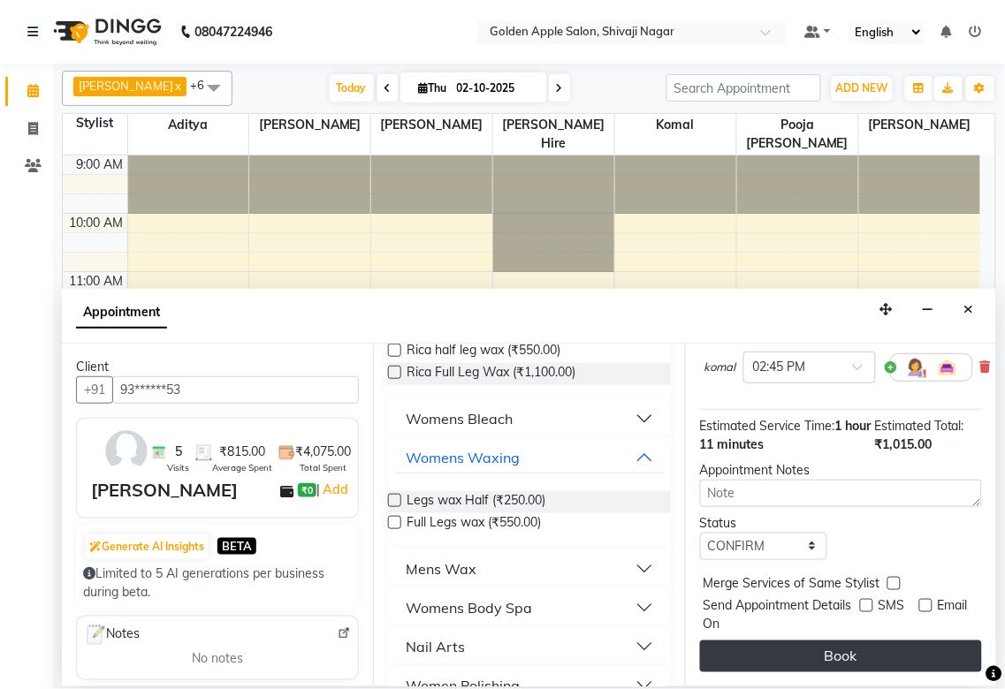
click at [893, 641] on button "Book" at bounding box center [841, 657] width 282 height 32
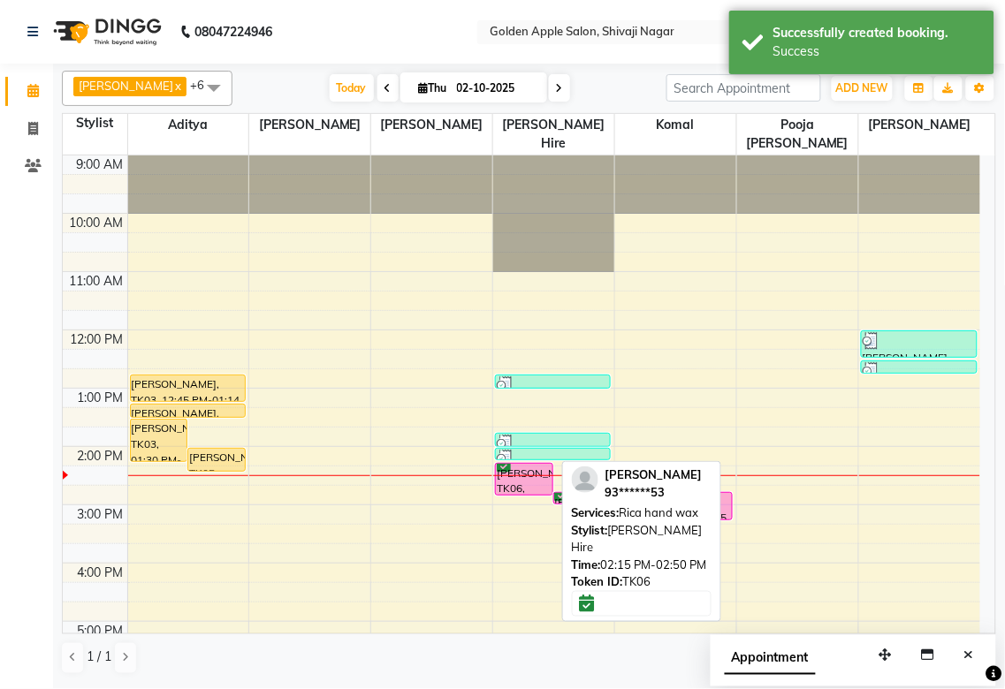
click at [517, 489] on div "[PERSON_NAME], TK06, 02:15 PM-02:50 PM, Rica hand wax" at bounding box center [524, 479] width 57 height 31
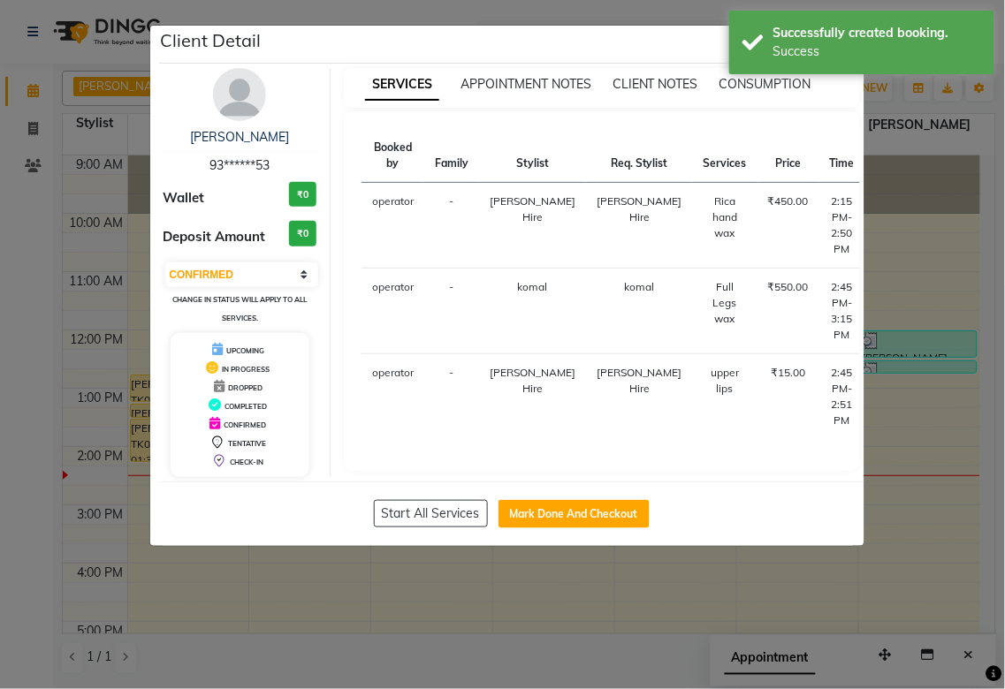
click at [932, 208] on button "START" at bounding box center [950, 206] width 36 height 22
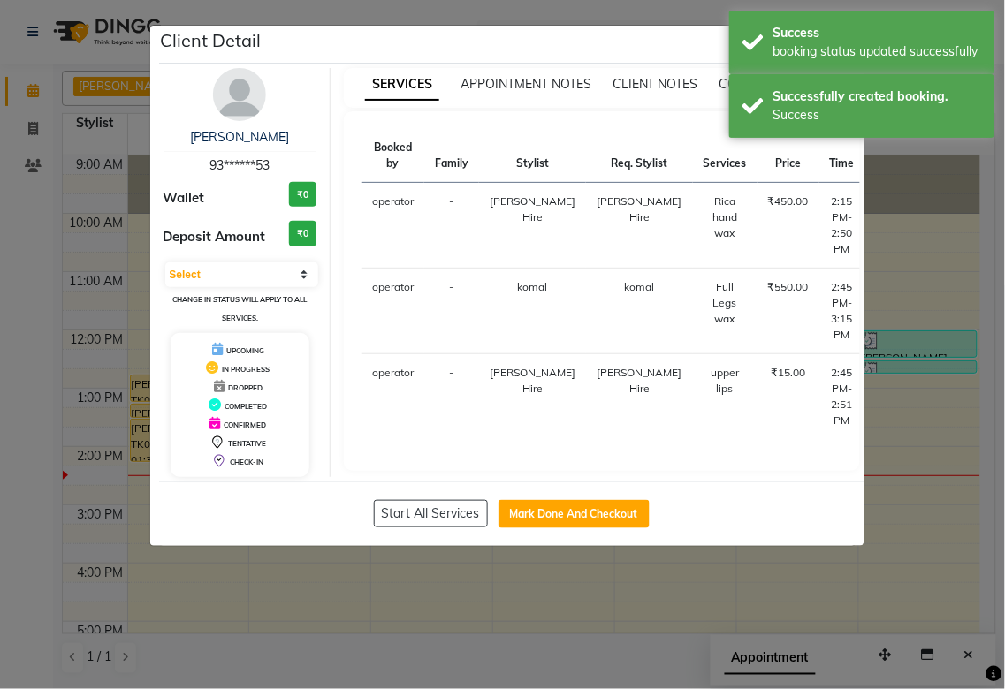
click at [956, 292] on button "START" at bounding box center [974, 292] width 36 height 22
click at [956, 374] on button "START" at bounding box center [974, 378] width 36 height 22
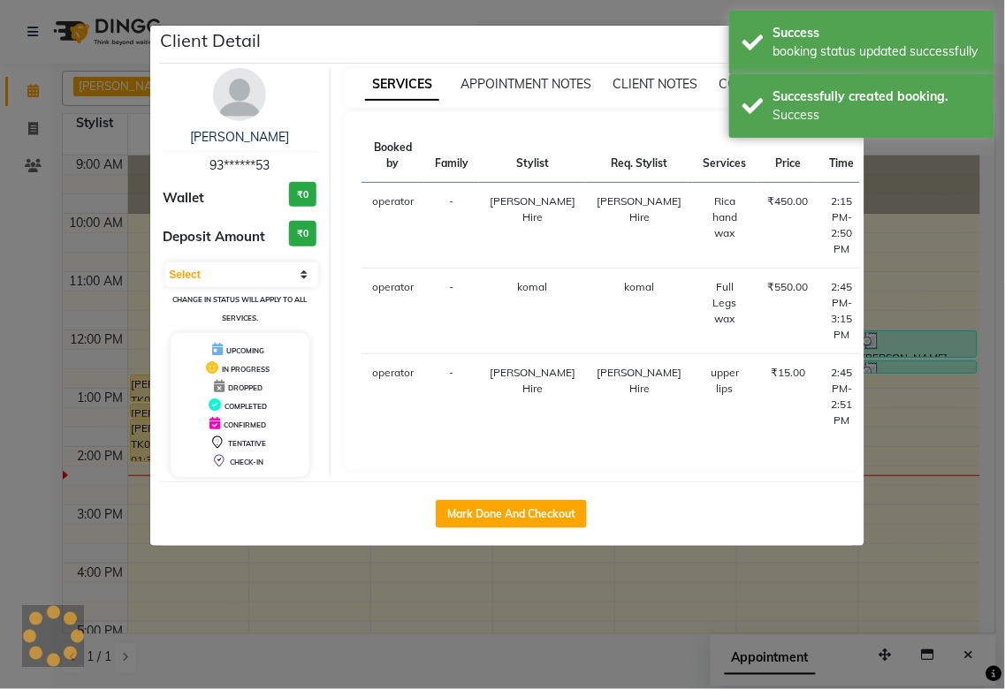
select select "1"
click at [879, 504] on ngb-modal-window "Client Detail [PERSON_NAME] 93******53 Wallet ₹0 Deposit Amount ₹0 Select IN SE…" at bounding box center [502, 344] width 1005 height 689
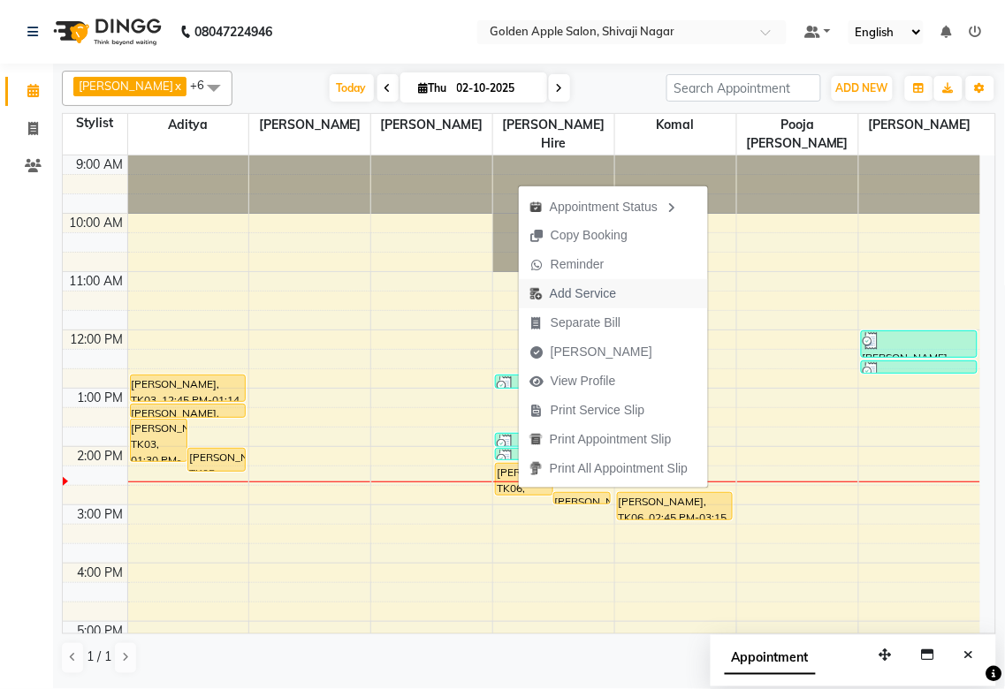
click at [592, 290] on span "Add Service" at bounding box center [583, 294] width 66 height 19
select select "43898"
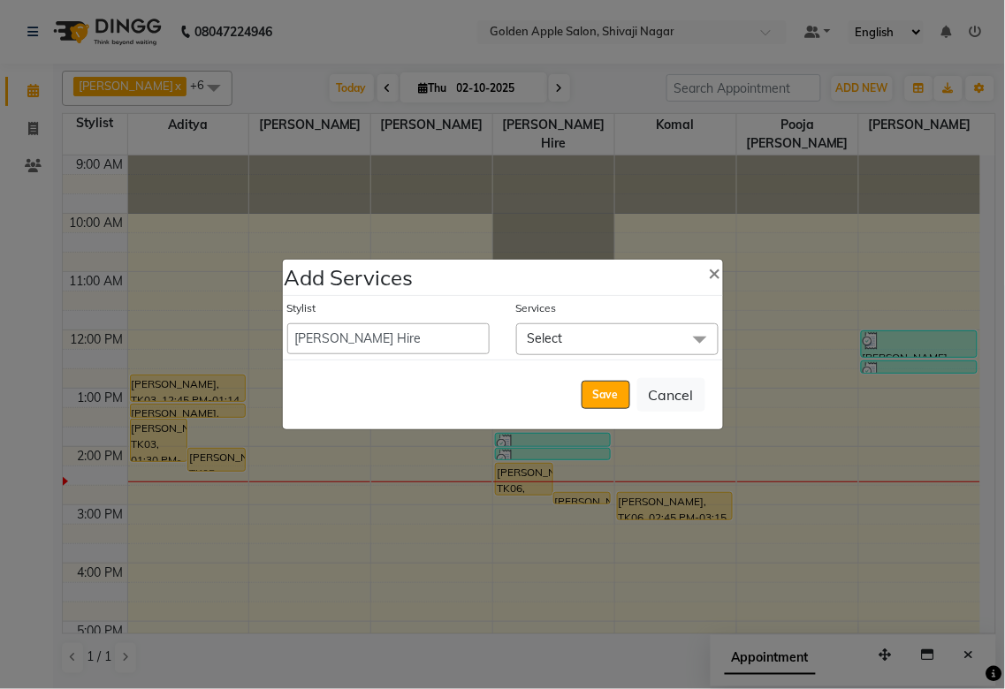
click at [543, 337] on span "Select" at bounding box center [544, 338] width 35 height 16
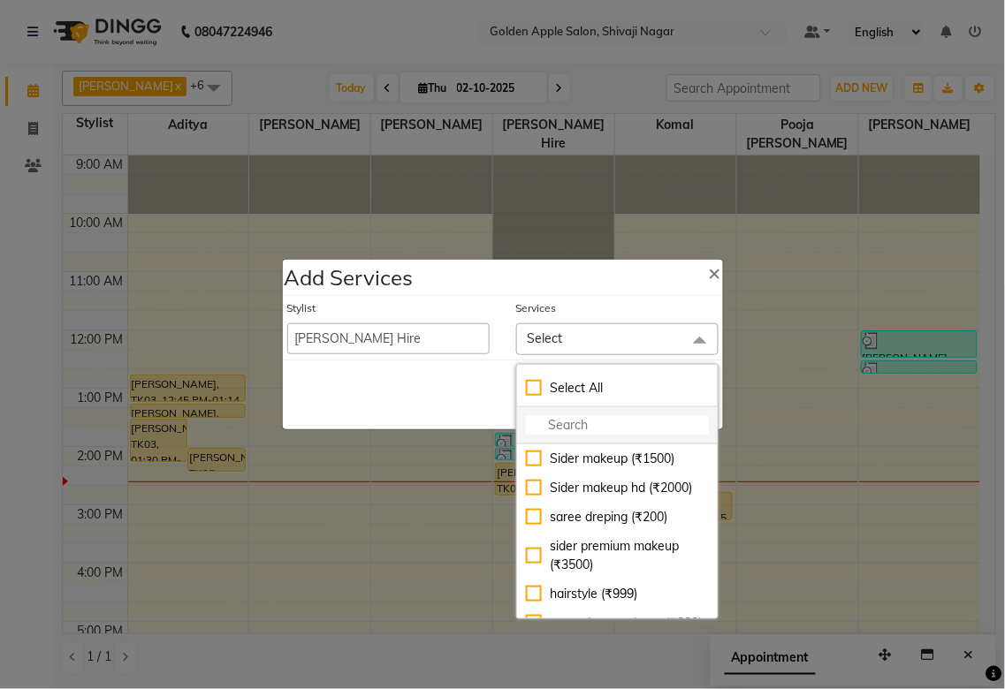
click at [553, 430] on input "multiselect-search" at bounding box center [617, 425] width 183 height 19
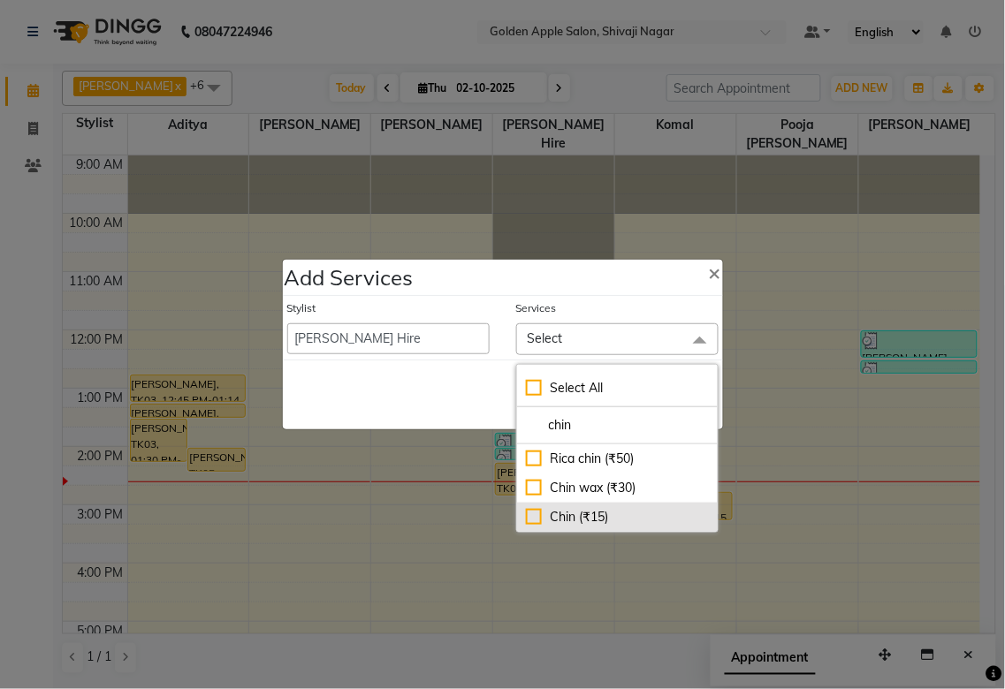
type input "chin"
click at [533, 508] on div "Chin (₹15)" at bounding box center [617, 517] width 183 height 19
checkbox input "true"
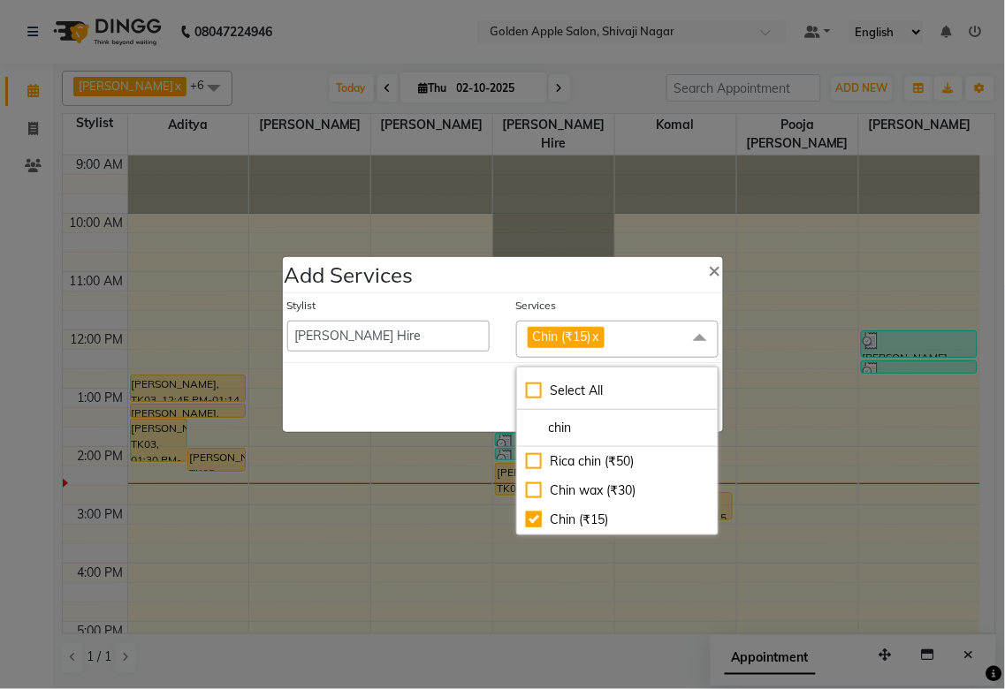
click at [621, 307] on div "Services" at bounding box center [617, 309] width 202 height 23
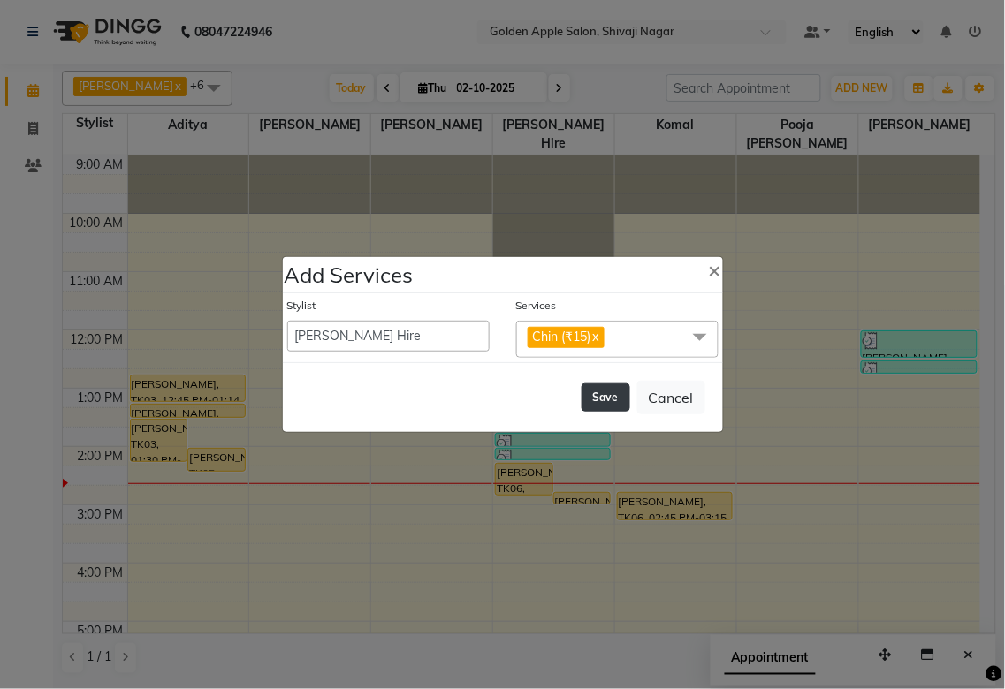
click at [602, 403] on button "Save" at bounding box center [605, 397] width 49 height 28
select select "54411"
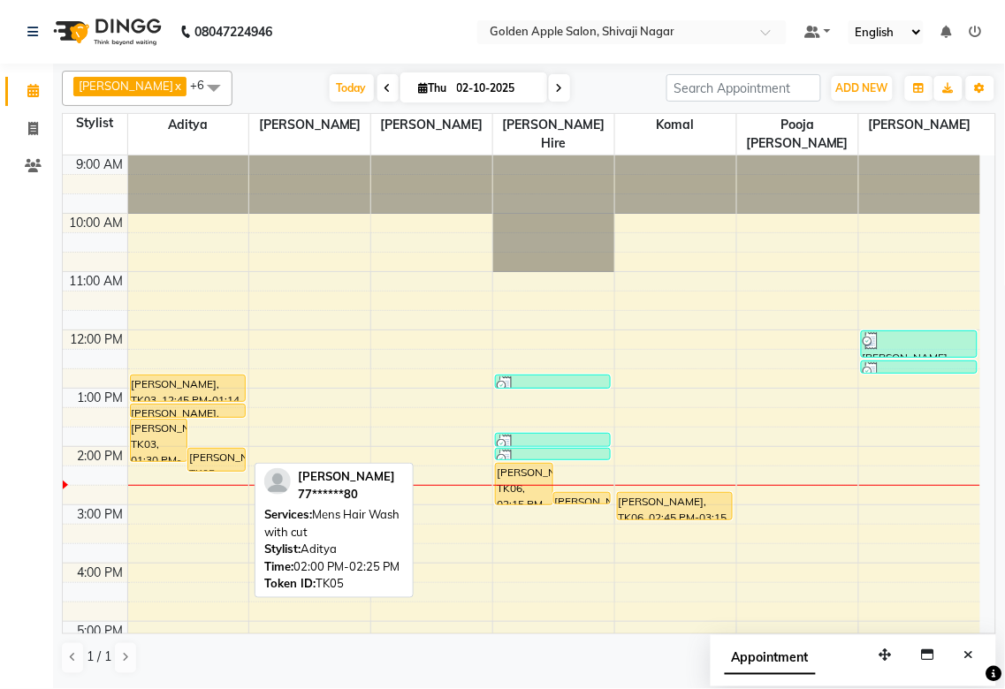
click at [226, 463] on div "[PERSON_NAME], TK05, 02:00 PM-02:25 PM, Mens Hair Wash with cut" at bounding box center [216, 460] width 57 height 22
select select "1"
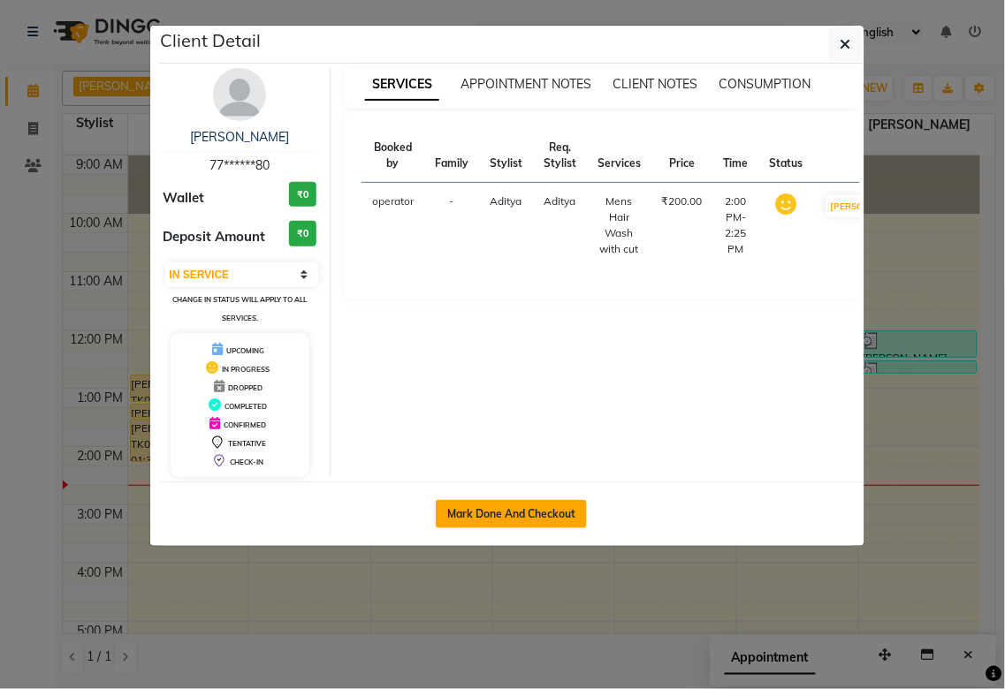
click at [504, 502] on button "Mark Done And Checkout" at bounding box center [511, 514] width 151 height 28
select select "service"
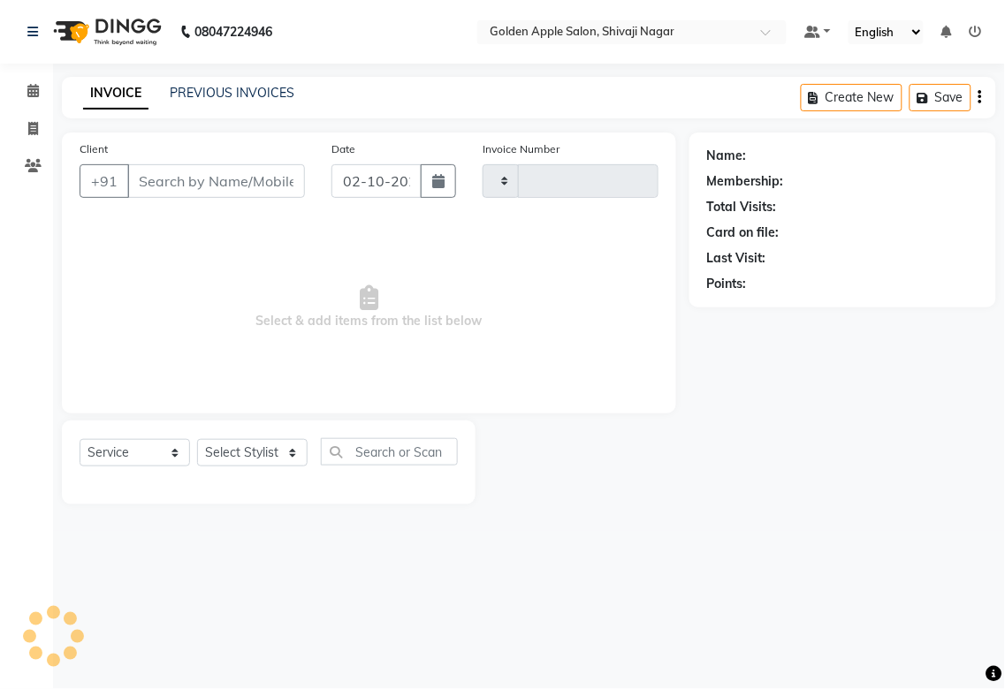
select select "3"
type input "1995"
select select "6072"
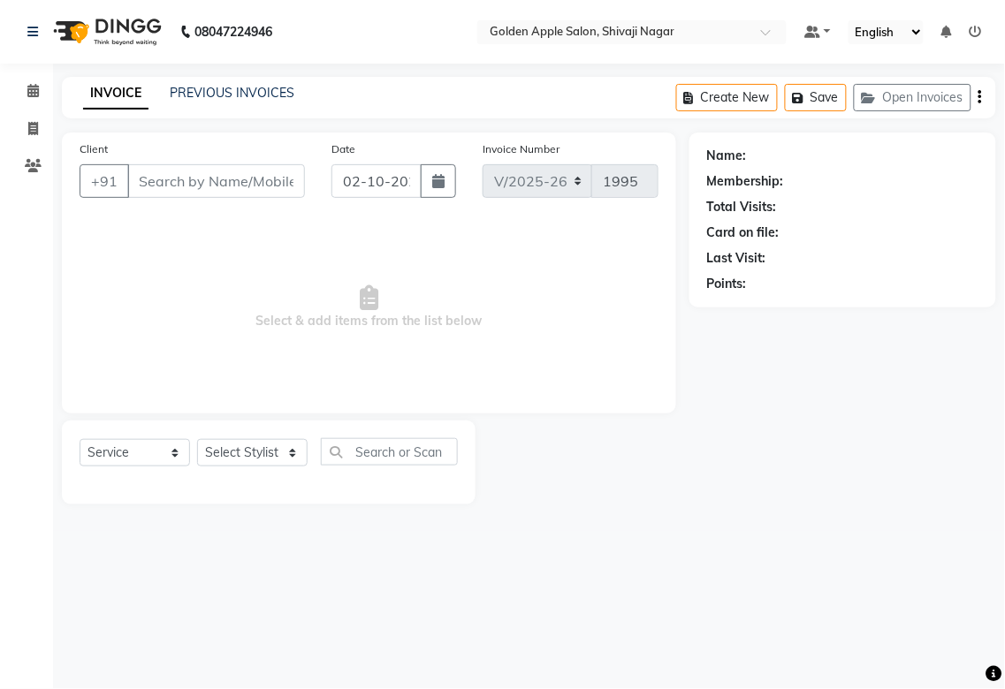
type input "77******80"
select select "54411"
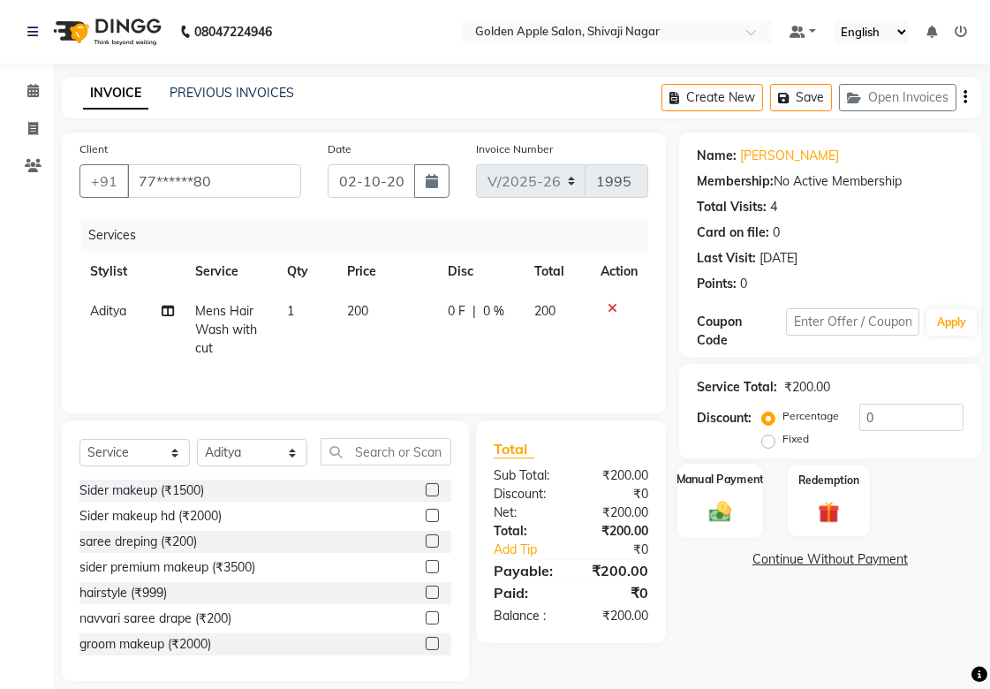
click at [716, 508] on img at bounding box center [720, 511] width 36 height 26
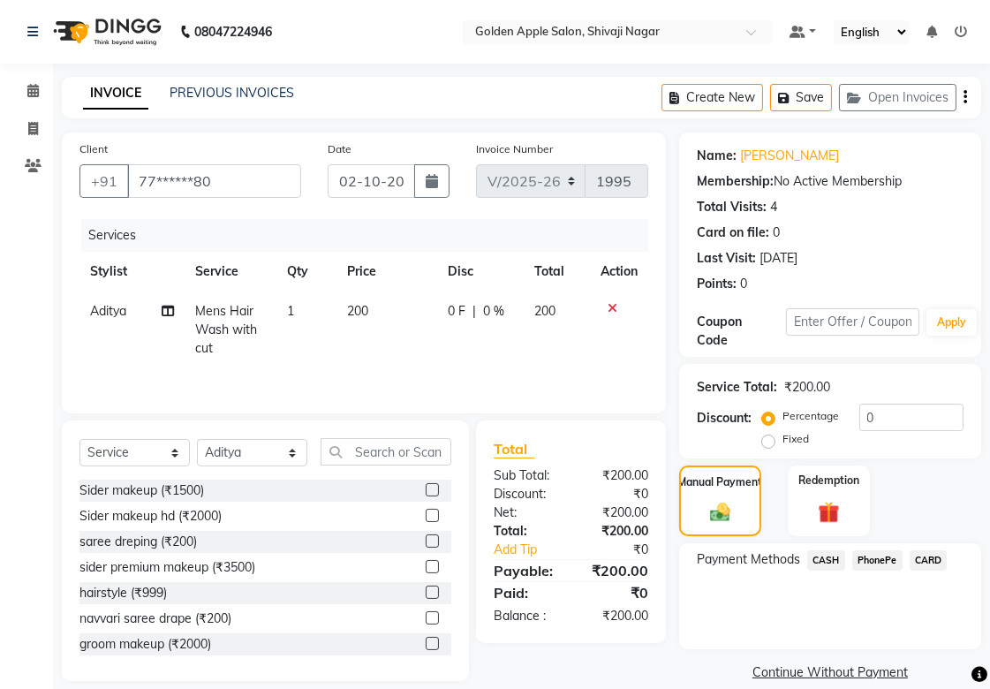
click at [886, 555] on span "PhonePe" at bounding box center [878, 560] width 50 height 20
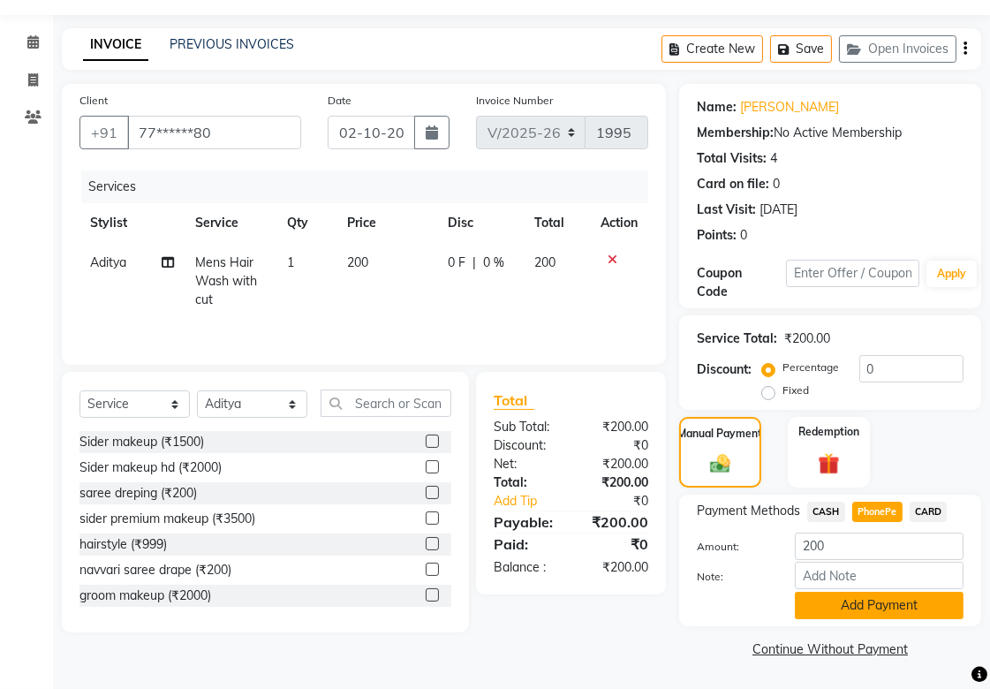
click at [868, 606] on button "Add Payment" at bounding box center [879, 605] width 169 height 27
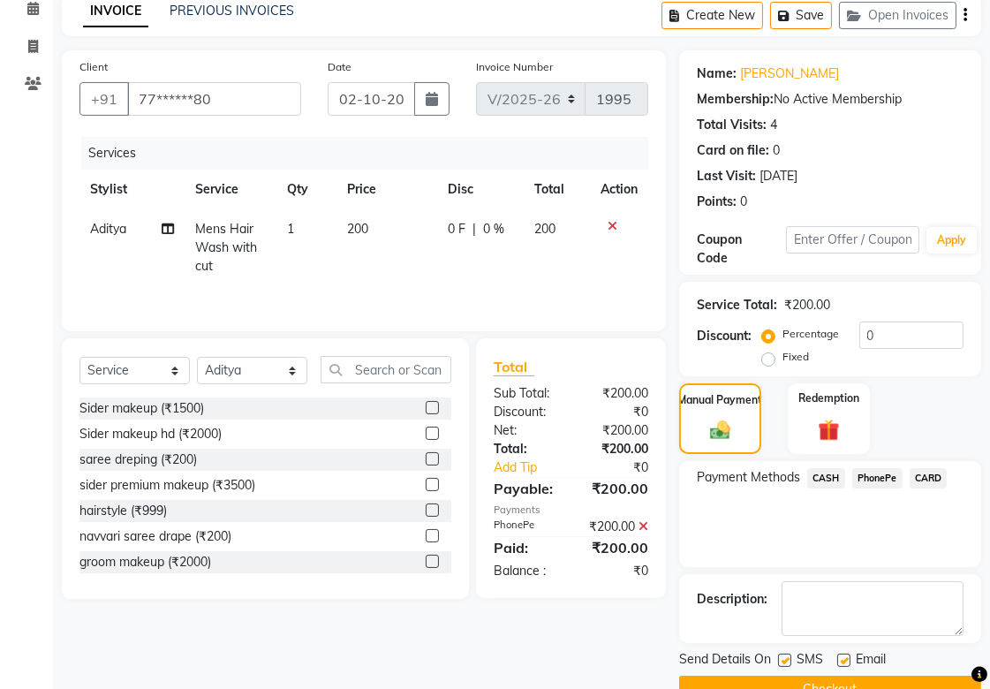
scroll to position [122, 0]
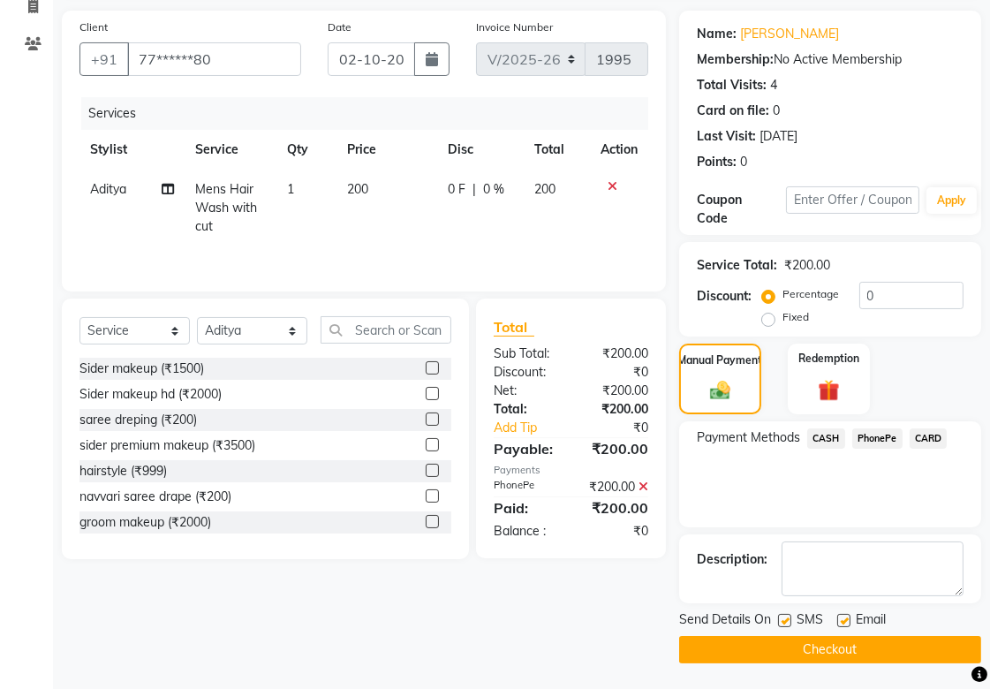
click at [808, 641] on button "Checkout" at bounding box center [830, 649] width 302 height 27
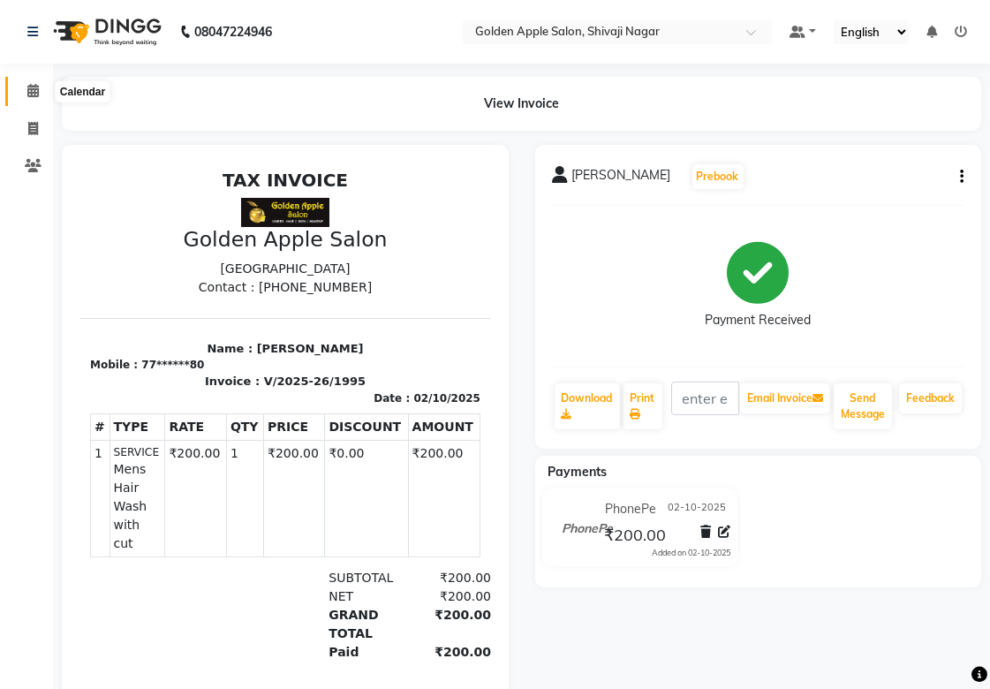
click at [37, 92] on icon at bounding box center [32, 90] width 11 height 13
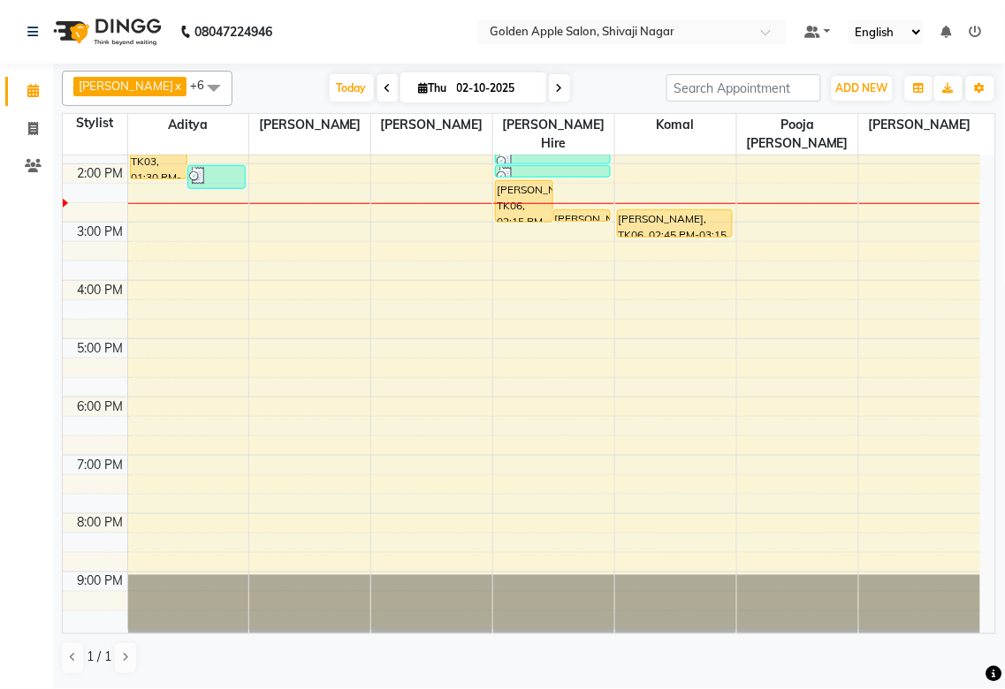
scroll to position [186, 0]
